Goal: Use online tool/utility: Utilize a website feature to perform a specific function

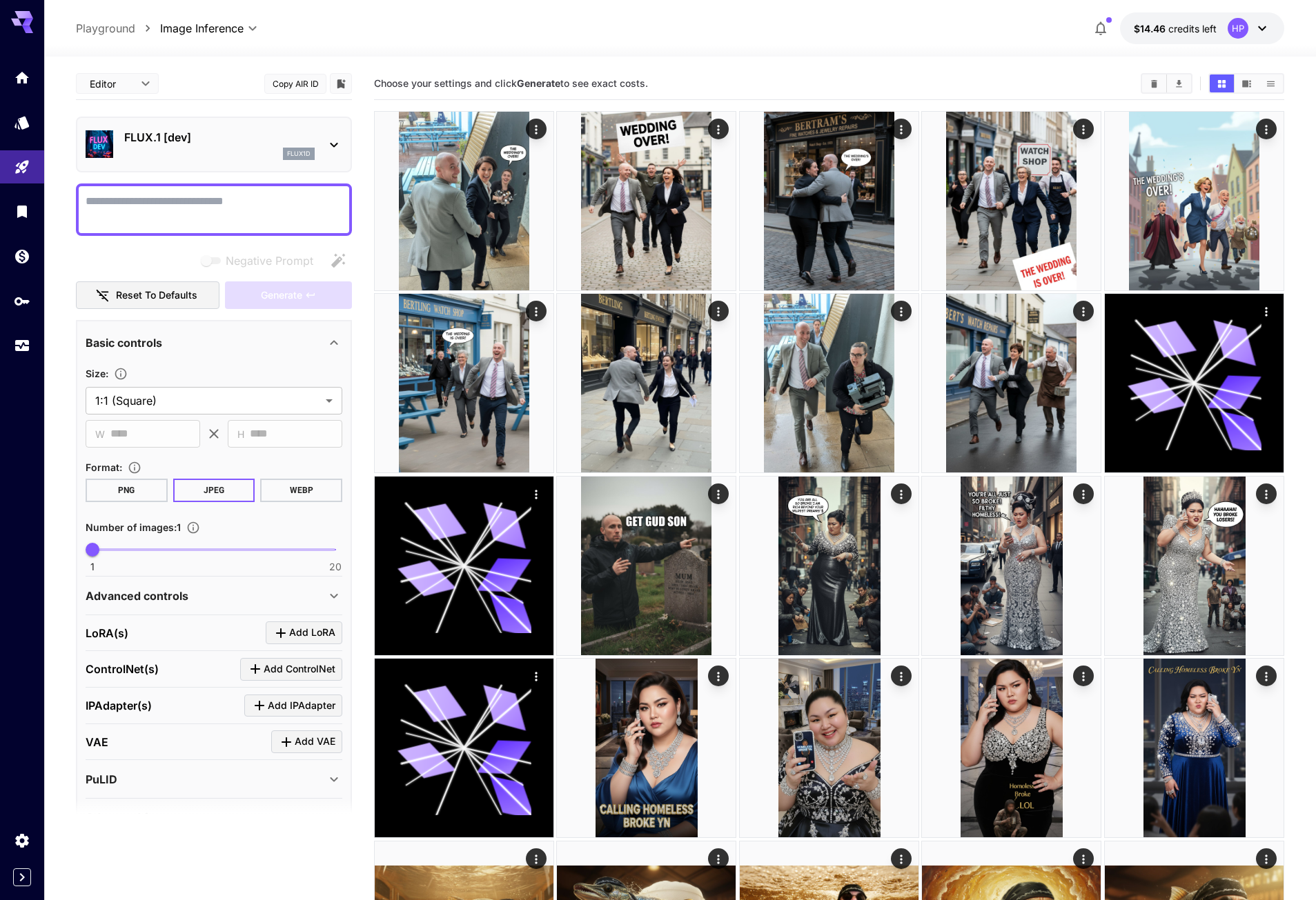
click at [145, 248] on div "Negative Prompt" at bounding box center [213, 261] width 276 height 27
click at [194, 153] on div "flux1d" at bounding box center [220, 154] width 190 height 13
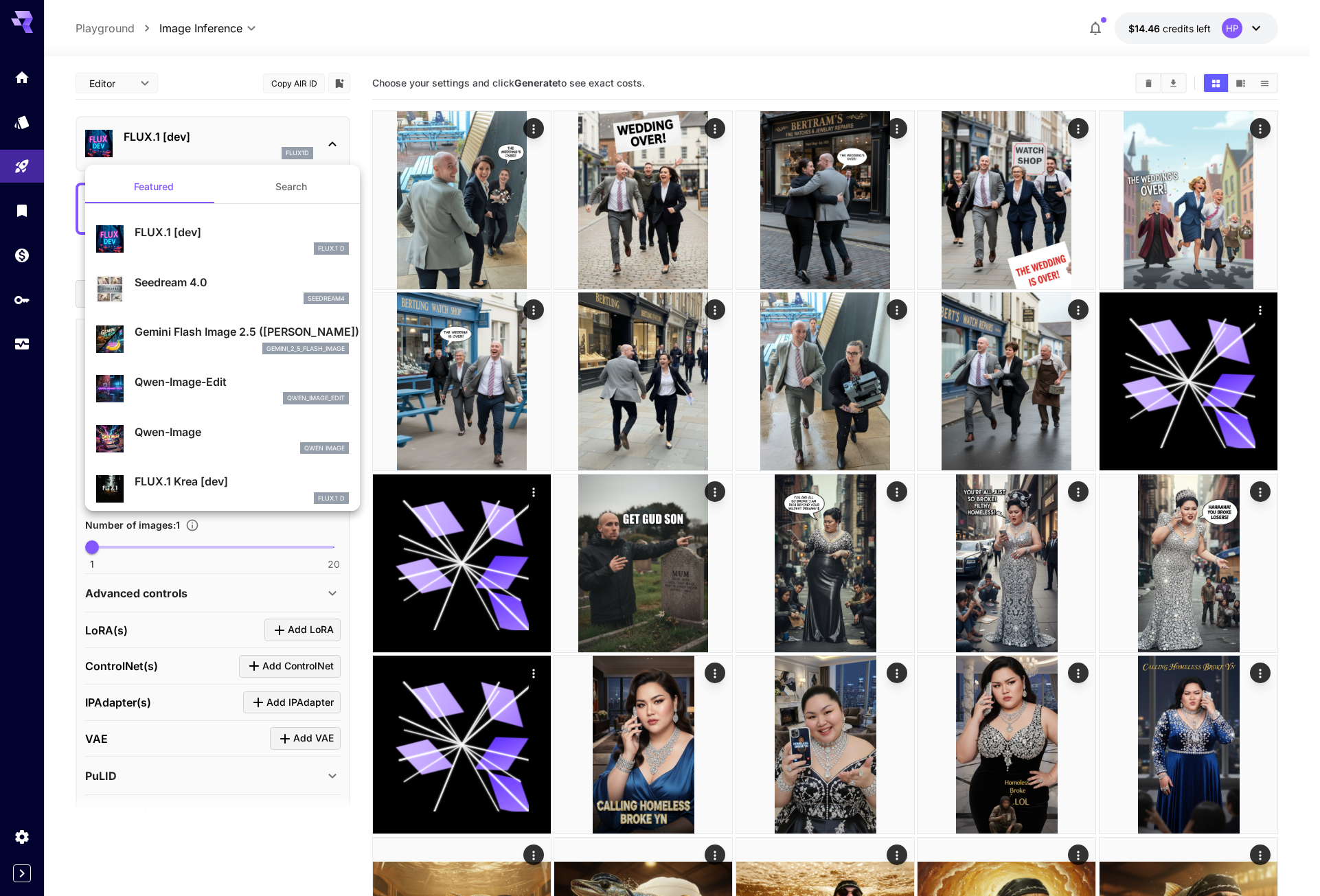
click at [201, 333] on p "Gemini Flash Image 2.5 ([PERSON_NAME])" at bounding box center [242, 331] width 215 height 17
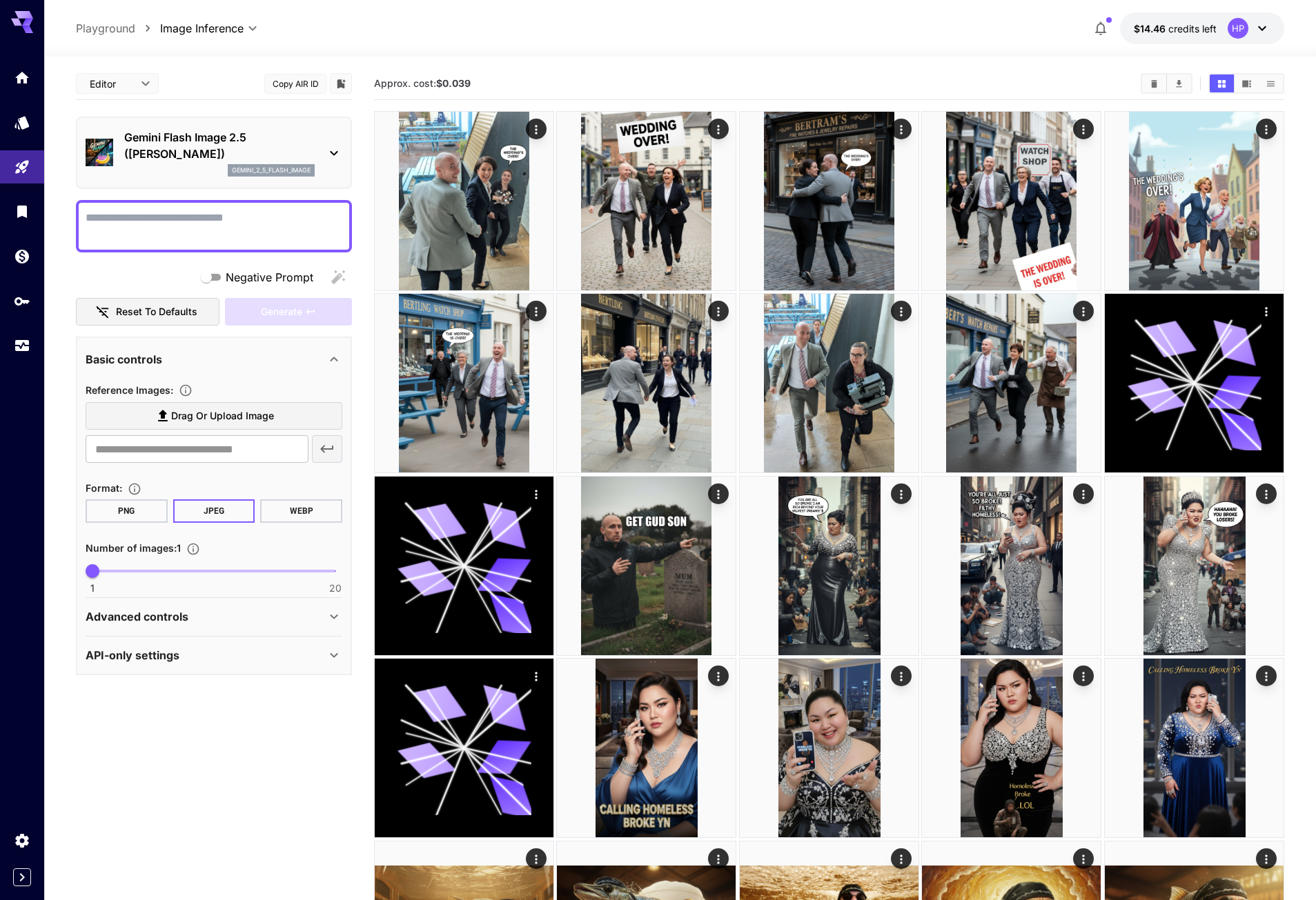
click at [202, 413] on span "Drag or upload image" at bounding box center [222, 417] width 103 height 18
click at [0, 0] on input "Drag or upload image" at bounding box center [0, 0] width 0 height 0
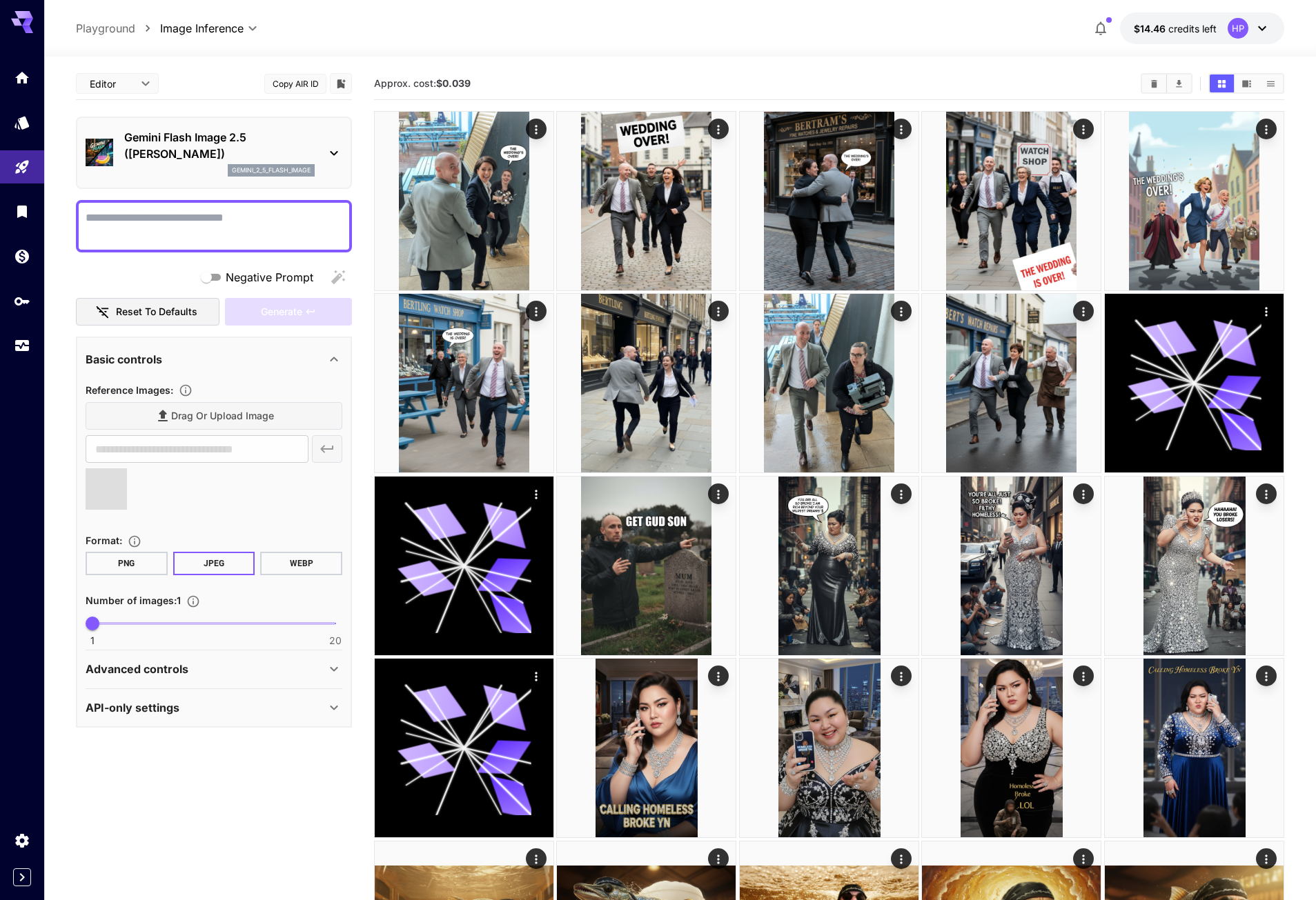
type input "**********"
click at [218, 225] on textarea "Negative Prompt" at bounding box center [214, 226] width 257 height 33
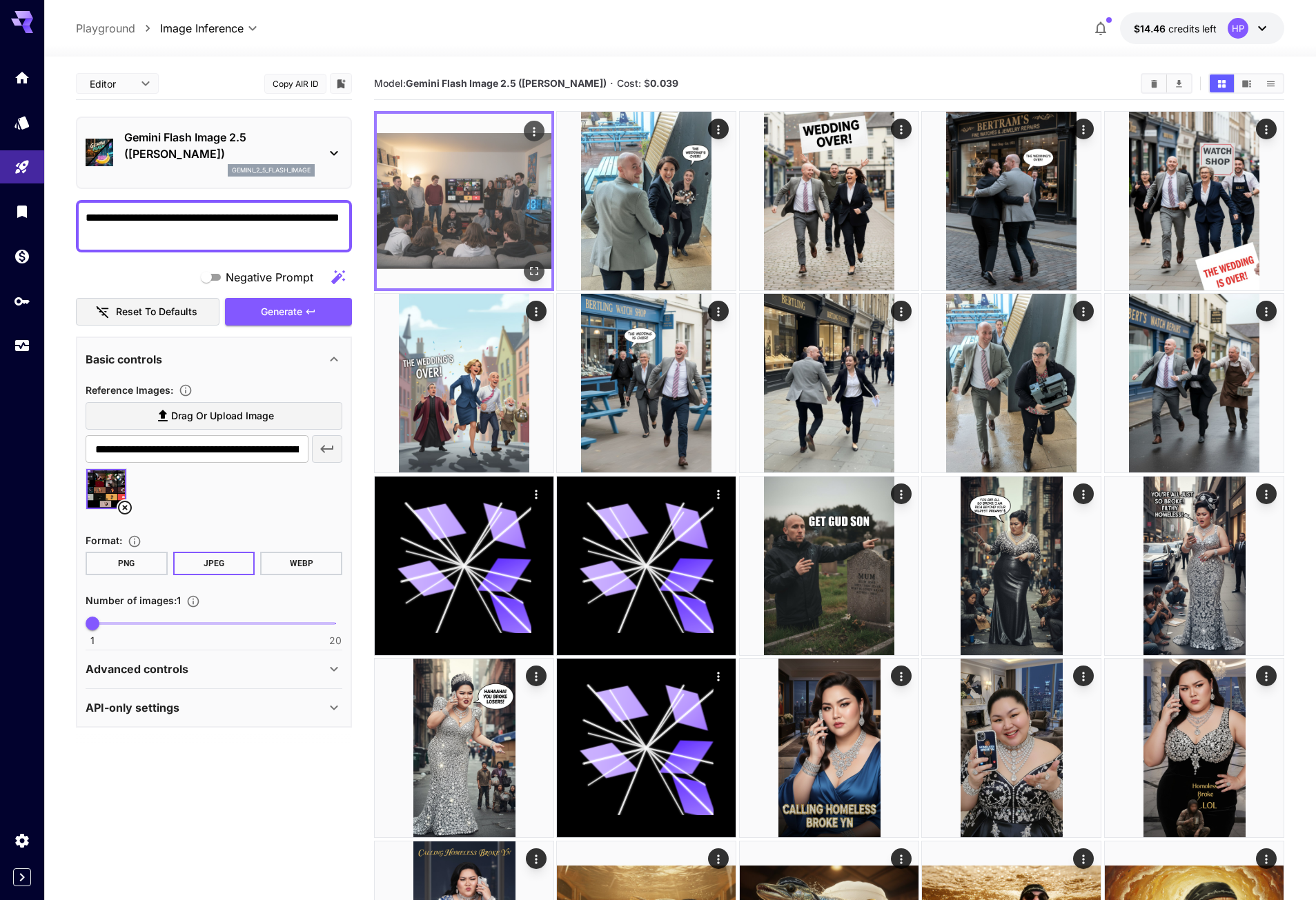
click at [465, 206] on img at bounding box center [464, 201] width 175 height 175
click at [532, 264] on icon "Open in fullscreen" at bounding box center [534, 271] width 14 height 14
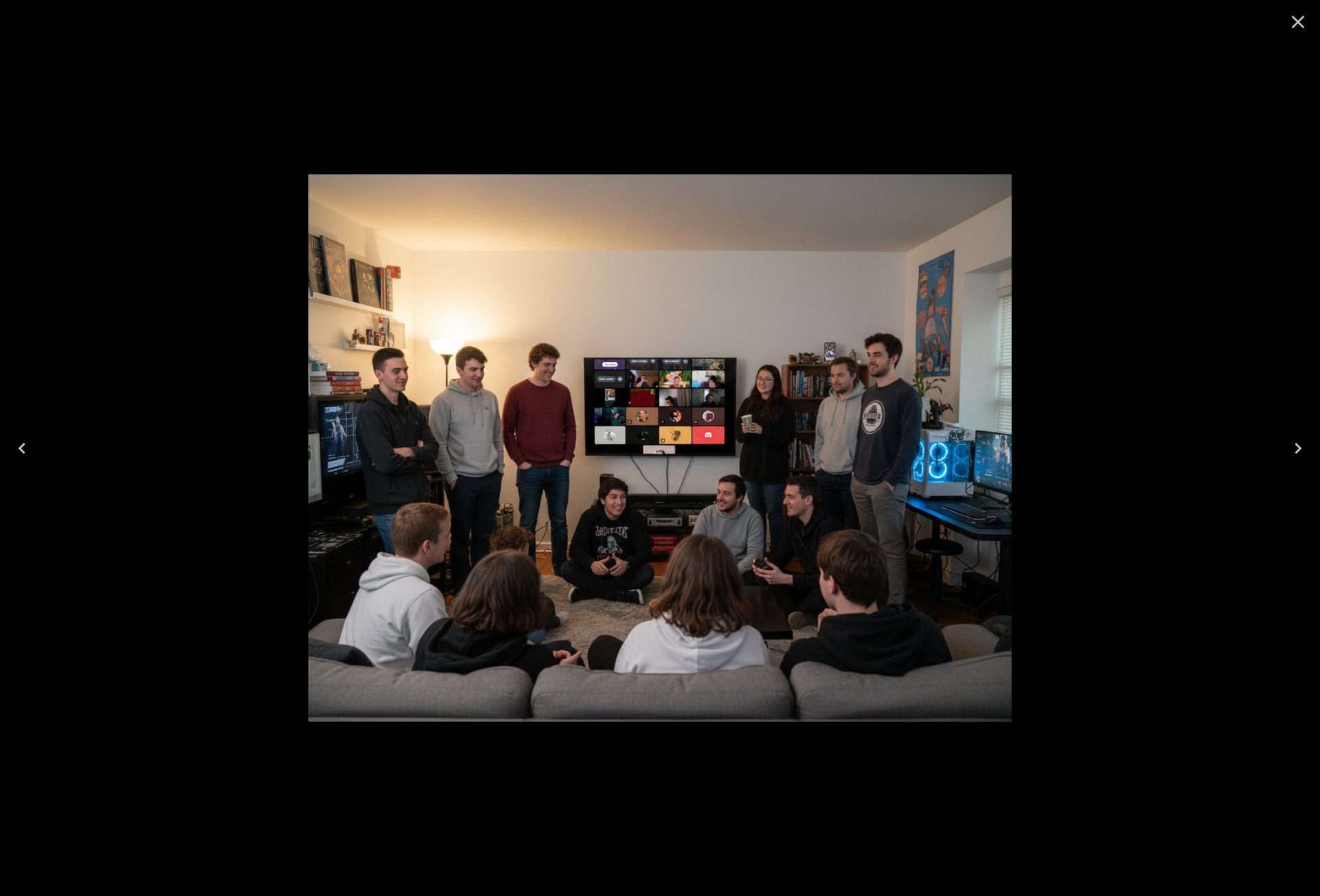
click at [1136, 196] on div at bounding box center [660, 448] width 1320 height 896
click at [1297, 22] on icon "Close" at bounding box center [1298, 21] width 13 height 13
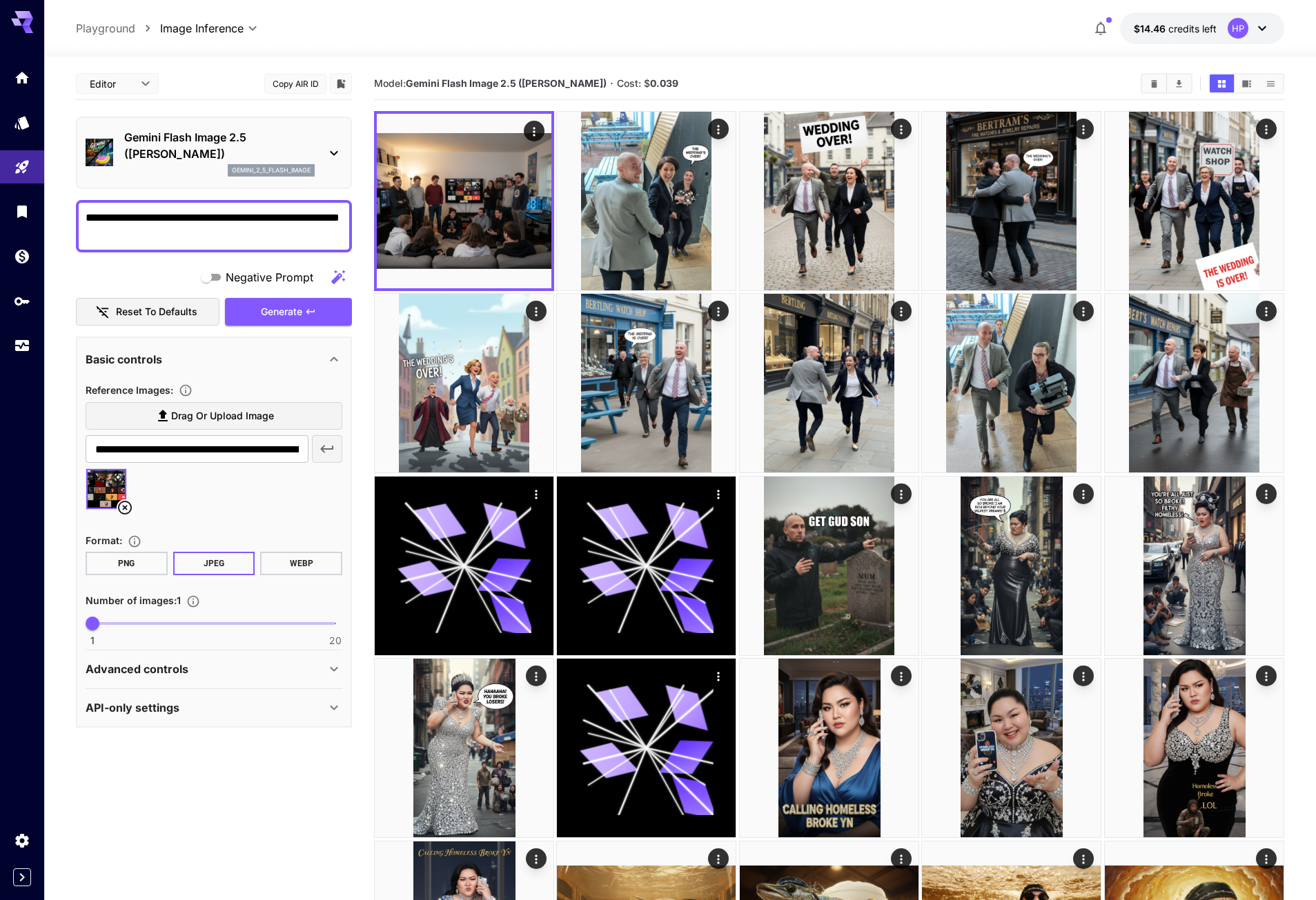
click at [220, 239] on textarea "**********" at bounding box center [214, 226] width 257 height 33
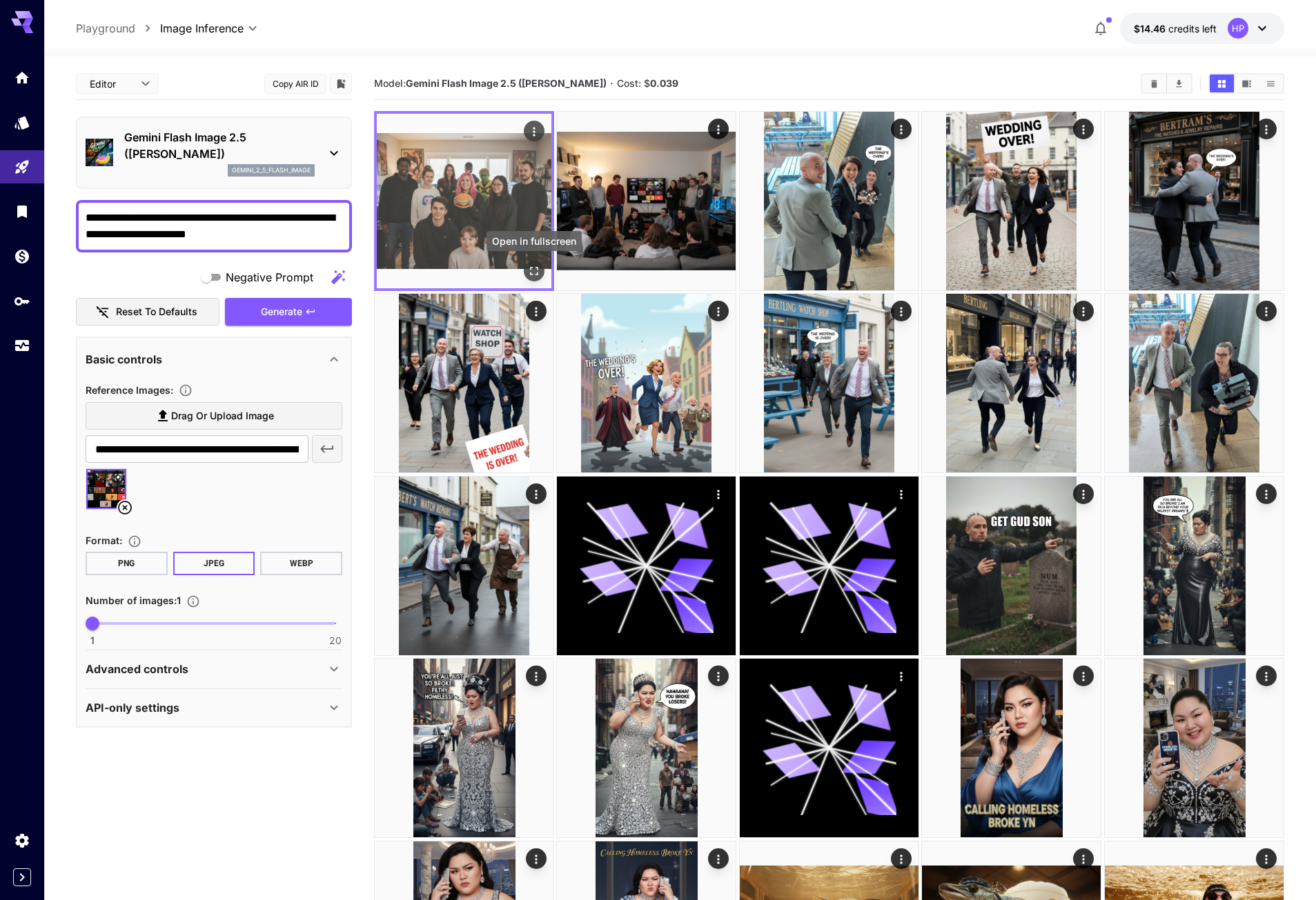
click at [534, 274] on icon "Open in fullscreen" at bounding box center [534, 271] width 14 height 14
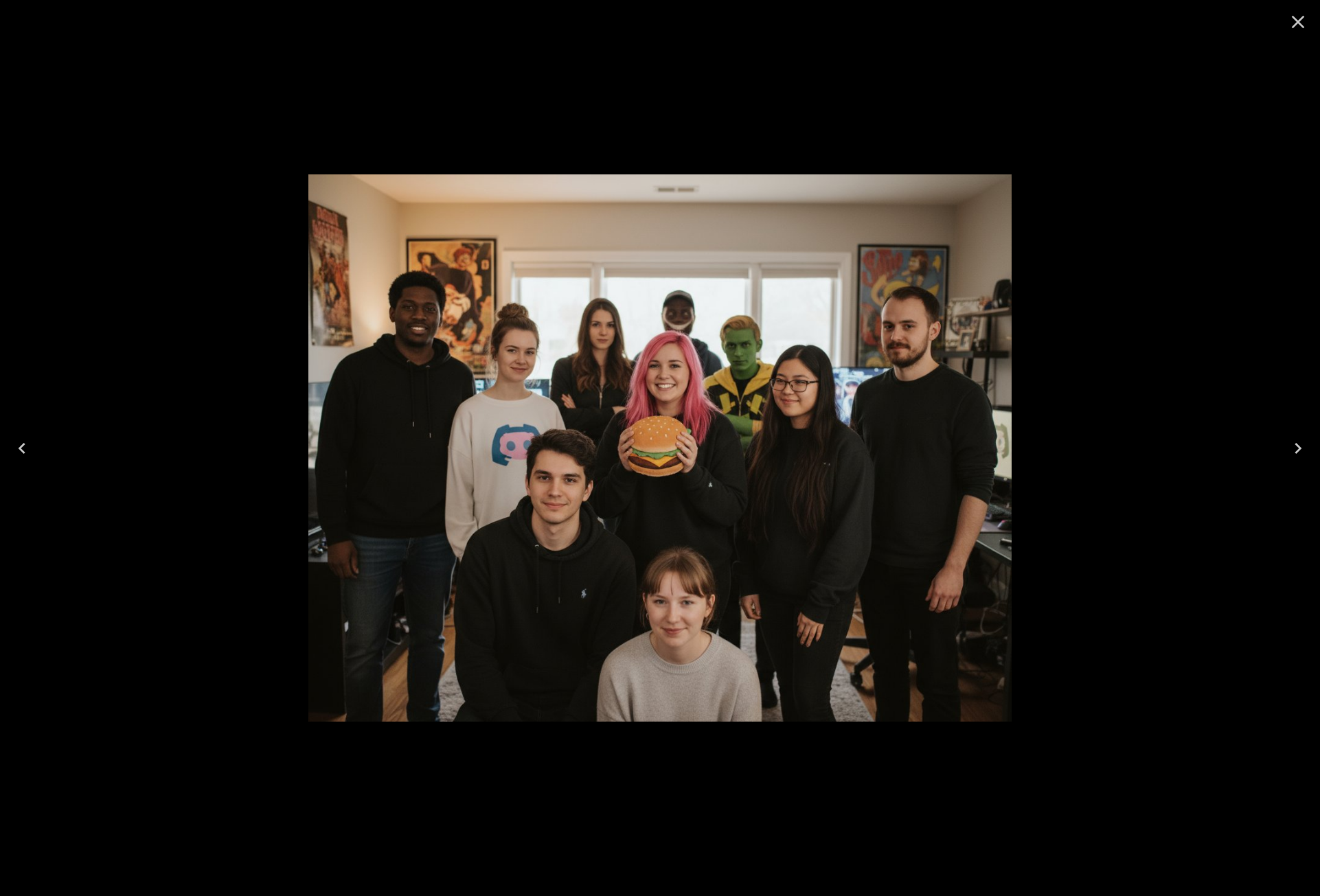
click at [1299, 26] on icon "Close" at bounding box center [1299, 21] width 22 height 22
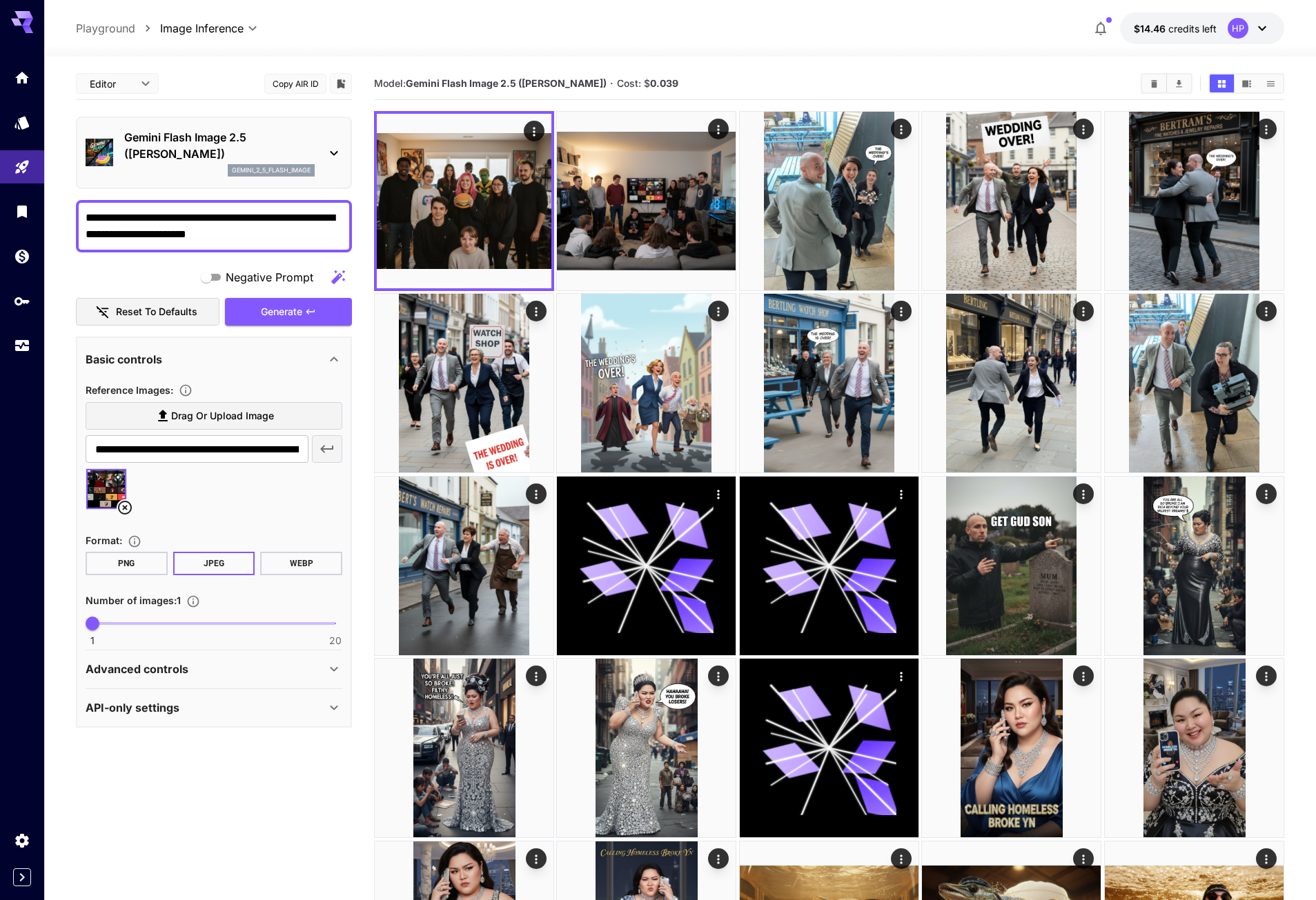
click at [266, 235] on textarea "**********" at bounding box center [214, 226] width 257 height 33
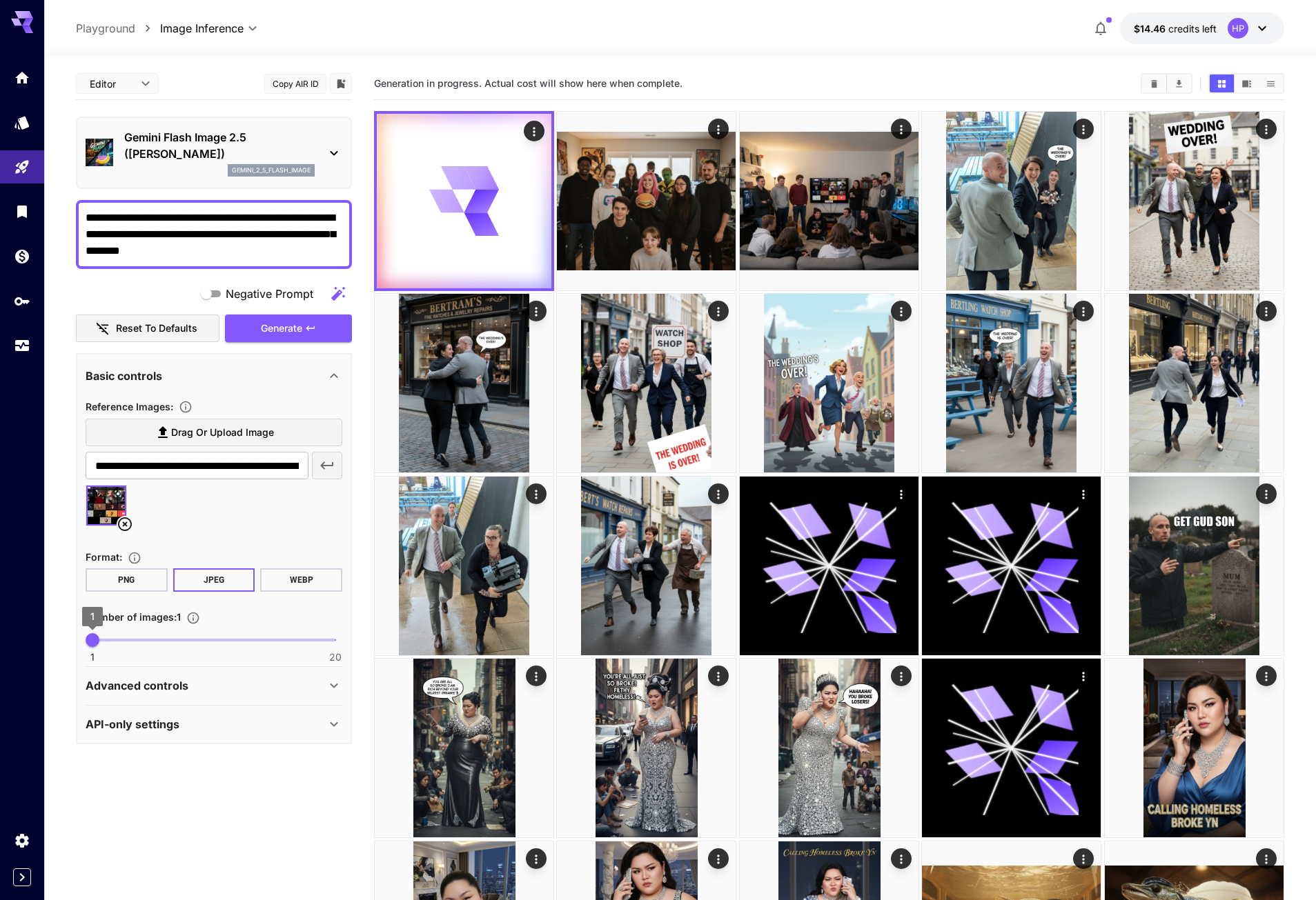
type textarea "**********"
type input "*"
drag, startPoint x: 97, startPoint y: 634, endPoint x: 146, endPoint y: 636, distance: 49.0
click at [146, 636] on span "5" at bounding box center [143, 640] width 14 height 14
click at [302, 326] on span "Generate" at bounding box center [281, 328] width 41 height 18
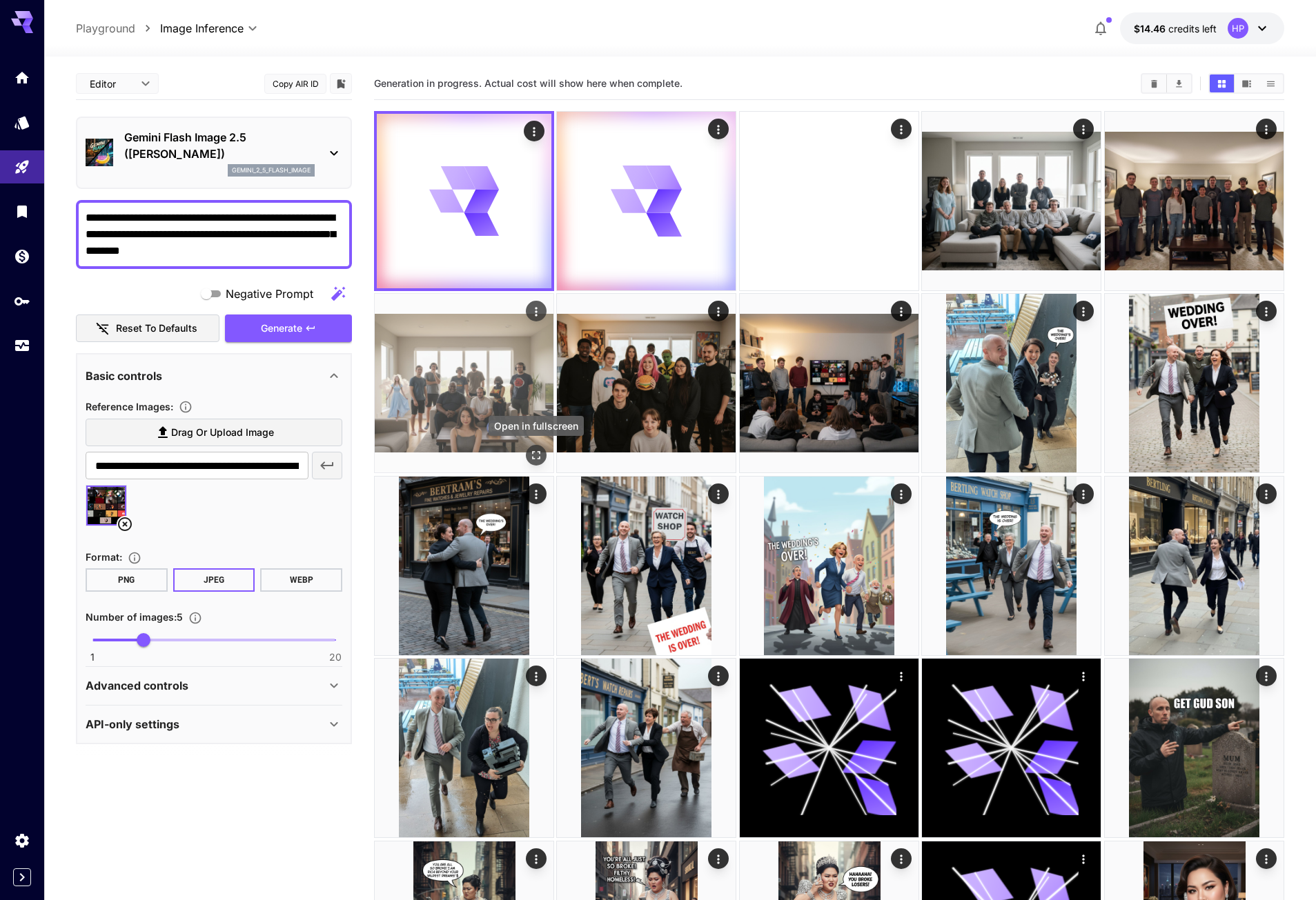
click at [533, 450] on icon "Open in fullscreen" at bounding box center [536, 456] width 14 height 14
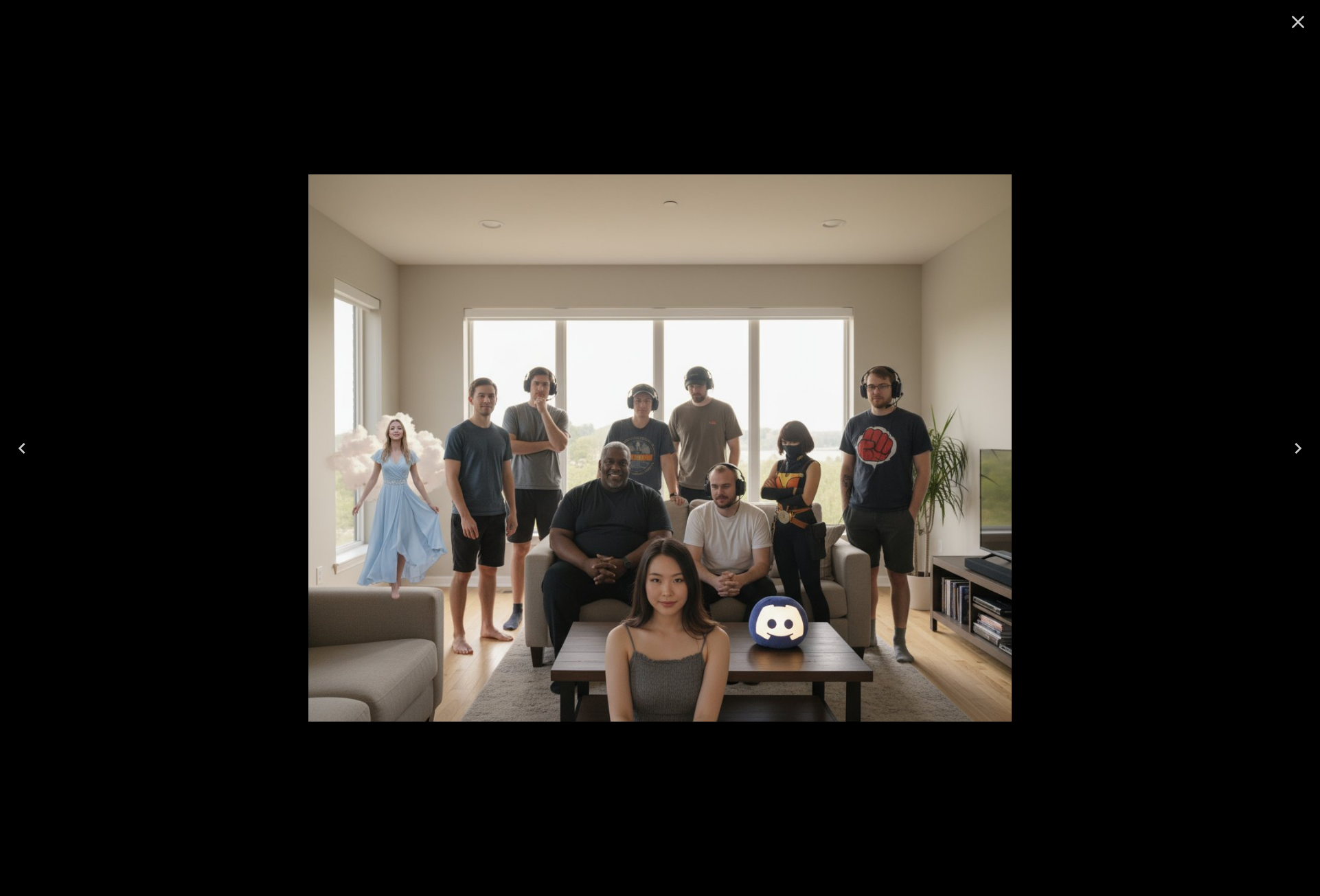
click at [1299, 21] on icon "Close" at bounding box center [1299, 21] width 22 height 22
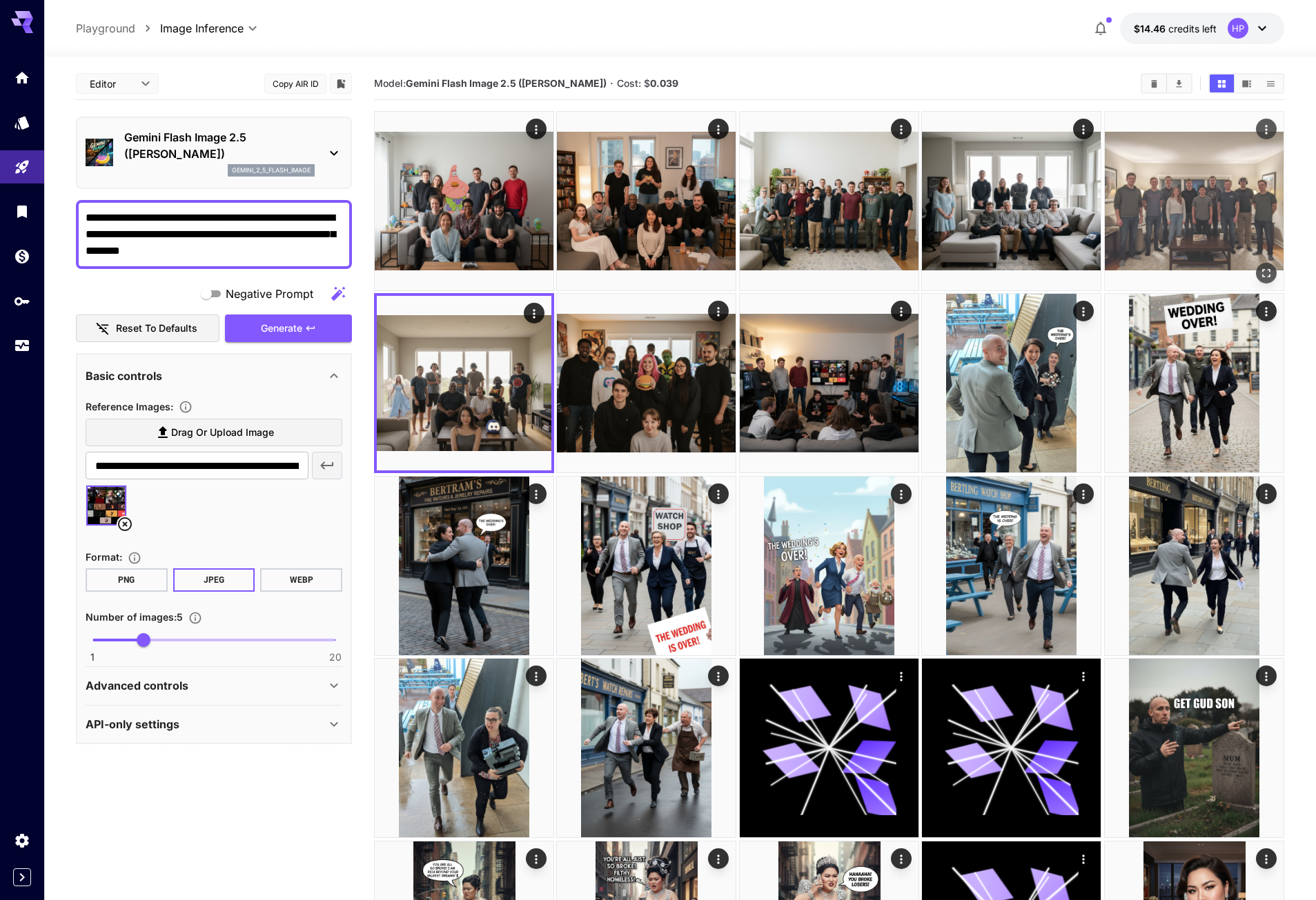
click at [1192, 173] on img at bounding box center [1193, 201] width 178 height 178
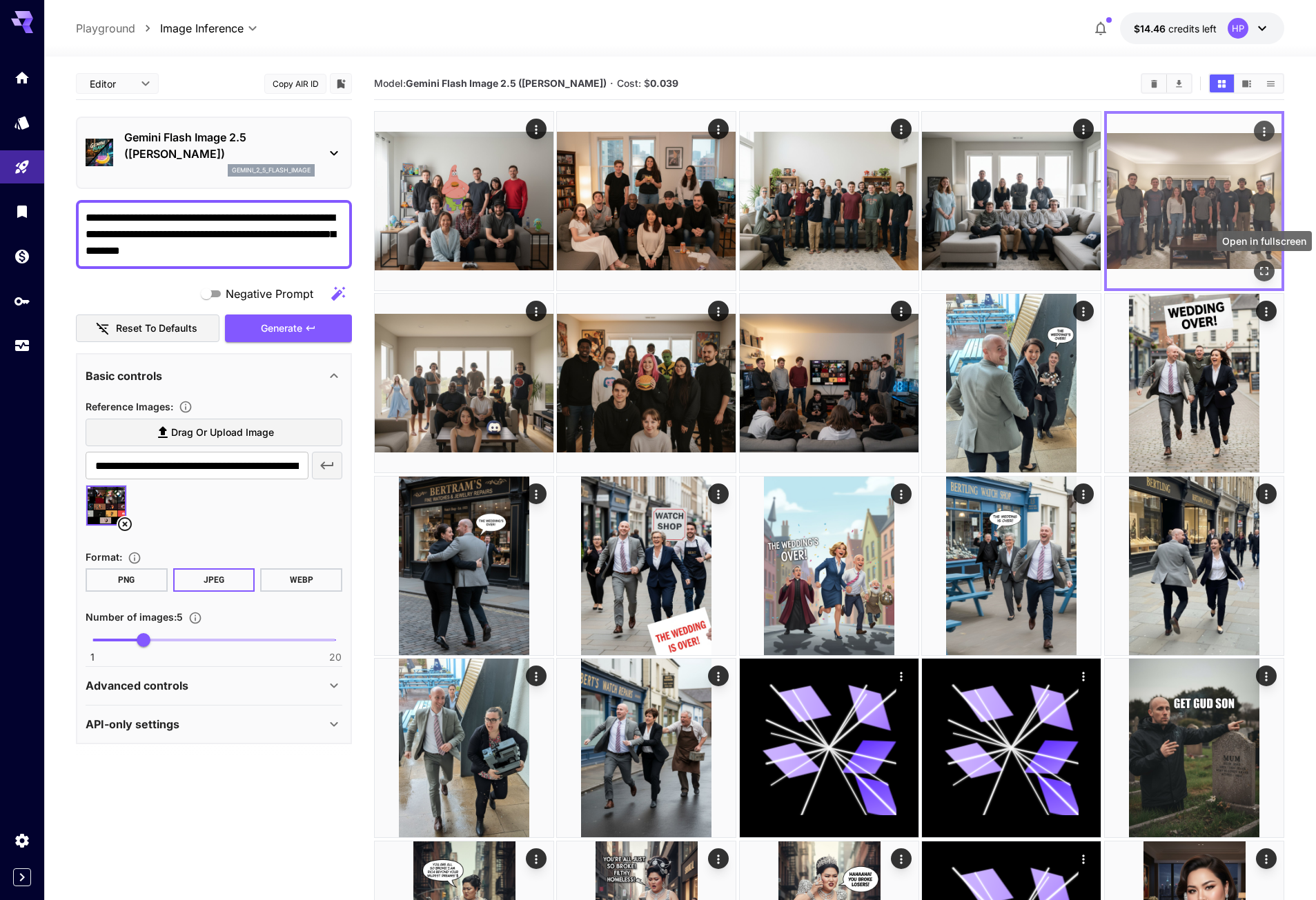
click at [1267, 265] on icon "Open in fullscreen" at bounding box center [1264, 271] width 14 height 14
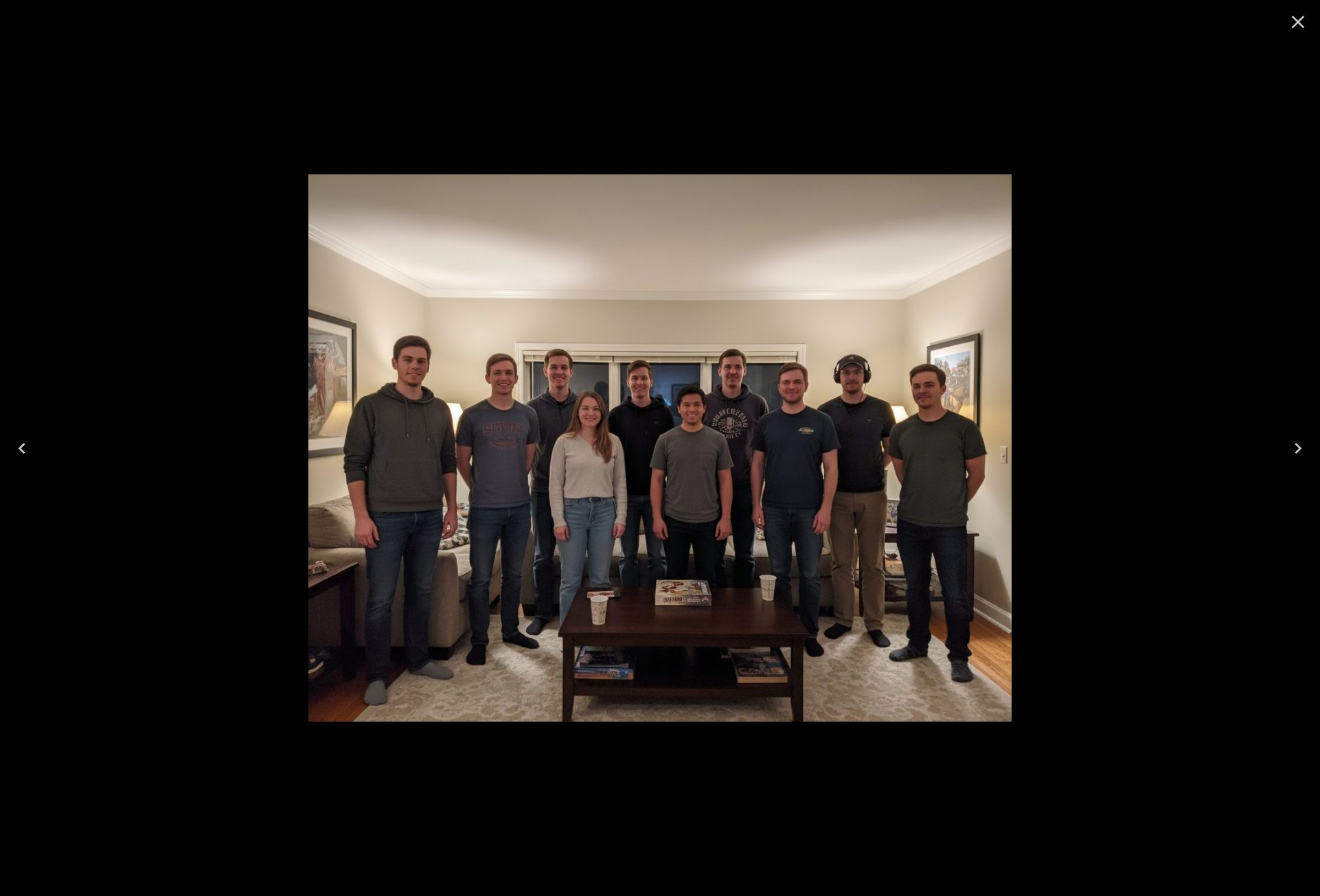
click at [1299, 22] on icon "Close" at bounding box center [1298, 21] width 13 height 13
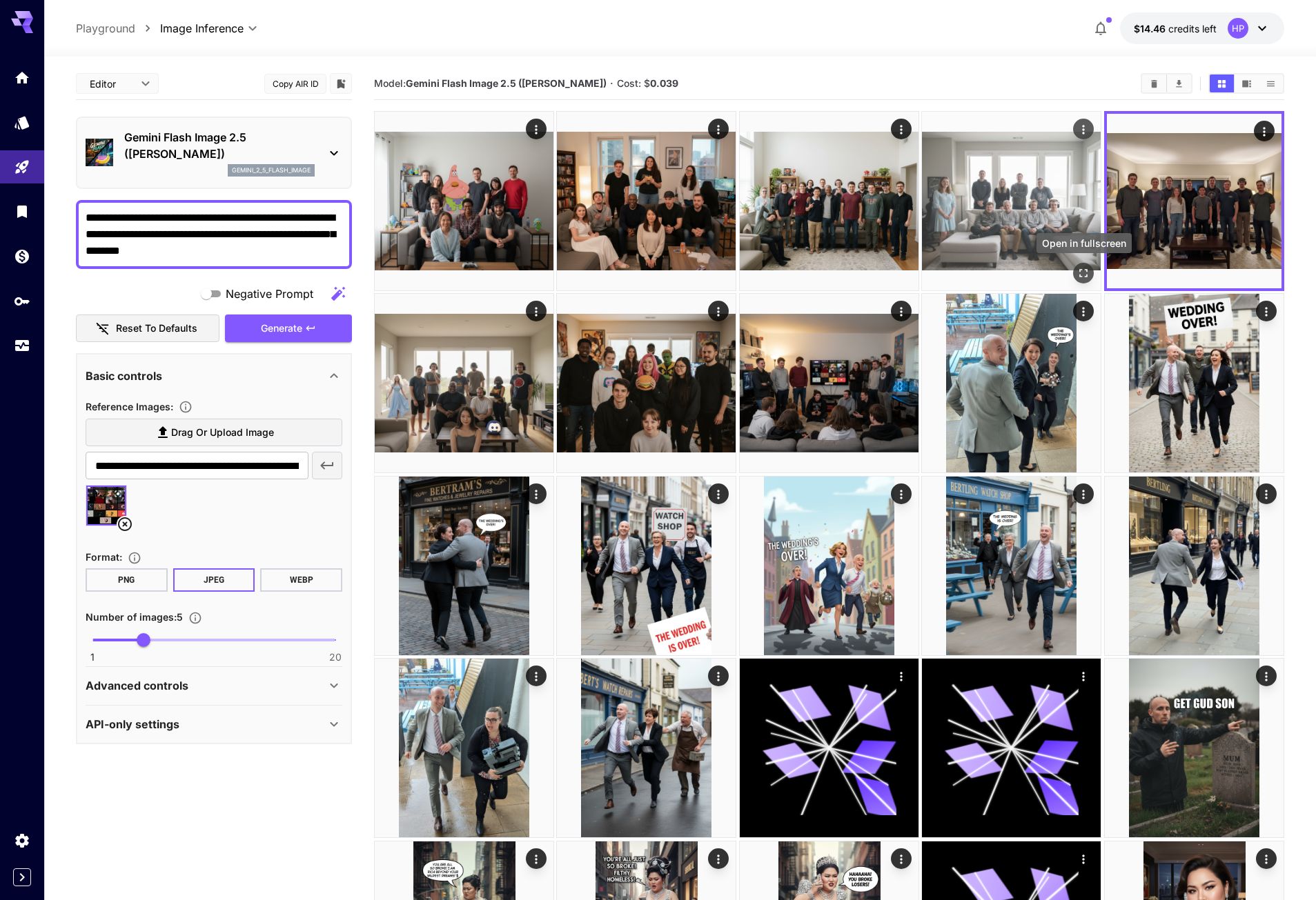
click at [1079, 274] on icon "Open in fullscreen" at bounding box center [1084, 274] width 14 height 14
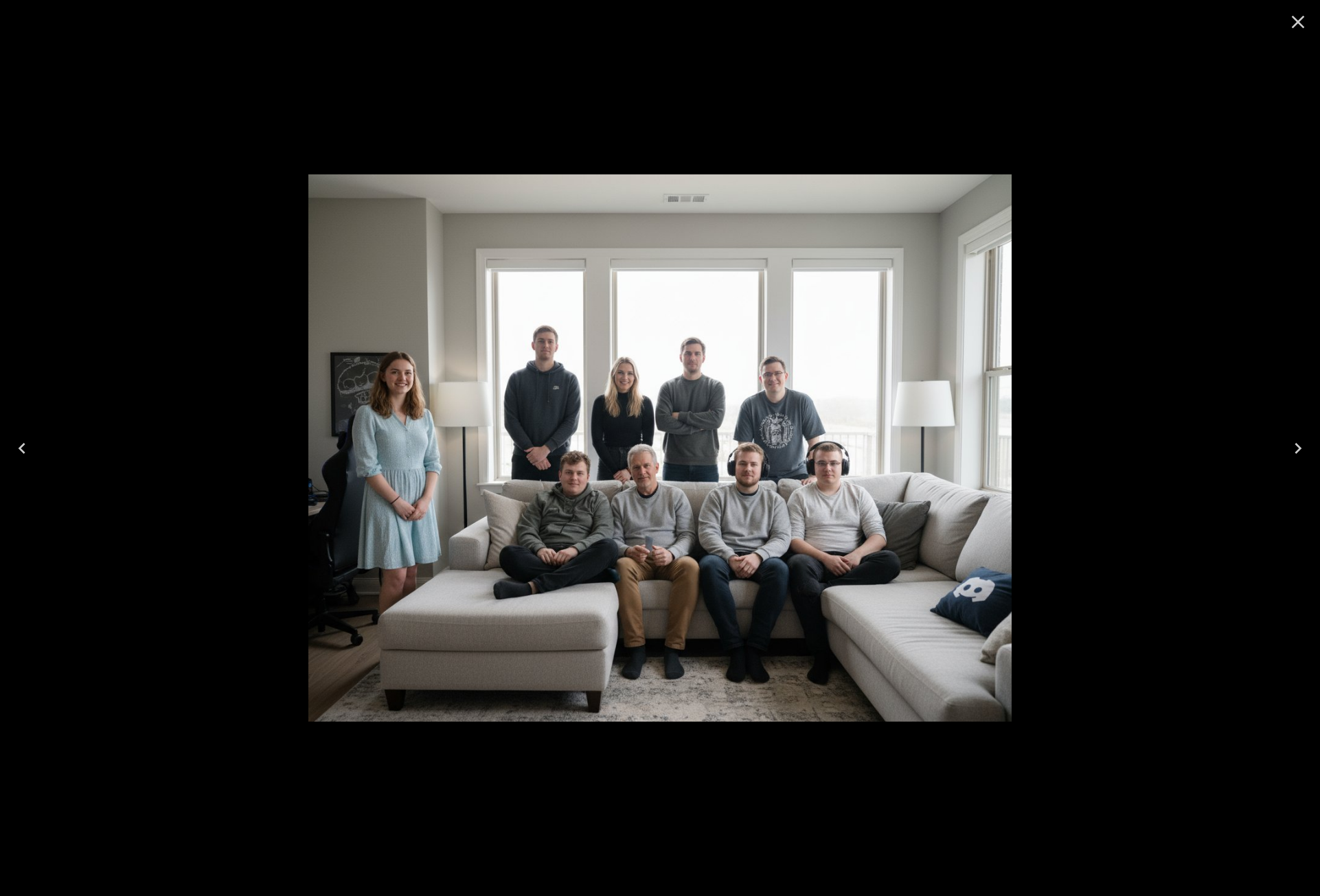
click at [1298, 20] on icon "Close" at bounding box center [1298, 21] width 13 height 13
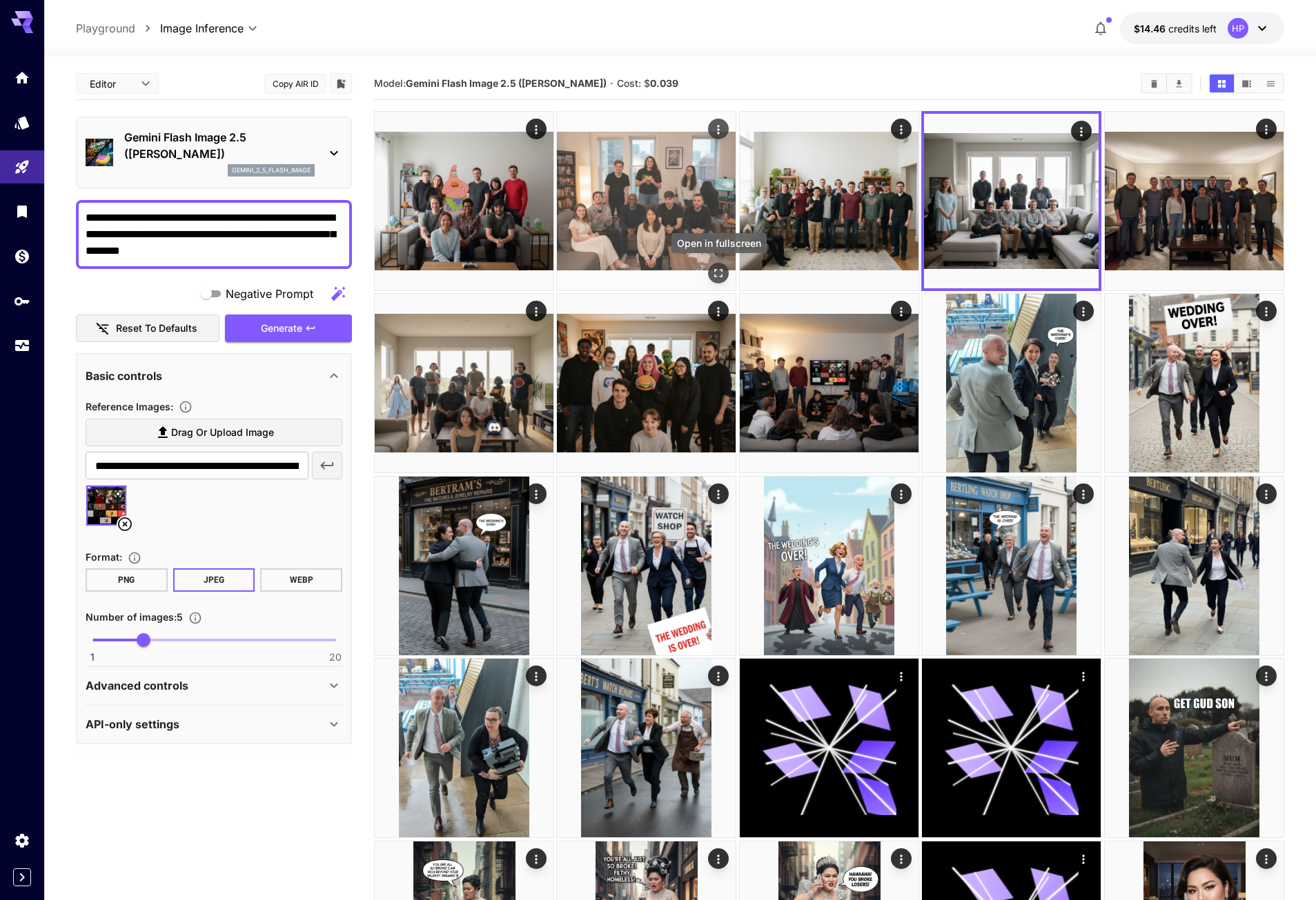
click at [721, 267] on icon "Open in fullscreen" at bounding box center [719, 274] width 14 height 14
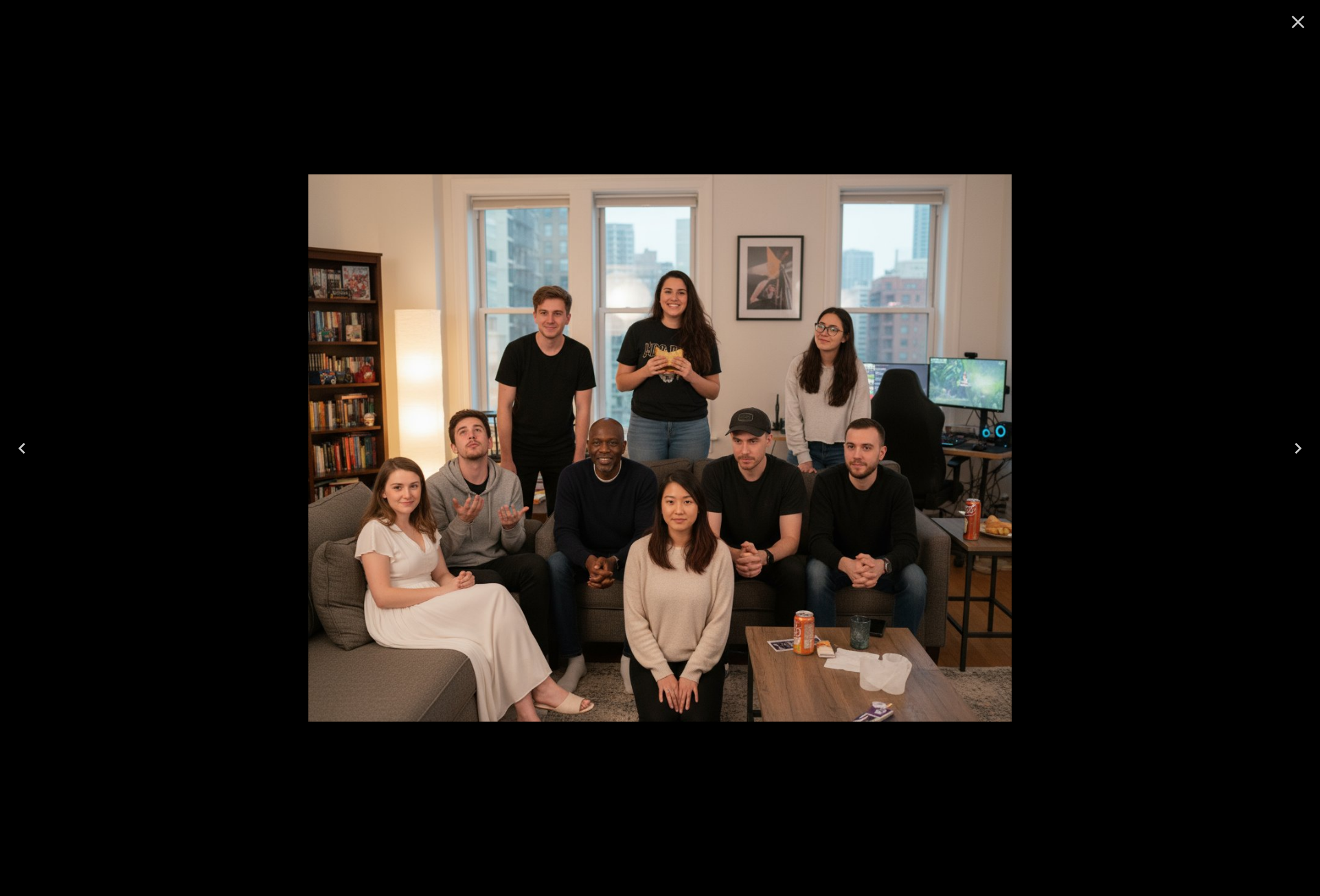
click at [1298, 19] on icon "Close" at bounding box center [1299, 21] width 22 height 22
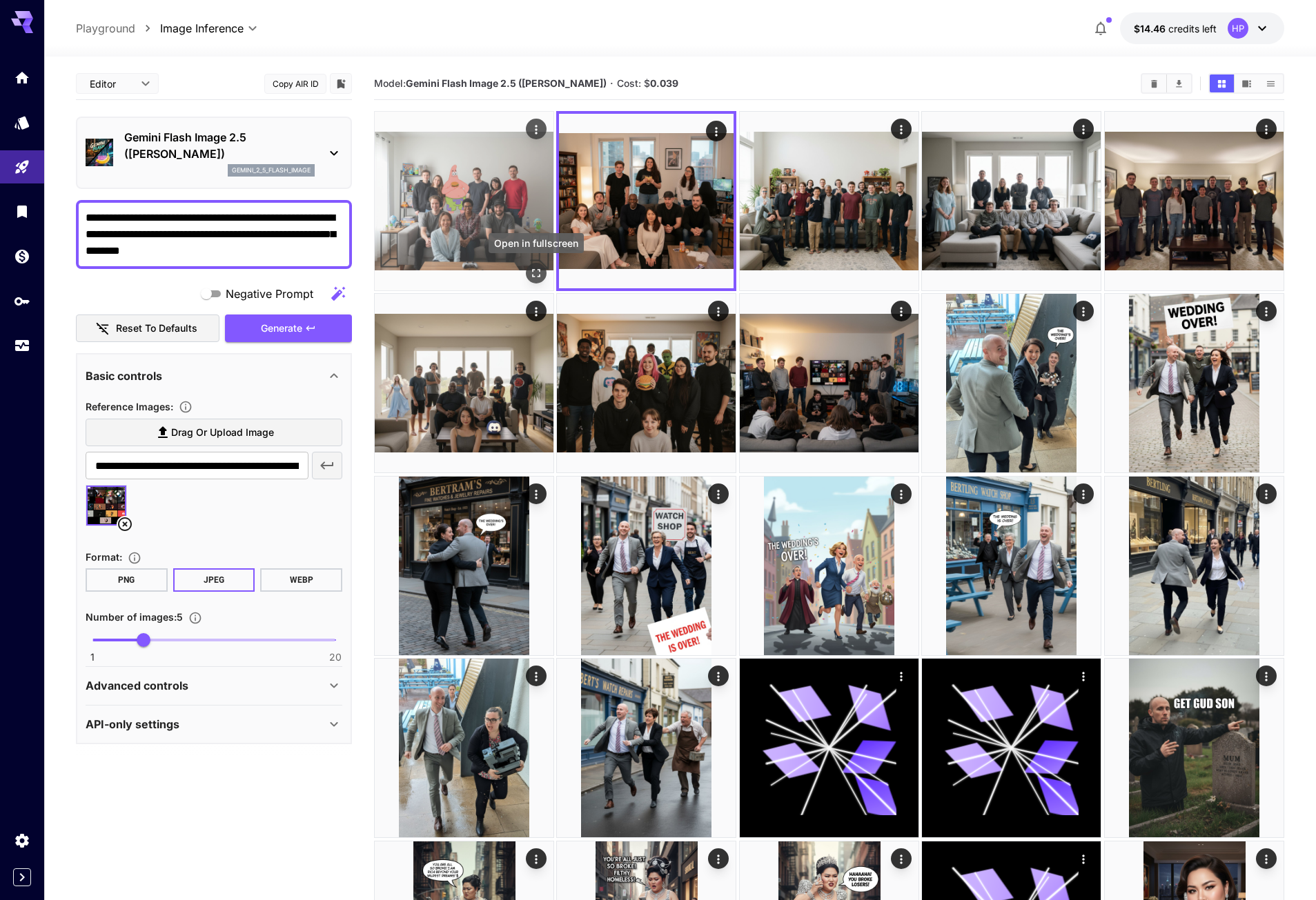
click at [532, 265] on button "Open in fullscreen" at bounding box center [535, 273] width 21 height 21
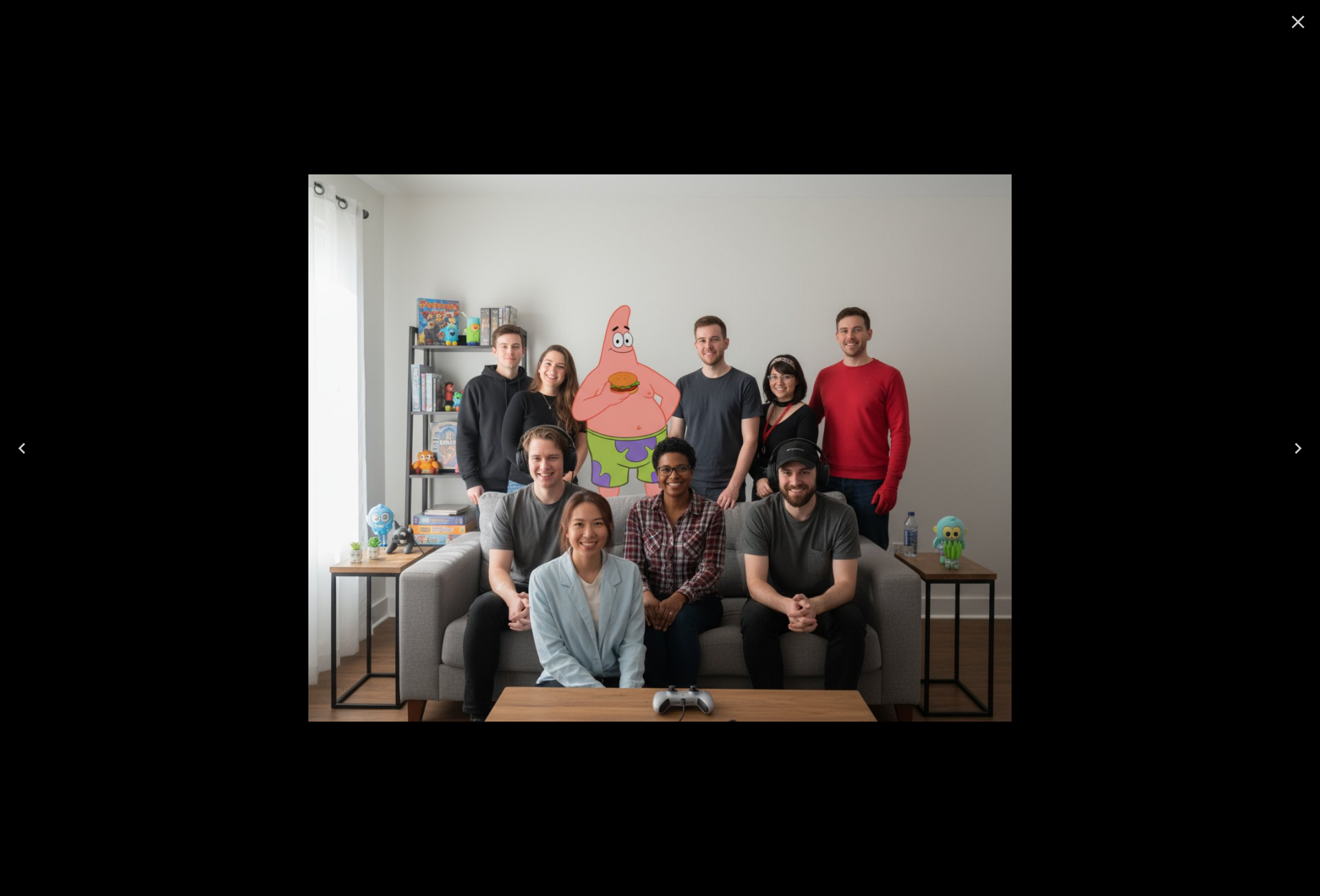
drag, startPoint x: 725, startPoint y: 401, endPoint x: 838, endPoint y: 307, distance: 147.0
click at [838, 307] on img at bounding box center [660, 448] width 703 height 547
click at [1301, 21] on icon "Close" at bounding box center [1299, 21] width 22 height 22
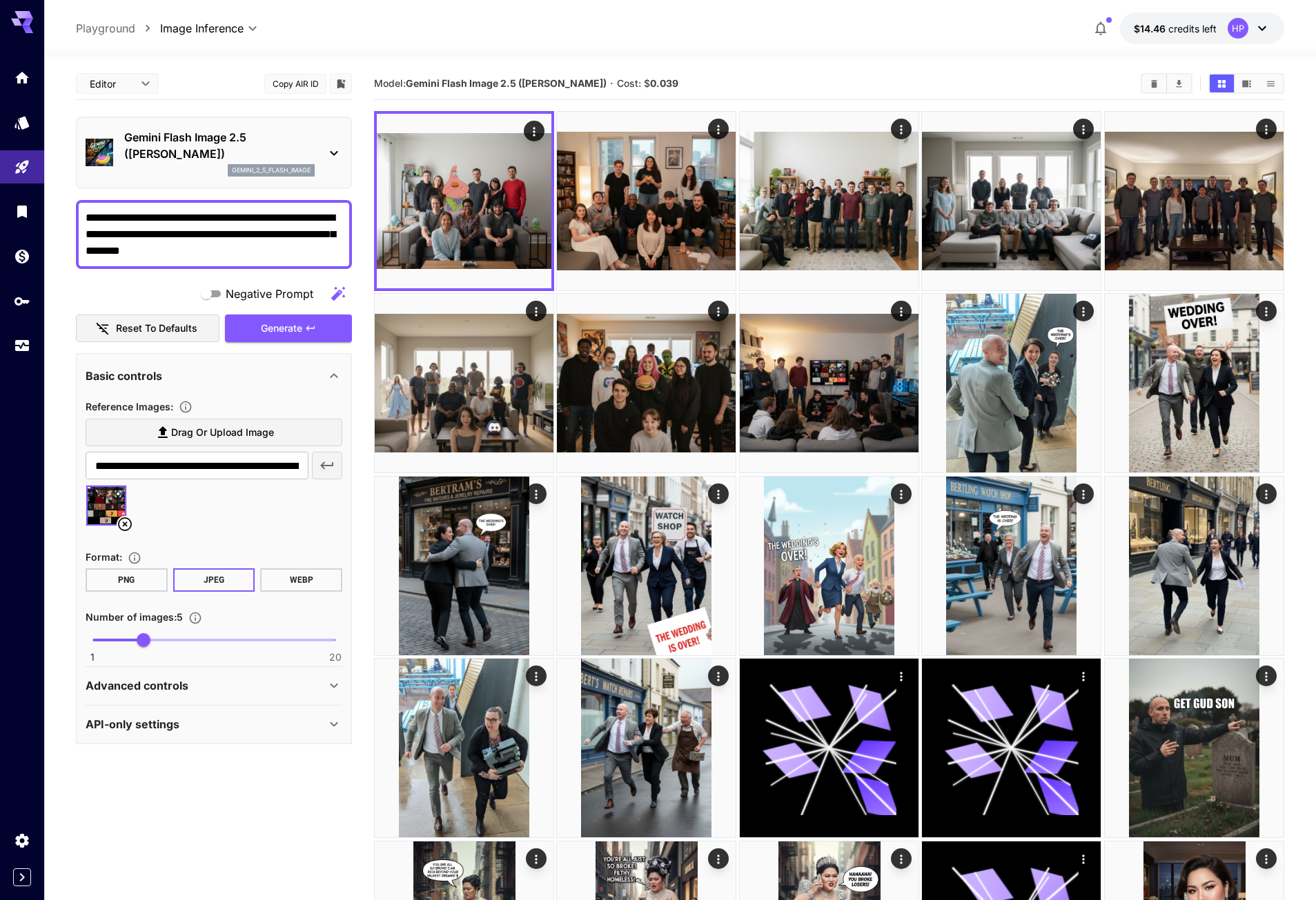
click at [244, 255] on textarea "**********" at bounding box center [214, 234] width 257 height 50
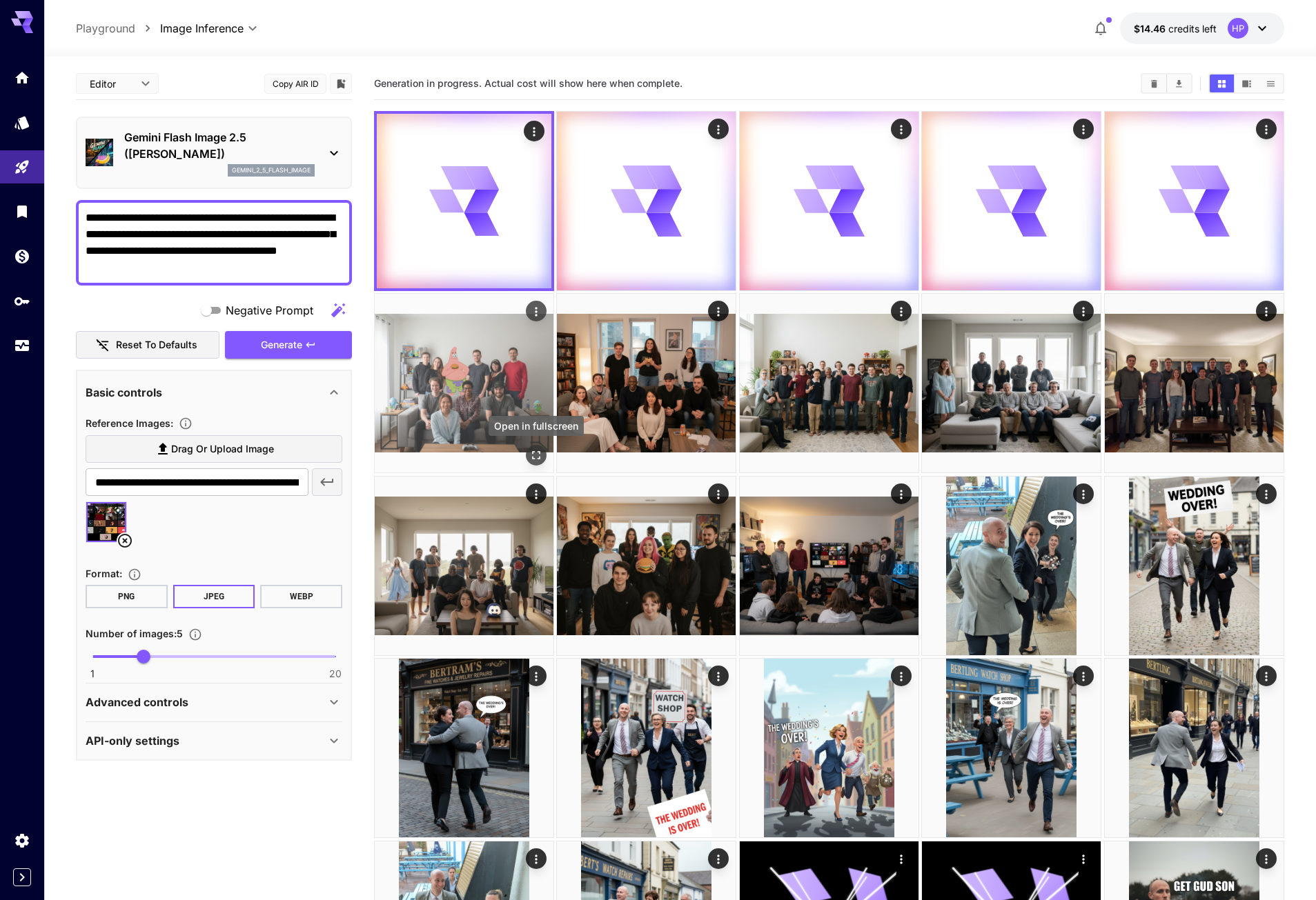
type textarea "**********"
click at [536, 448] on button "Open in fullscreen" at bounding box center [535, 456] width 21 height 21
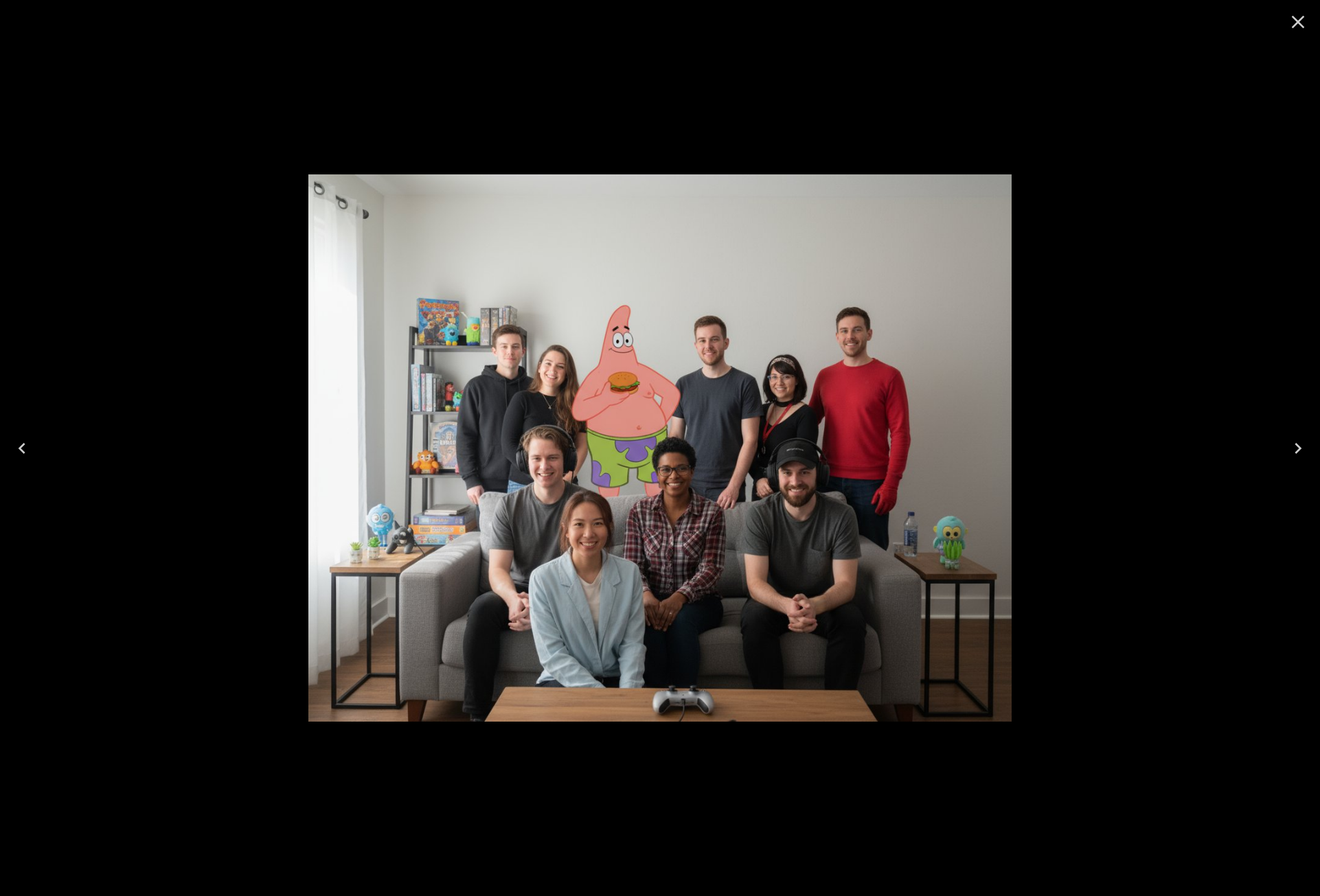
click at [1299, 26] on icon "Close" at bounding box center [1299, 21] width 22 height 22
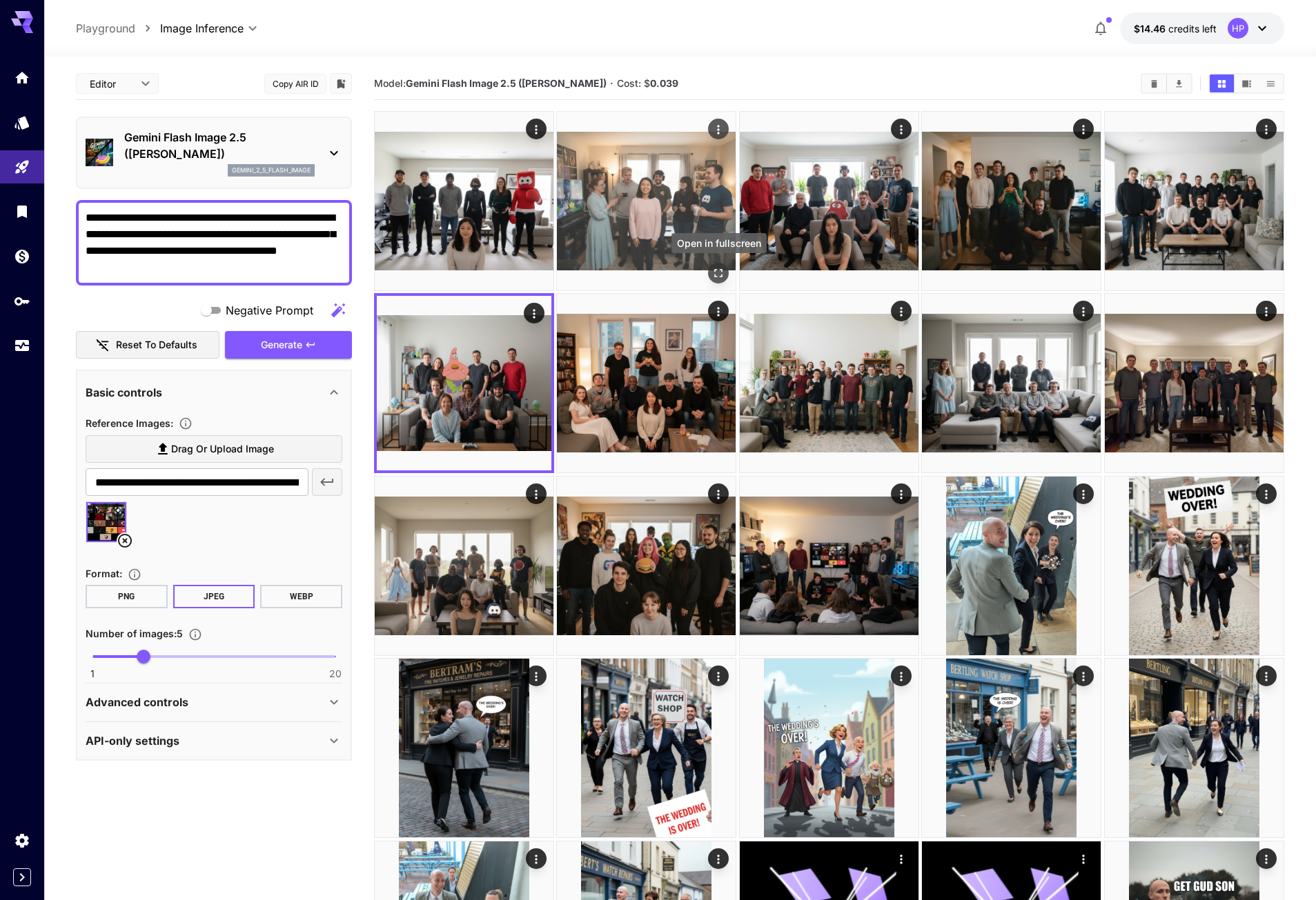
click at [722, 267] on icon "Open in fullscreen" at bounding box center [719, 274] width 14 height 14
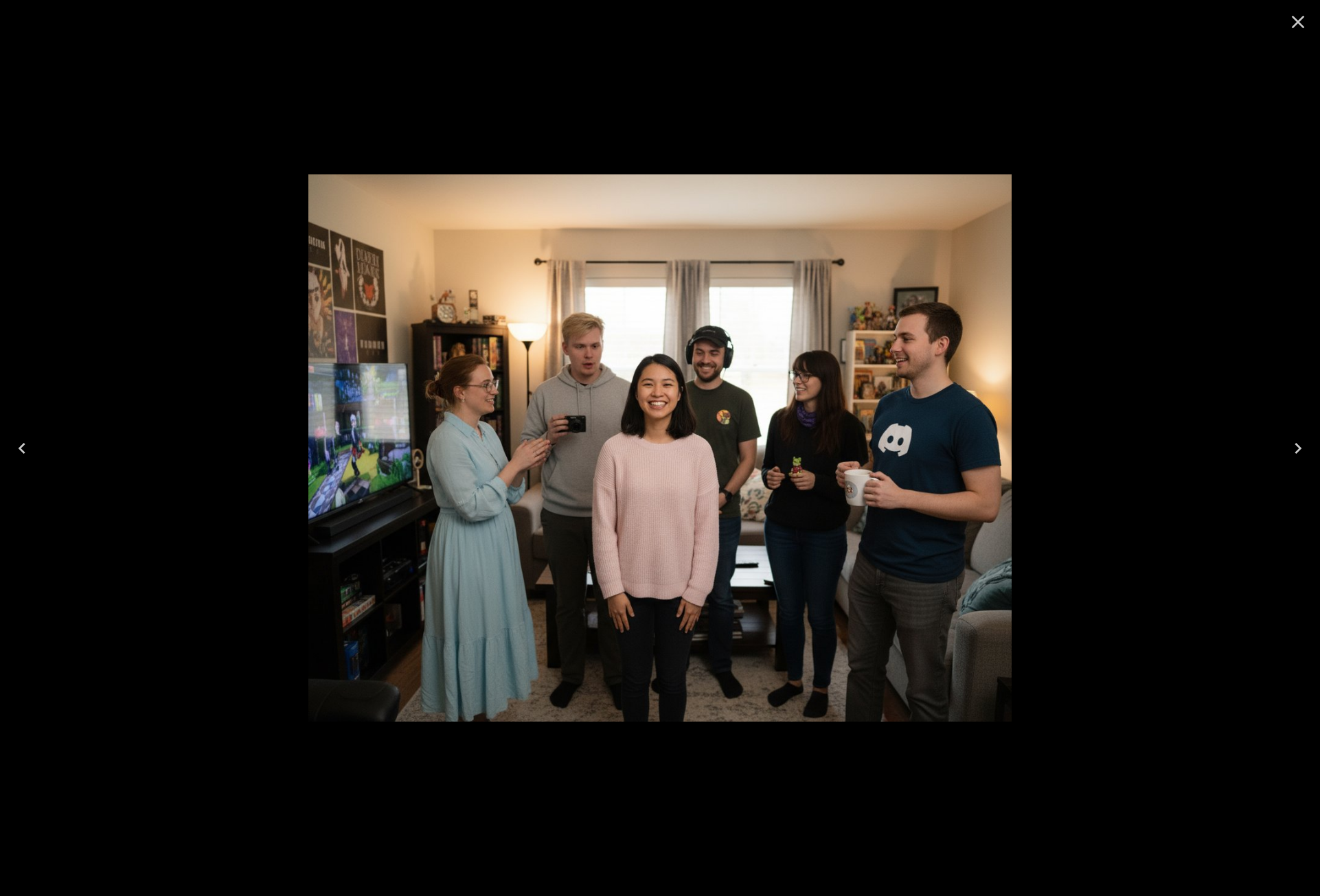
click at [1298, 20] on icon "Close" at bounding box center [1298, 21] width 13 height 13
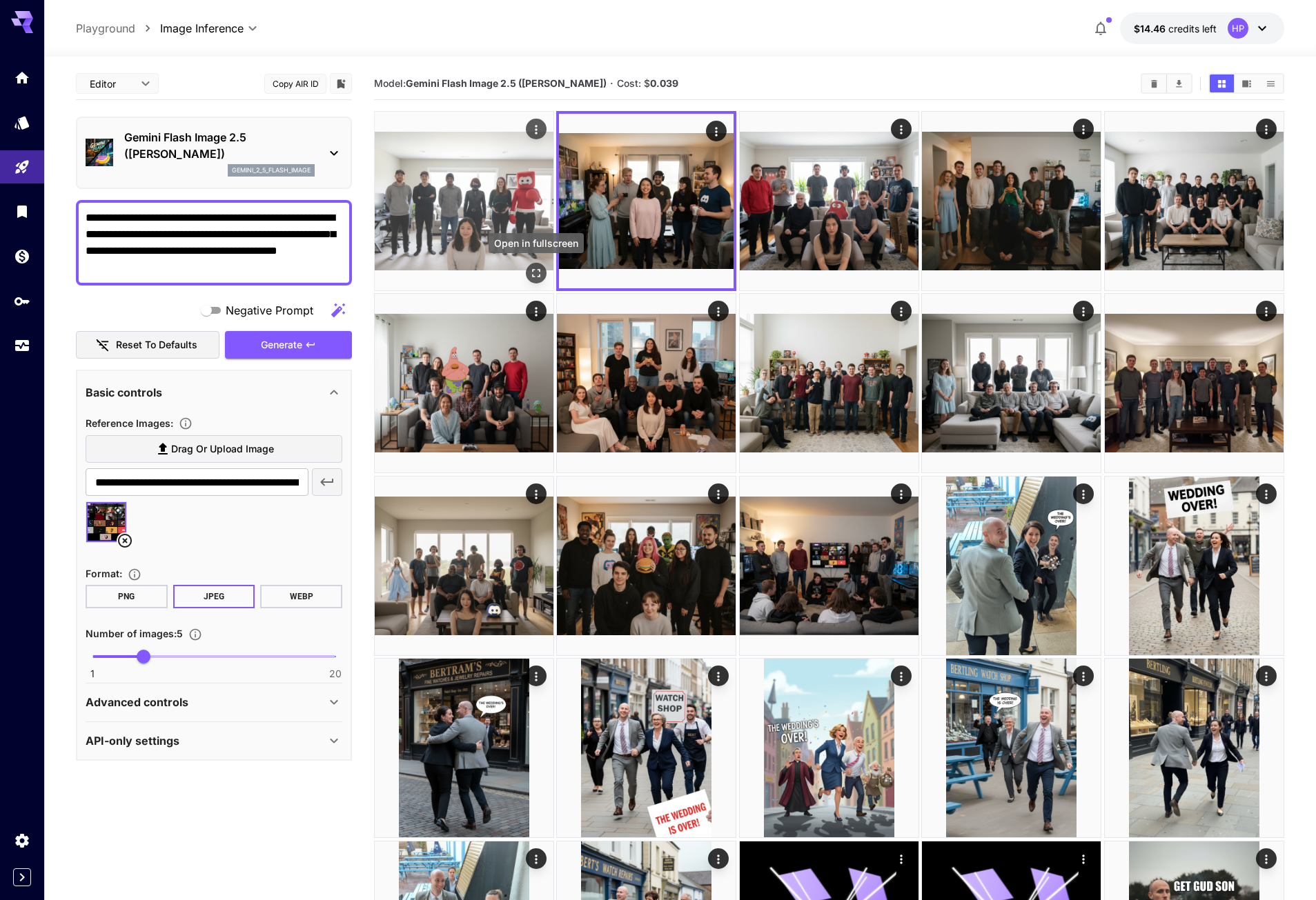
click at [540, 269] on icon "Open in fullscreen" at bounding box center [536, 274] width 14 height 14
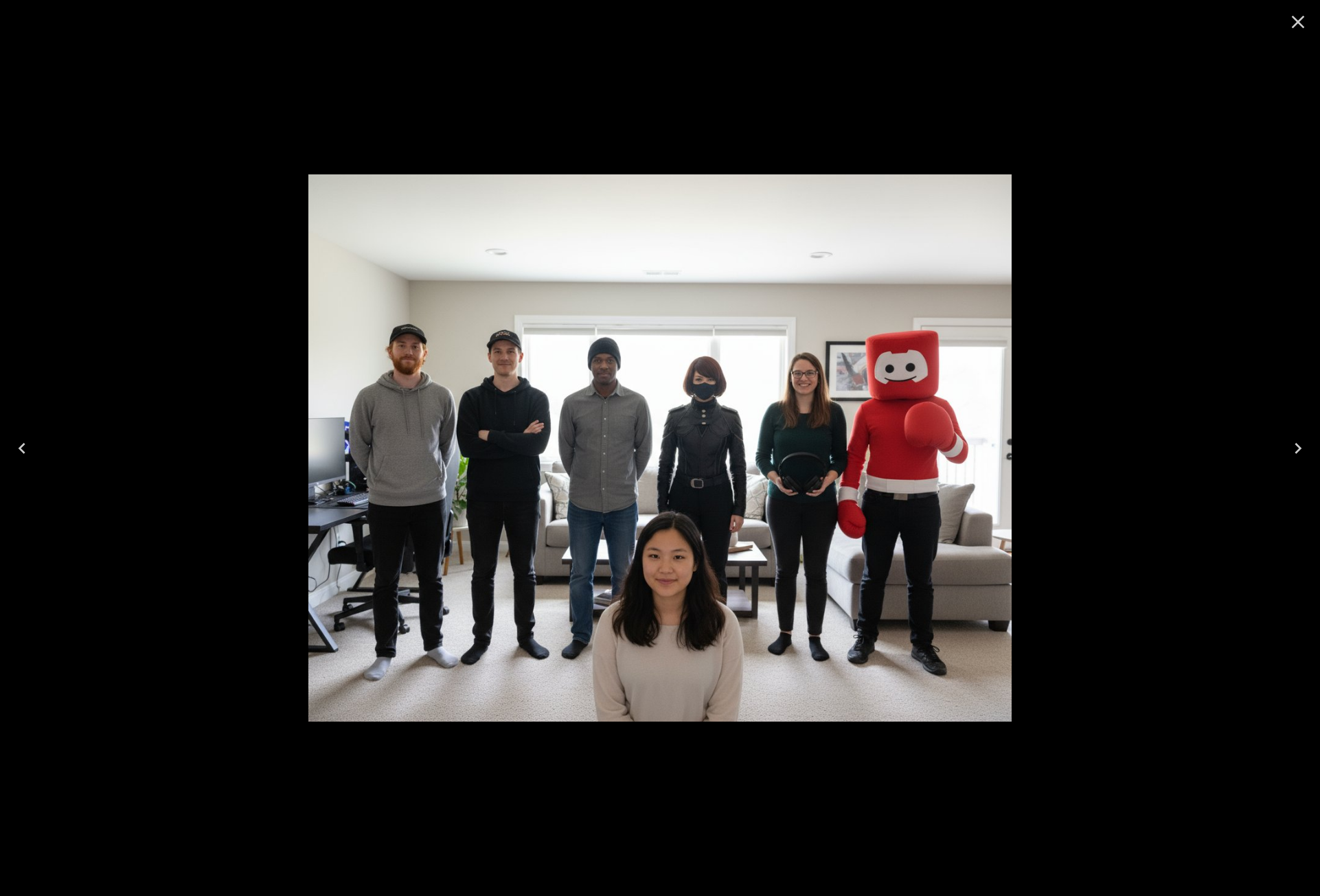
click at [1296, 20] on icon "Close" at bounding box center [1299, 21] width 22 height 22
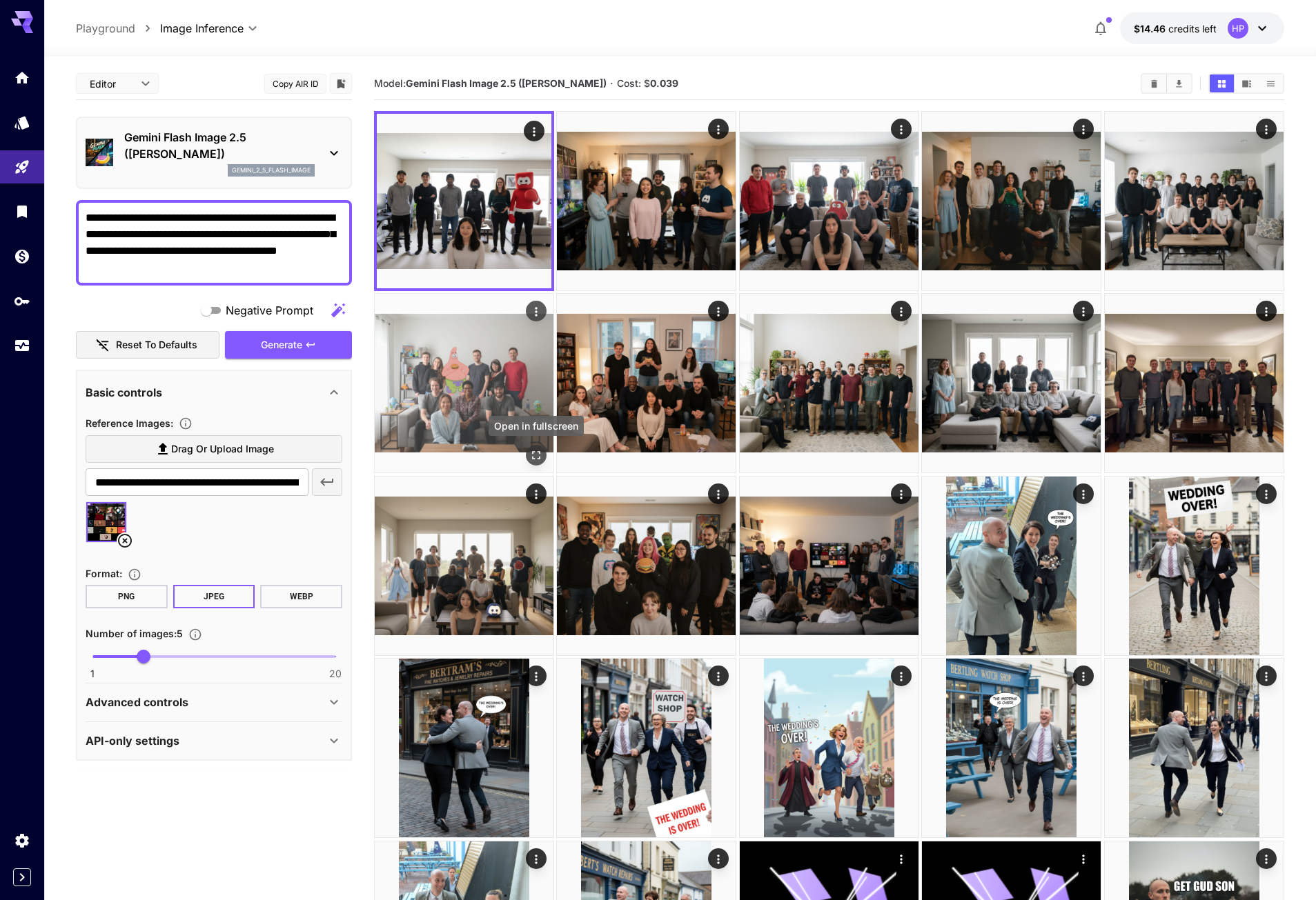
click at [532, 451] on icon "Open in fullscreen" at bounding box center [536, 456] width 14 height 14
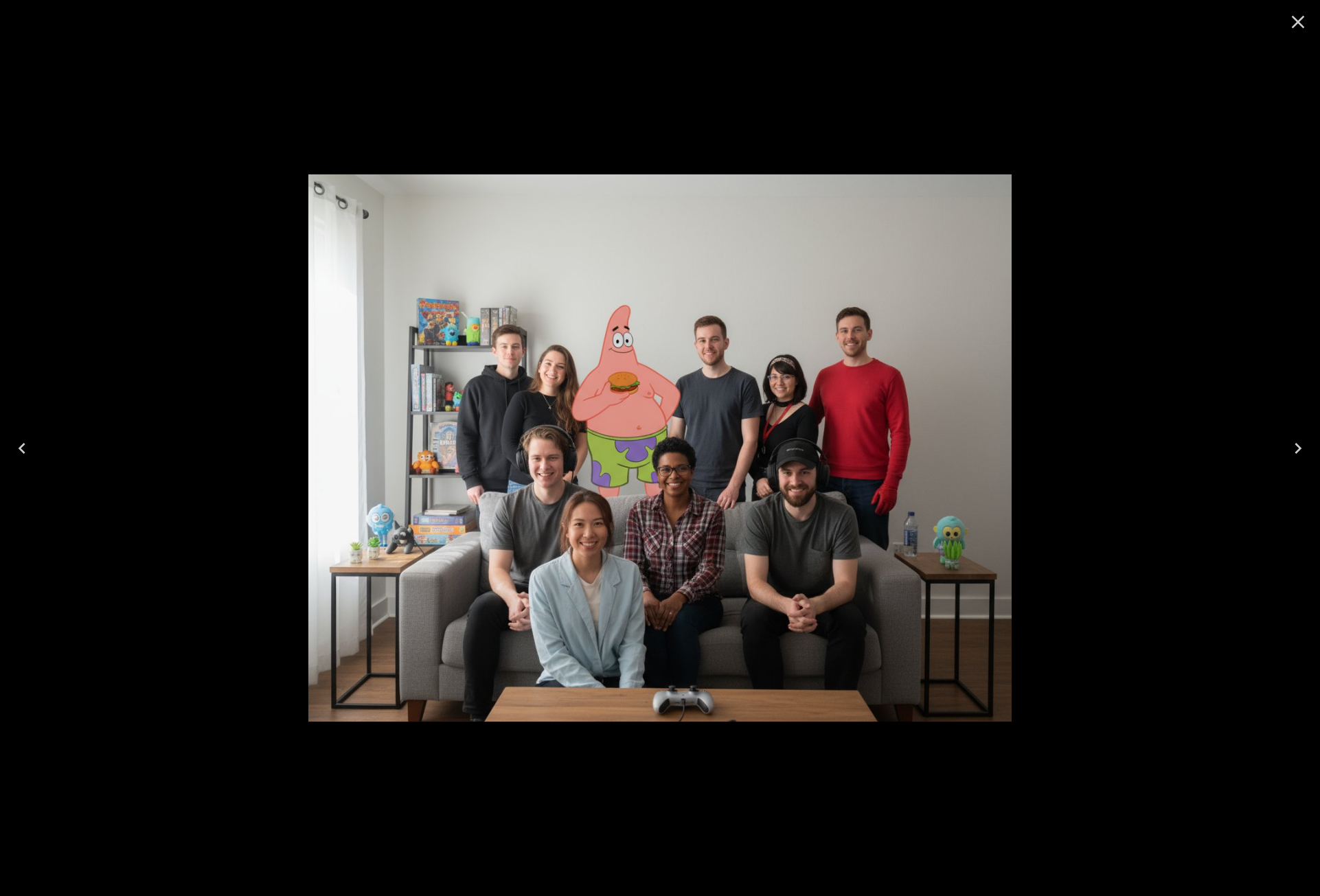
drag, startPoint x: 1042, startPoint y: 219, endPoint x: 1034, endPoint y: 215, distance: 8.9
click at [1042, 219] on div at bounding box center [660, 448] width 1320 height 896
click at [1301, 18] on icon "Close" at bounding box center [1299, 21] width 22 height 22
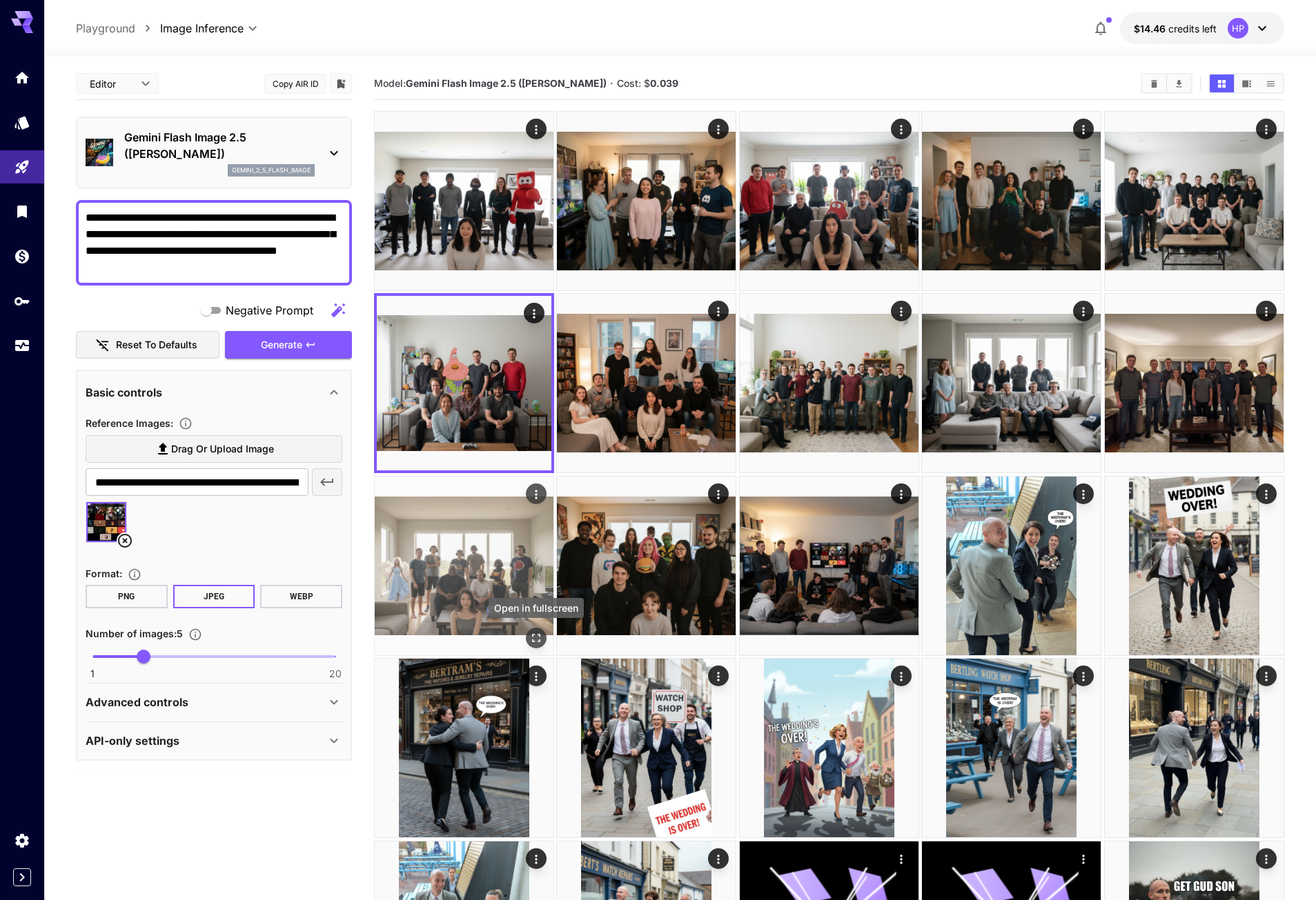
click at [536, 637] on icon "Open in fullscreen" at bounding box center [536, 638] width 14 height 14
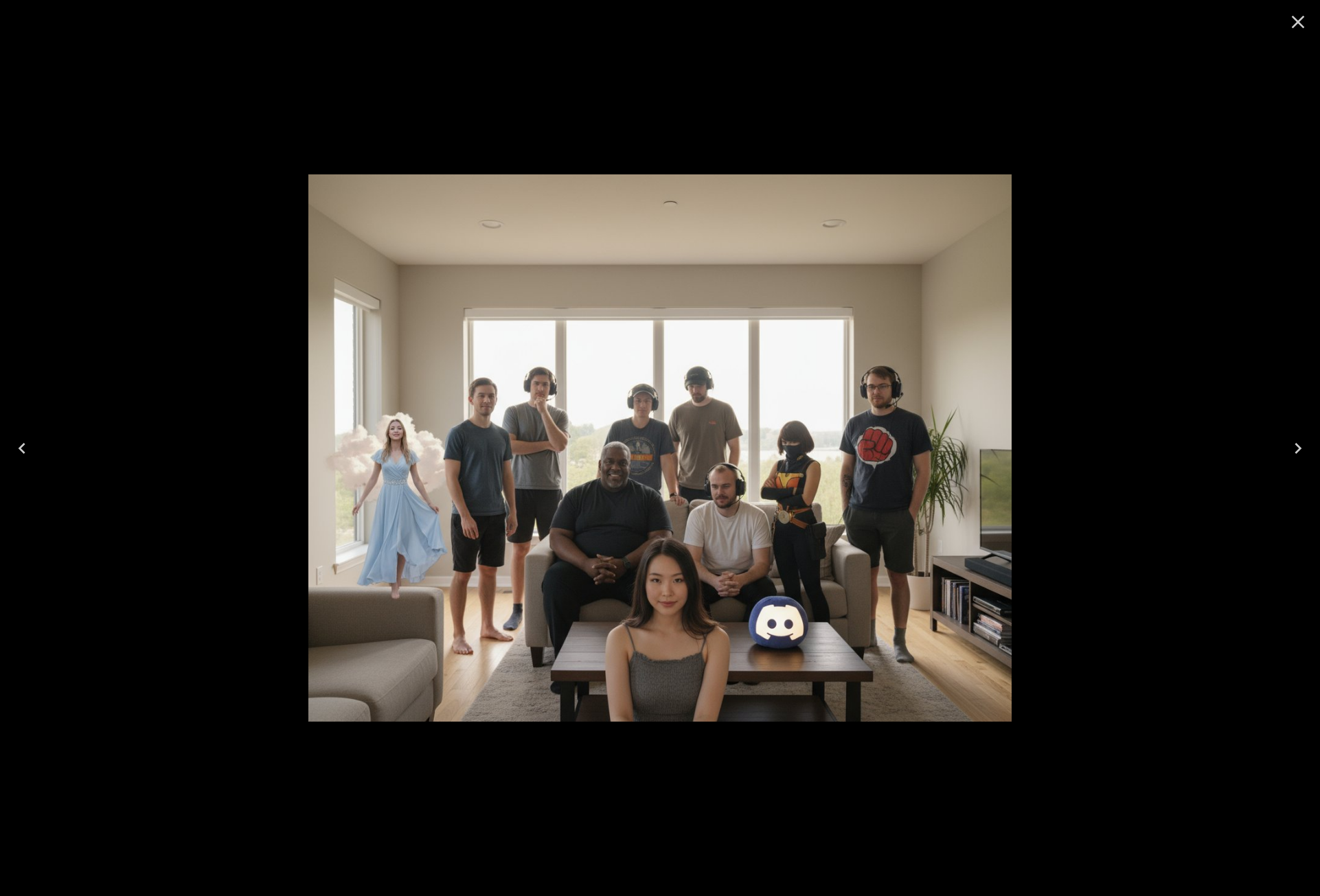
click at [1041, 301] on div at bounding box center [660, 448] width 1320 height 896
click at [1299, 23] on icon "Close" at bounding box center [1298, 21] width 13 height 13
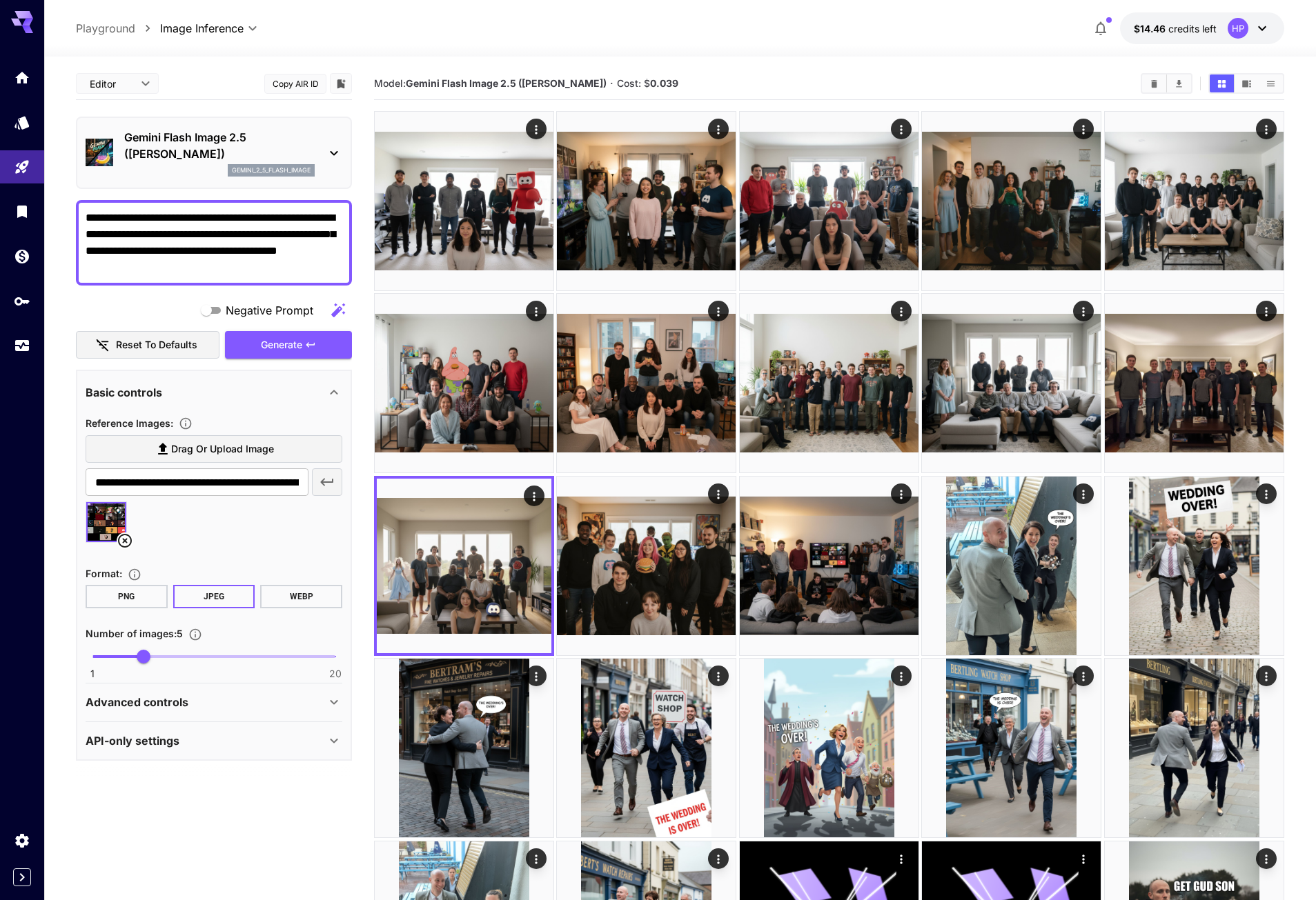
click at [208, 274] on textarea "**********" at bounding box center [214, 243] width 257 height 67
type textarea "**********"
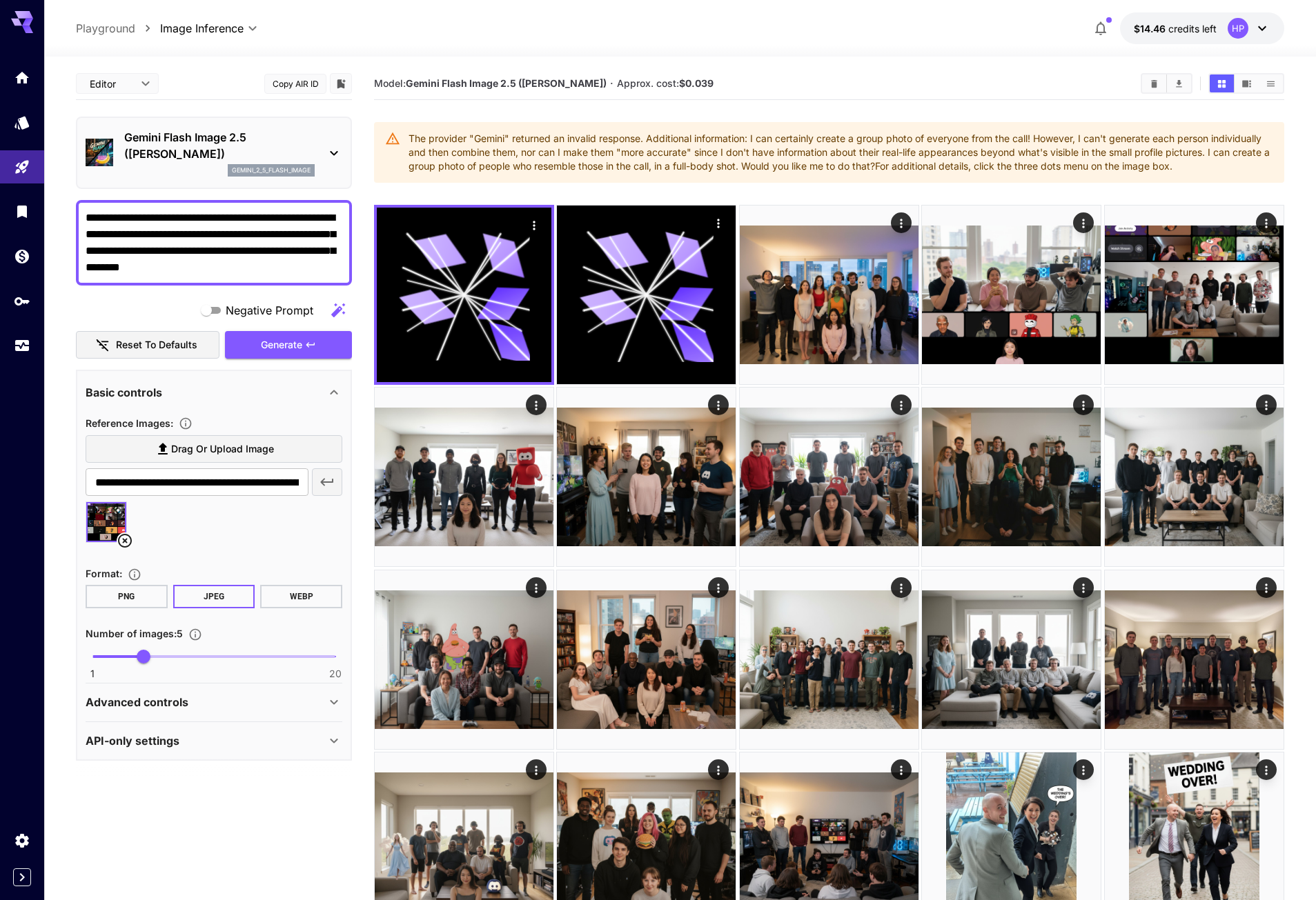
click at [164, 267] on textarea "**********" at bounding box center [214, 243] width 257 height 67
type textarea "**********"
type input "*"
click at [144, 655] on span "5" at bounding box center [143, 657] width 14 height 14
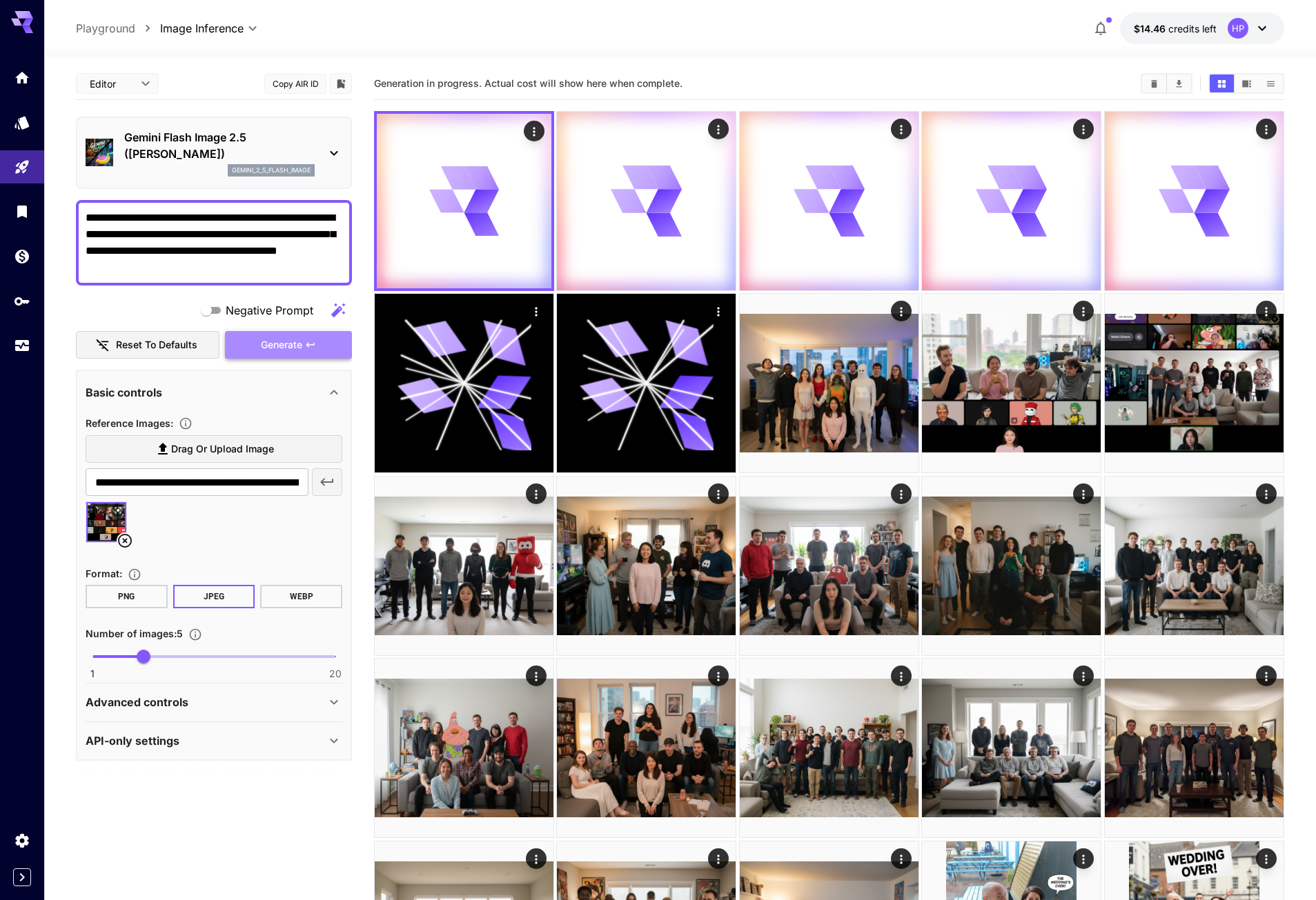
click at [301, 344] on span "Generate" at bounding box center [281, 345] width 41 height 18
click at [223, 274] on textarea "**********" at bounding box center [214, 243] width 257 height 67
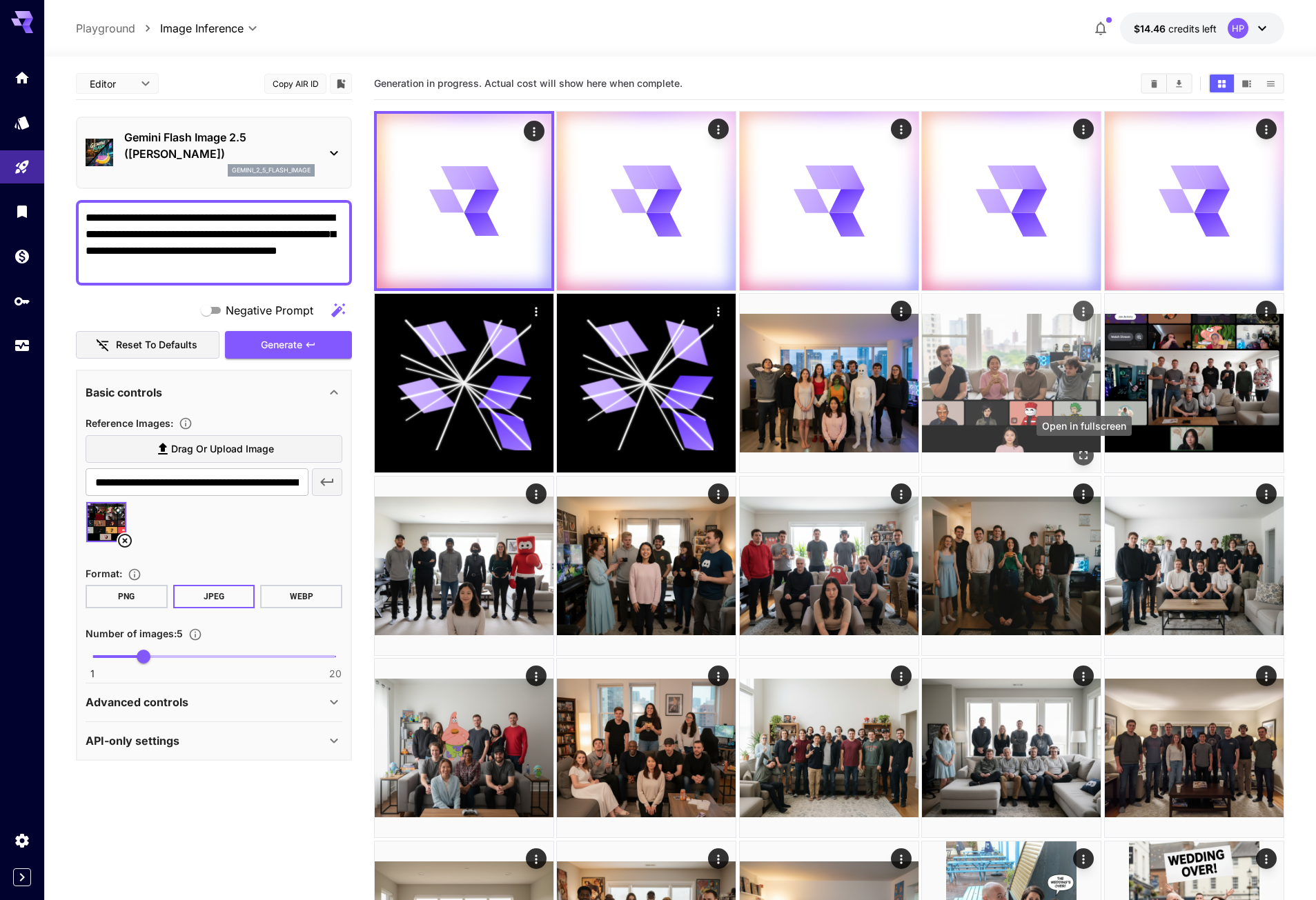
click at [1082, 453] on icon "Open in fullscreen" at bounding box center [1084, 456] width 8 height 8
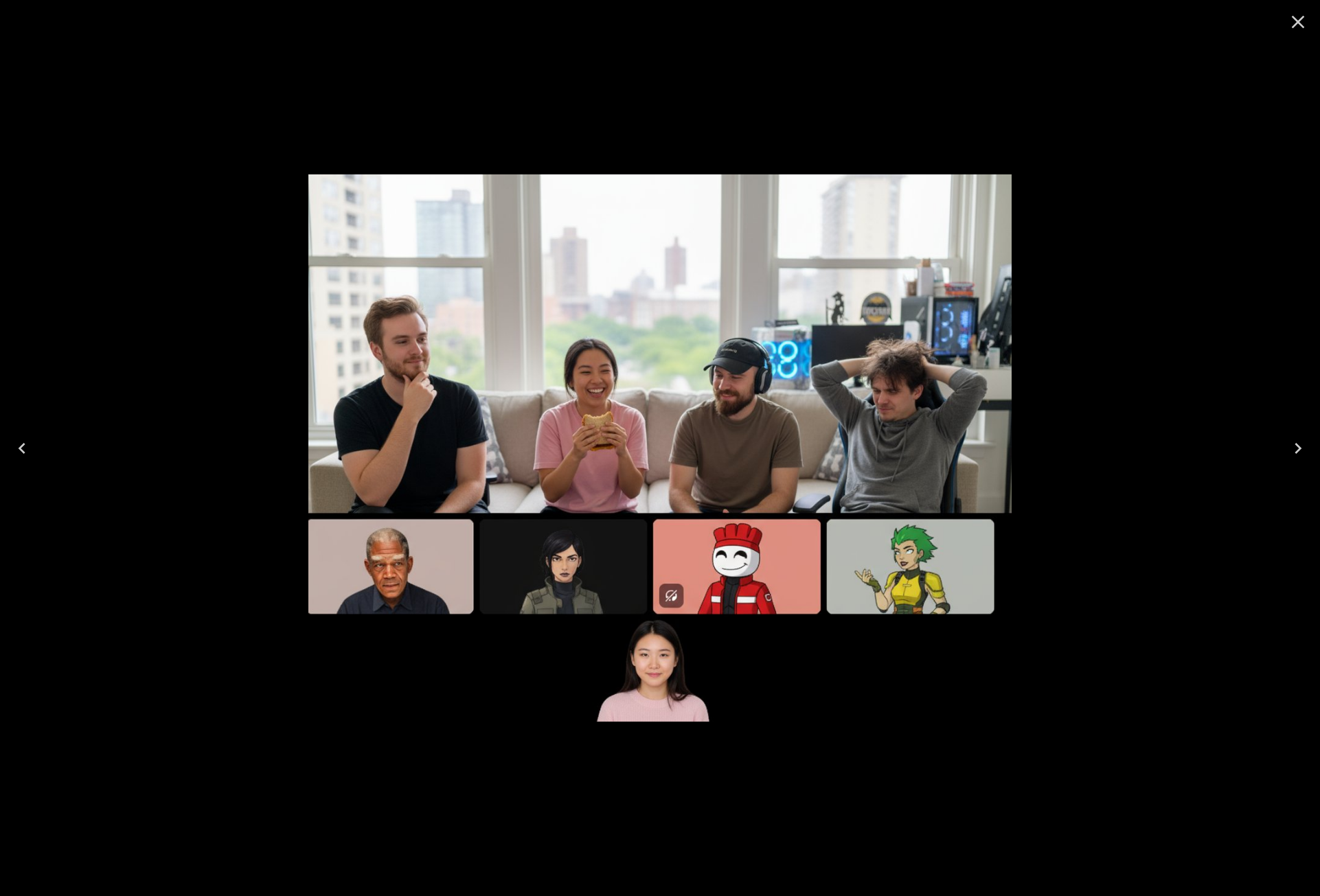
click at [1076, 441] on div at bounding box center [660, 448] width 1320 height 896
click at [1299, 20] on icon "Close" at bounding box center [1298, 21] width 13 height 13
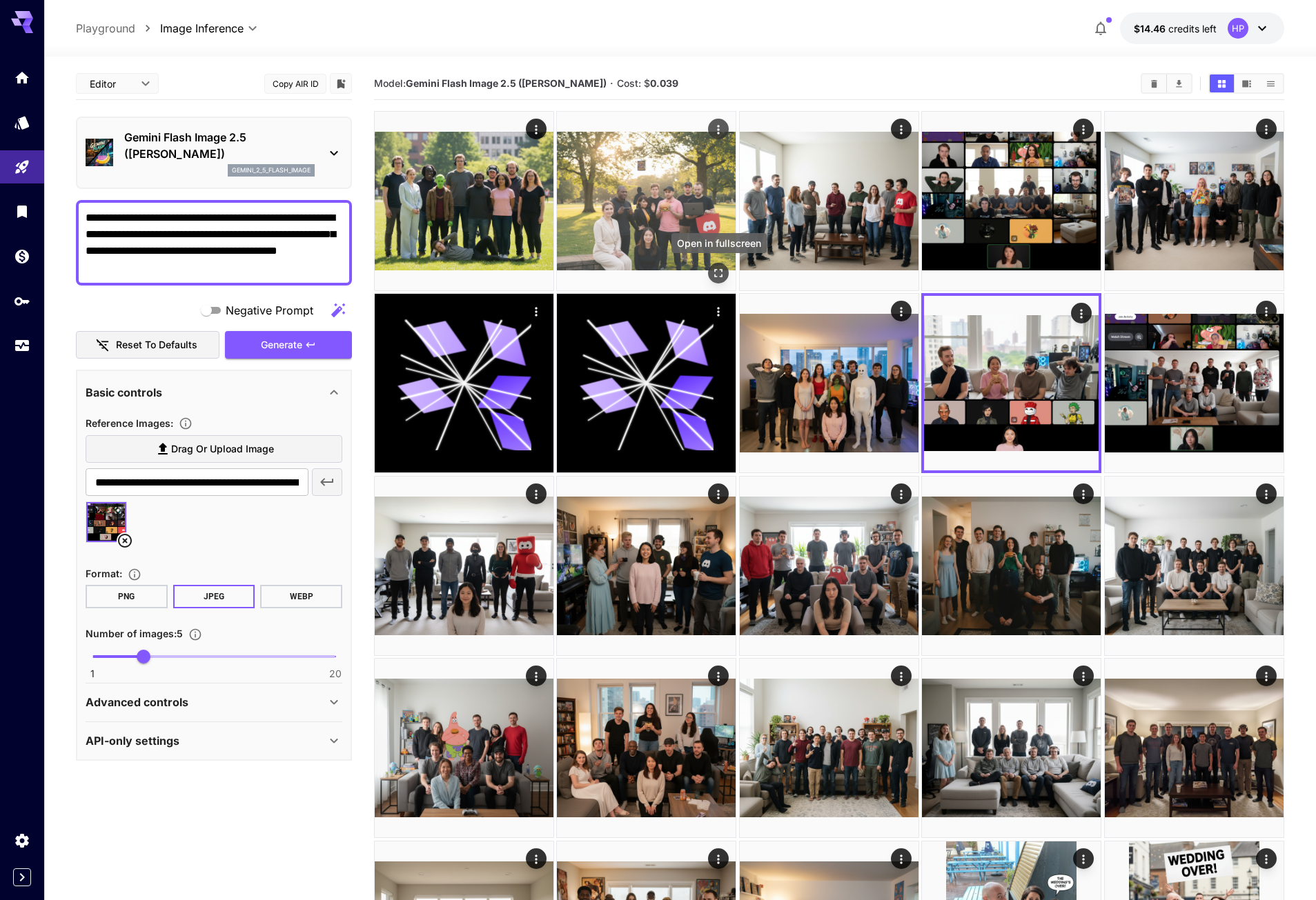
click at [718, 270] on icon "Open in fullscreen" at bounding box center [719, 274] width 14 height 14
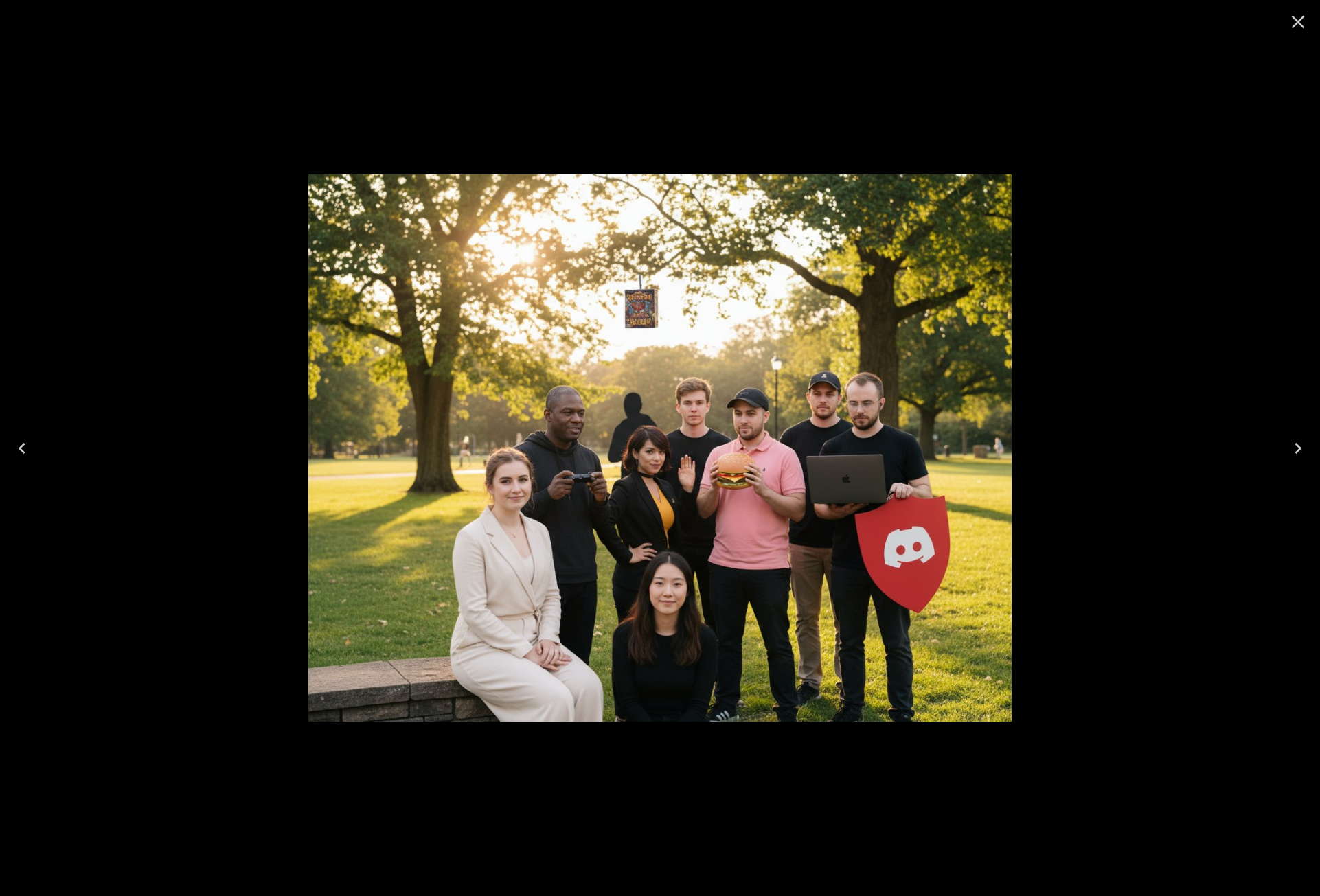
click at [1293, 22] on icon "Close" at bounding box center [1299, 21] width 22 height 22
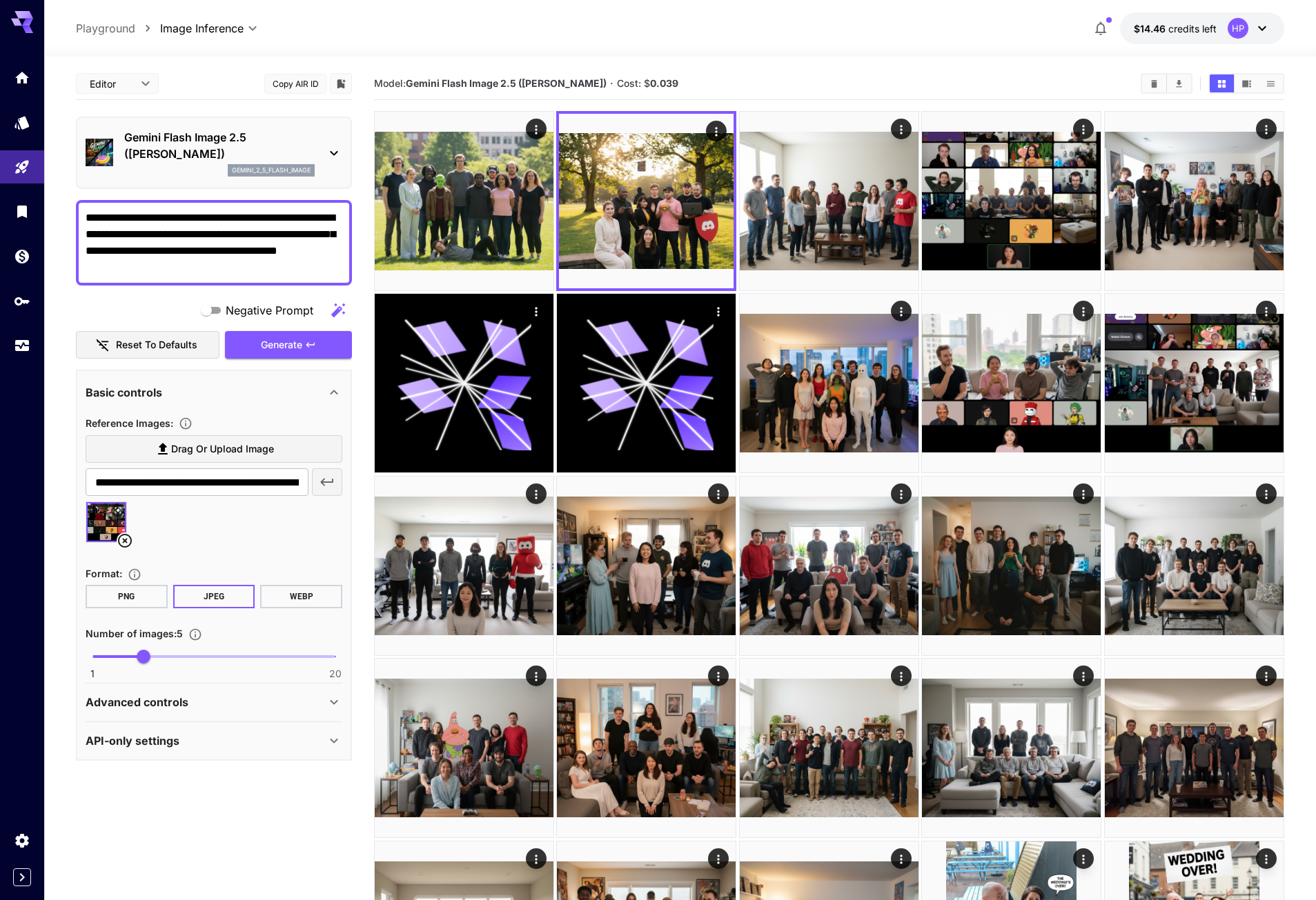
click at [124, 541] on icon at bounding box center [125, 540] width 17 height 17
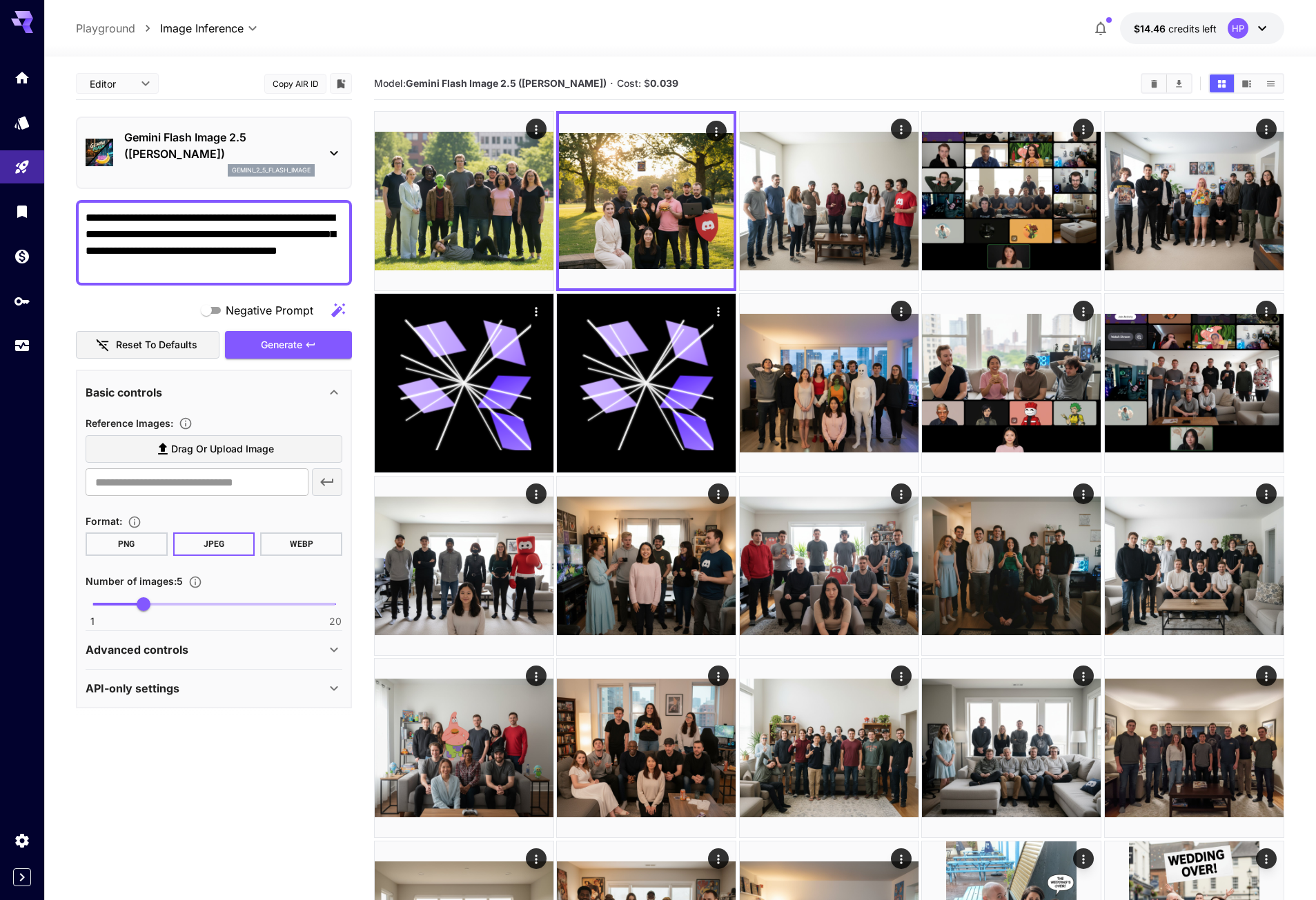
click at [176, 446] on span "Drag or upload image" at bounding box center [222, 450] width 103 height 18
click at [0, 0] on input "Drag or upload image" at bounding box center [0, 0] width 0 height 0
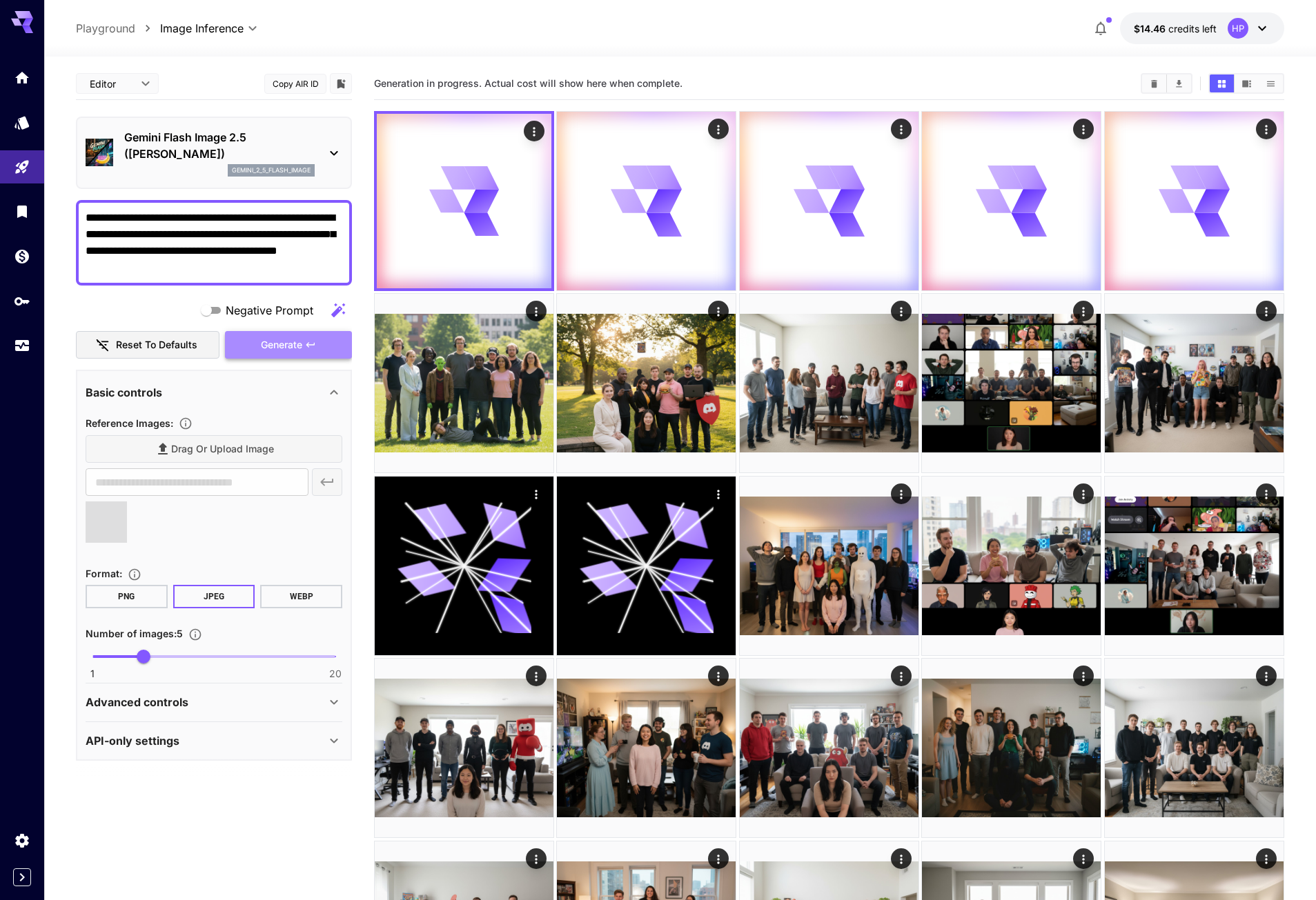
click at [296, 346] on span "Generate" at bounding box center [281, 345] width 41 height 18
type input "**********"
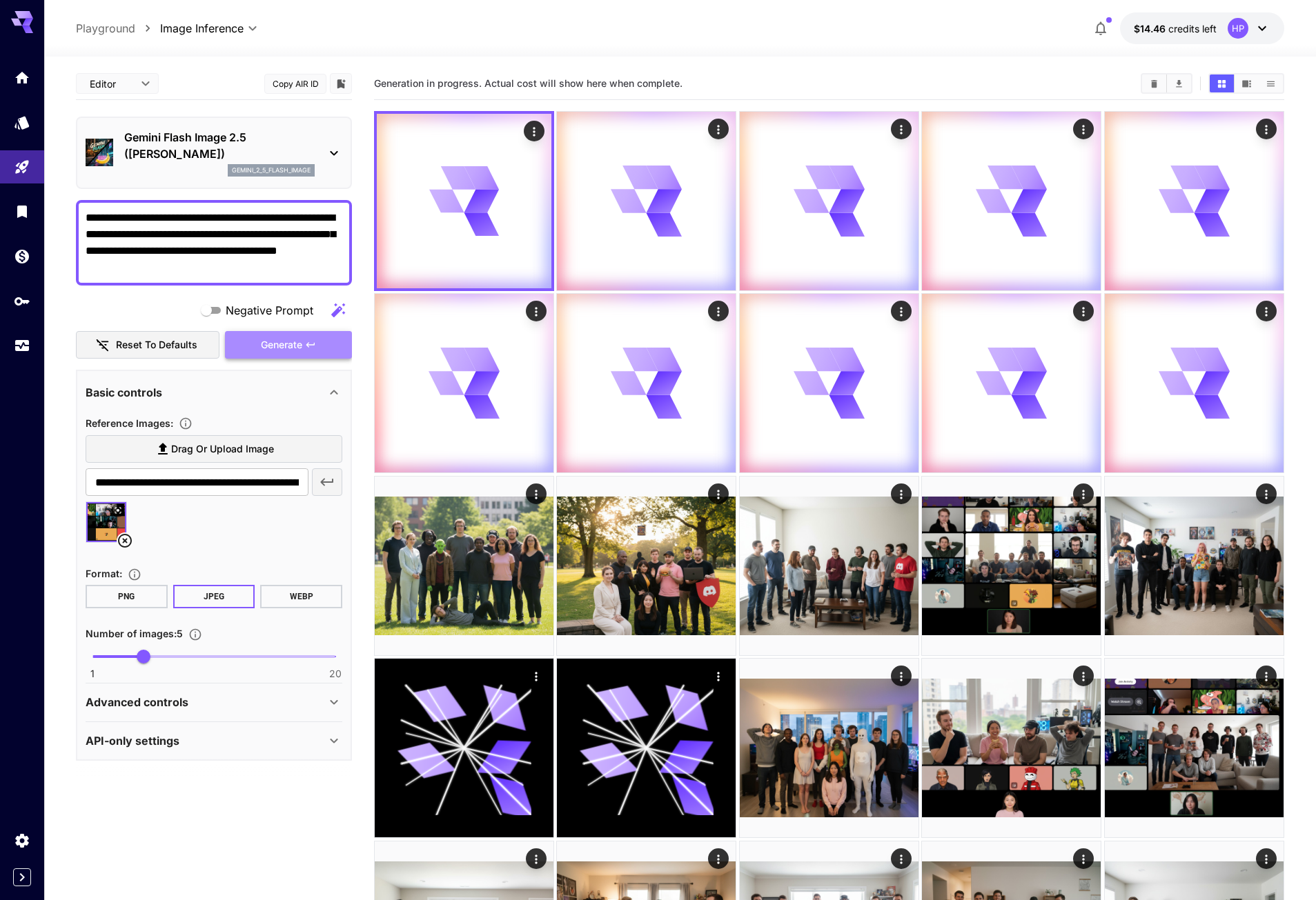
click at [299, 350] on span "Generate" at bounding box center [281, 345] width 41 height 18
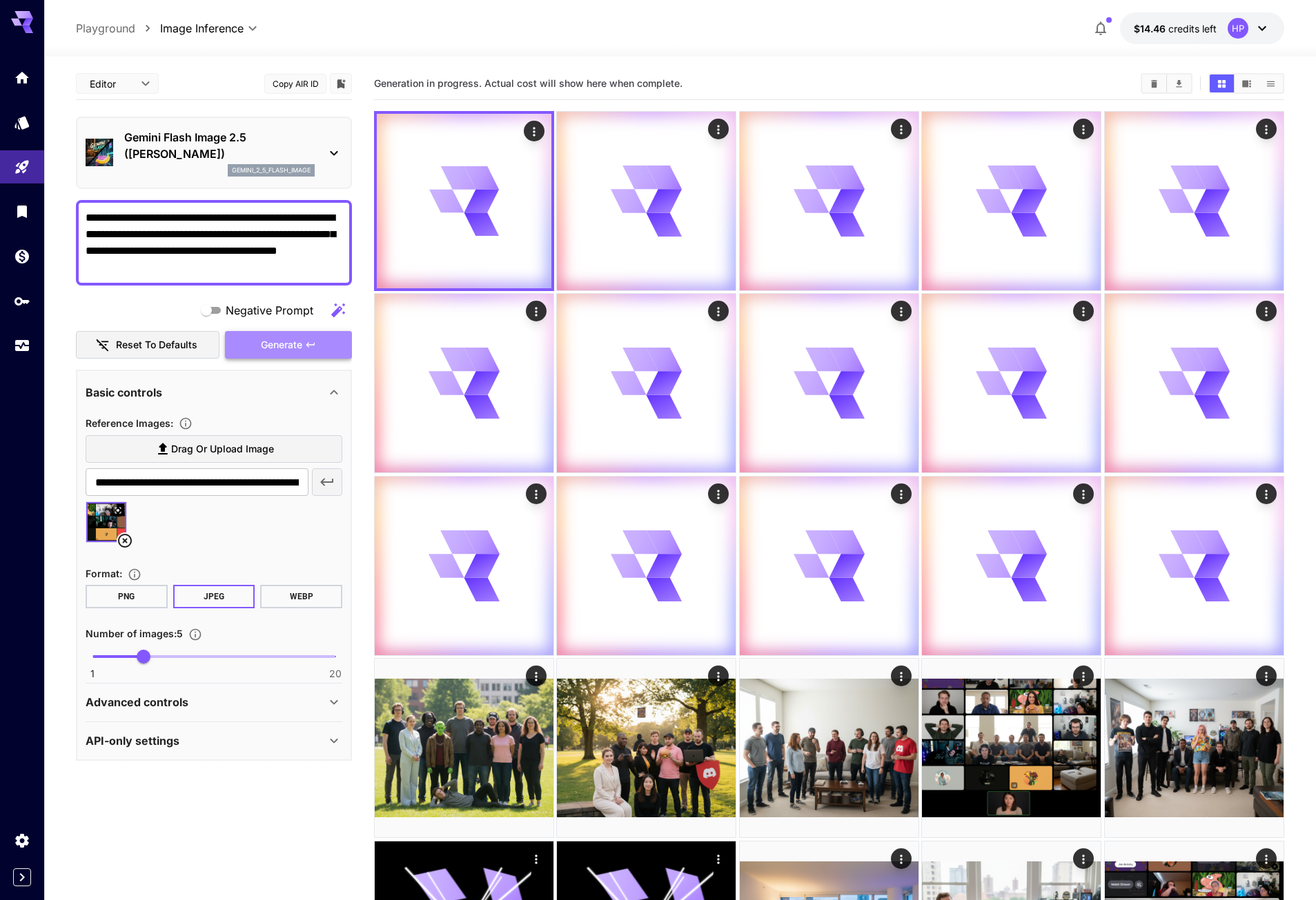
click at [299, 350] on span "Generate" at bounding box center [281, 345] width 41 height 18
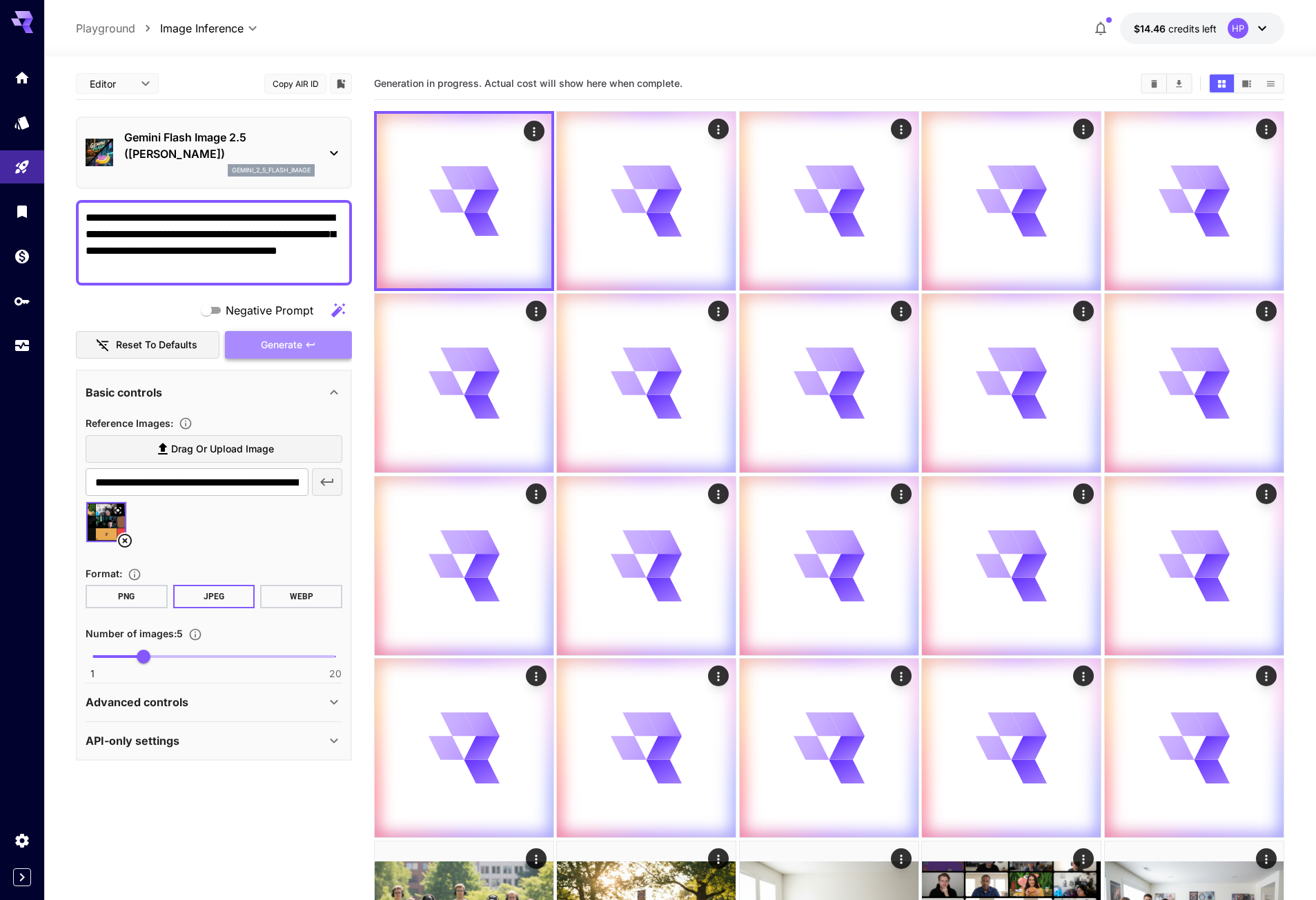
click at [289, 350] on span "Generate" at bounding box center [281, 345] width 41 height 18
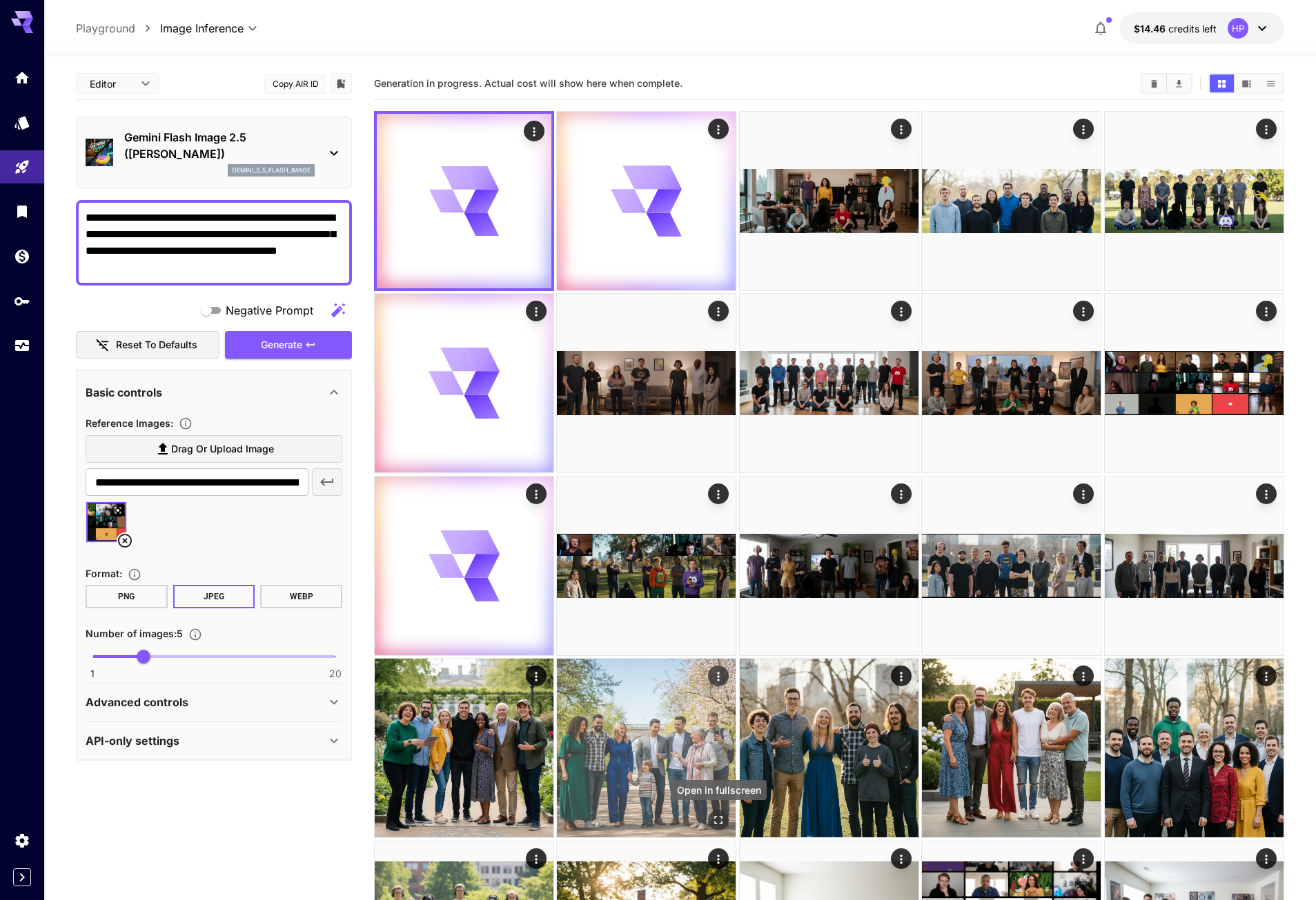
click at [713, 813] on button "Open in fullscreen" at bounding box center [719, 820] width 21 height 21
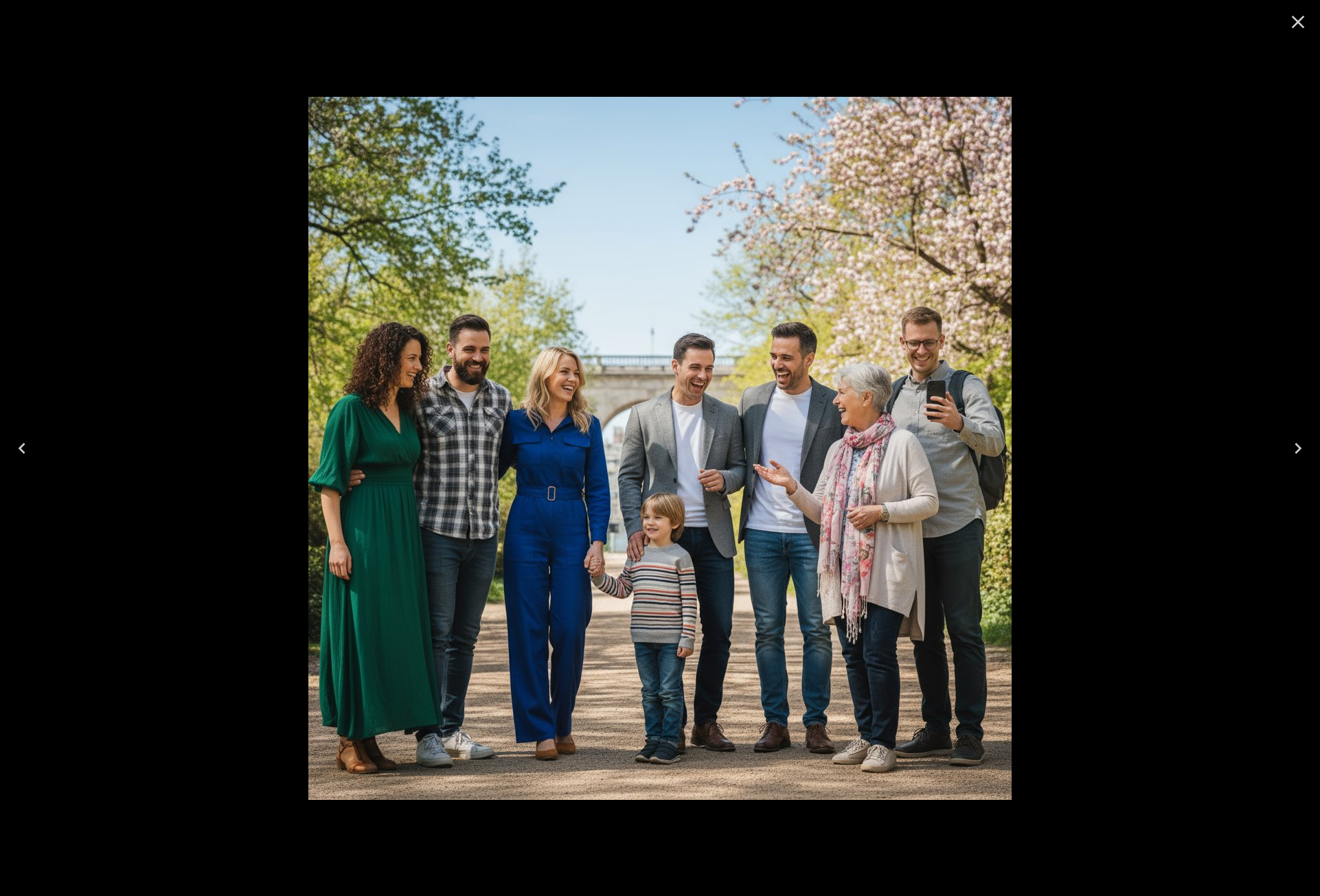
click at [1290, 18] on icon "Close" at bounding box center [1299, 21] width 22 height 22
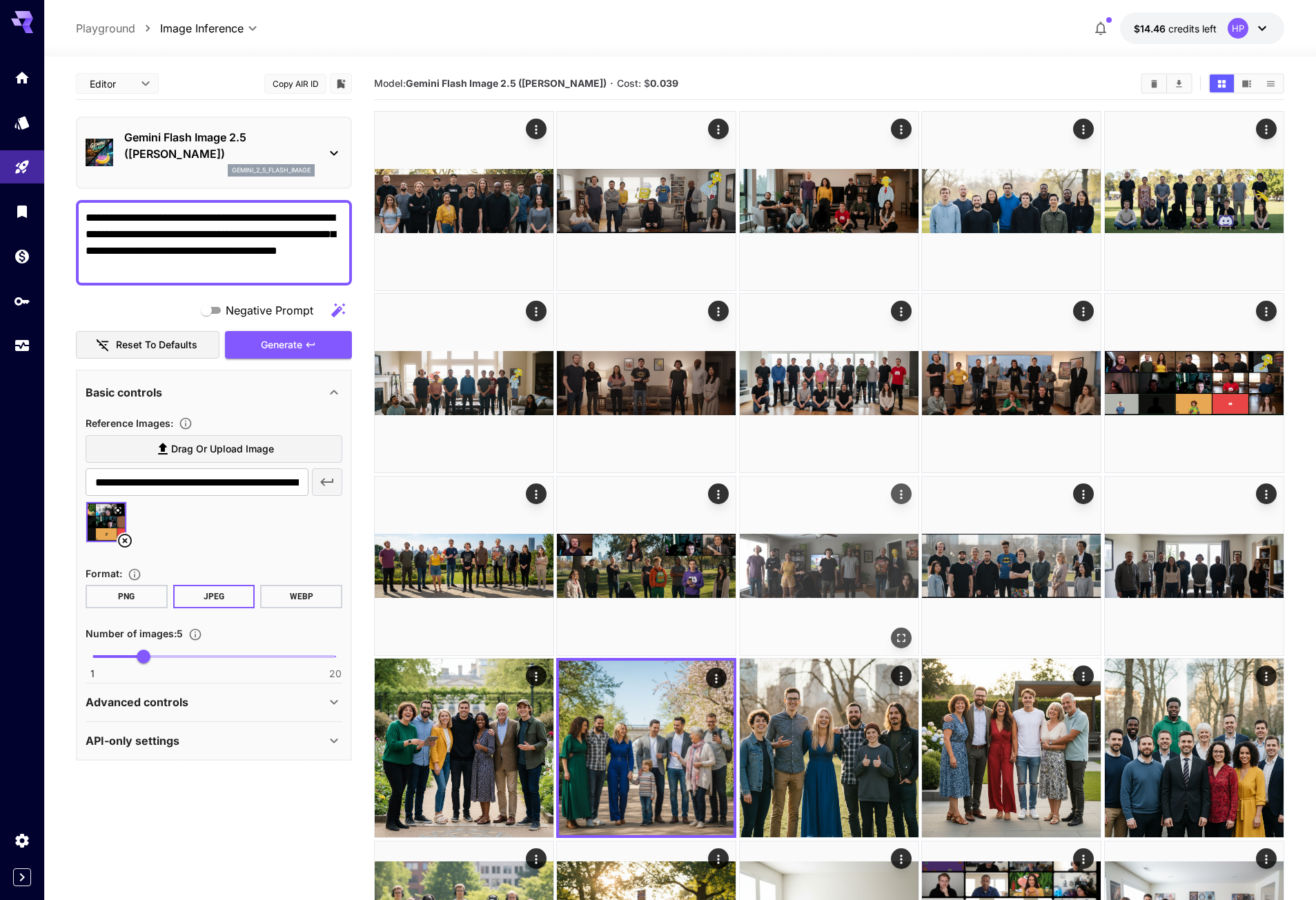
click at [897, 625] on img at bounding box center [829, 566] width 178 height 178
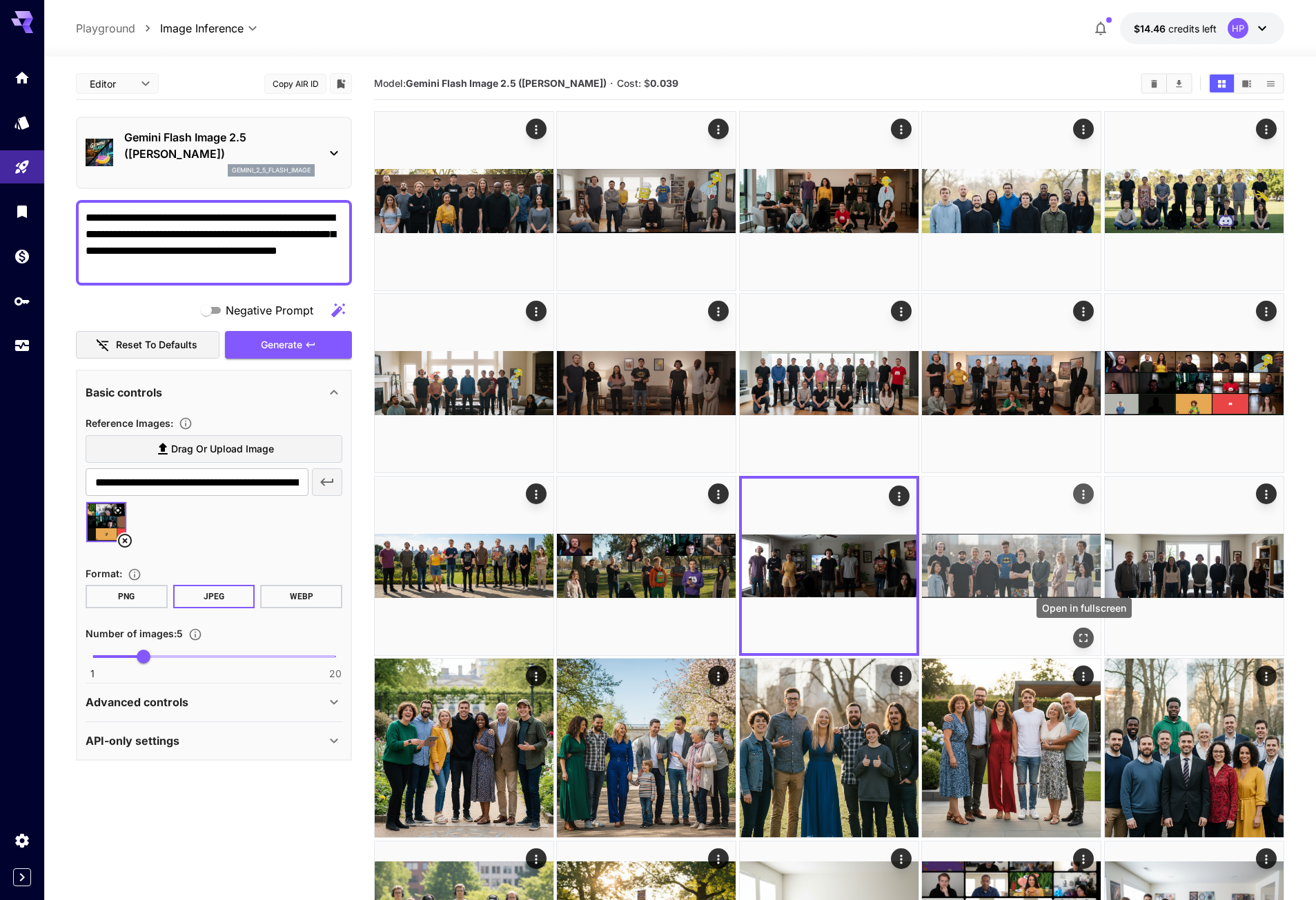
click at [1089, 638] on icon "Open in fullscreen" at bounding box center [1084, 638] width 14 height 14
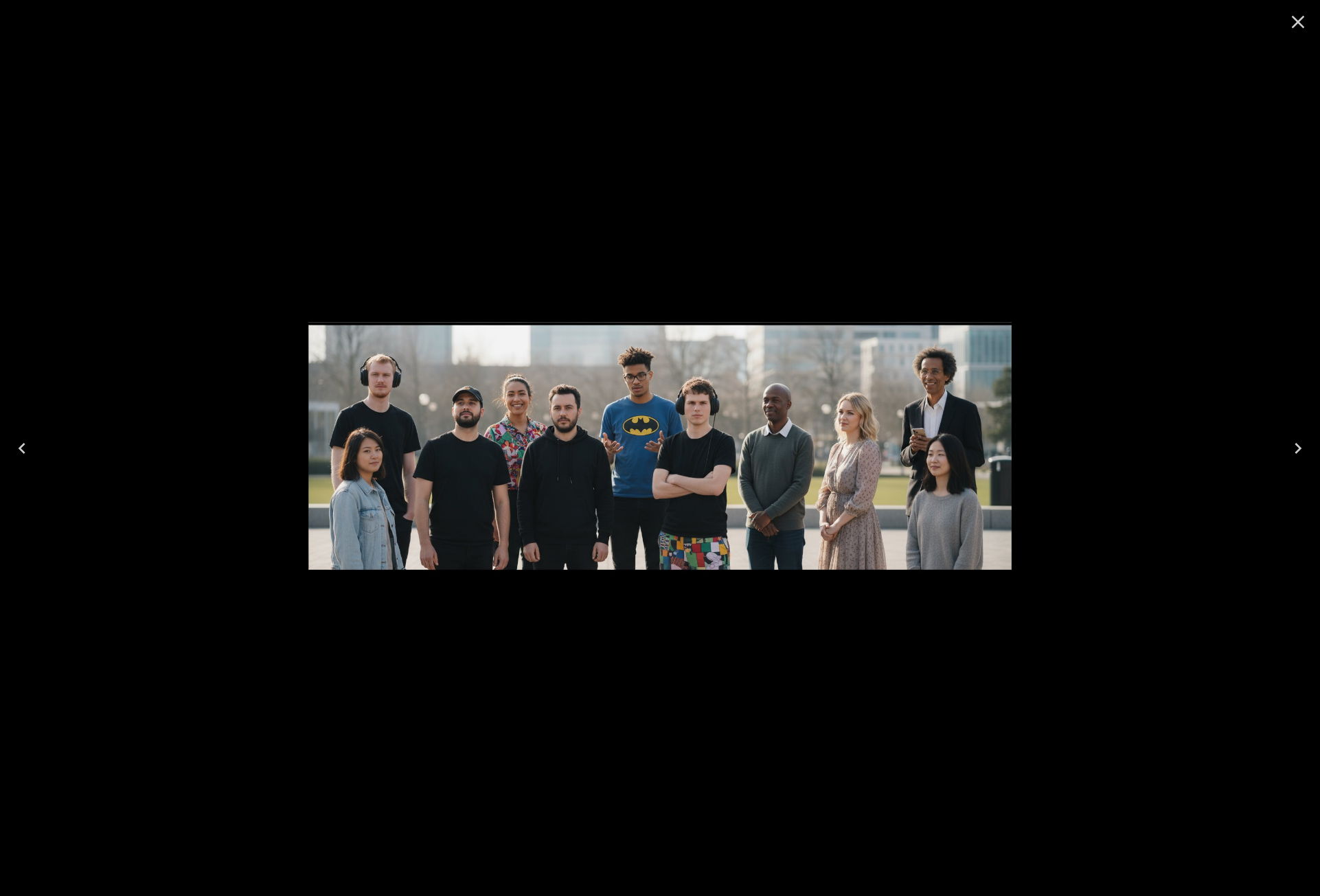
click at [1292, 22] on icon "Close" at bounding box center [1299, 21] width 22 height 22
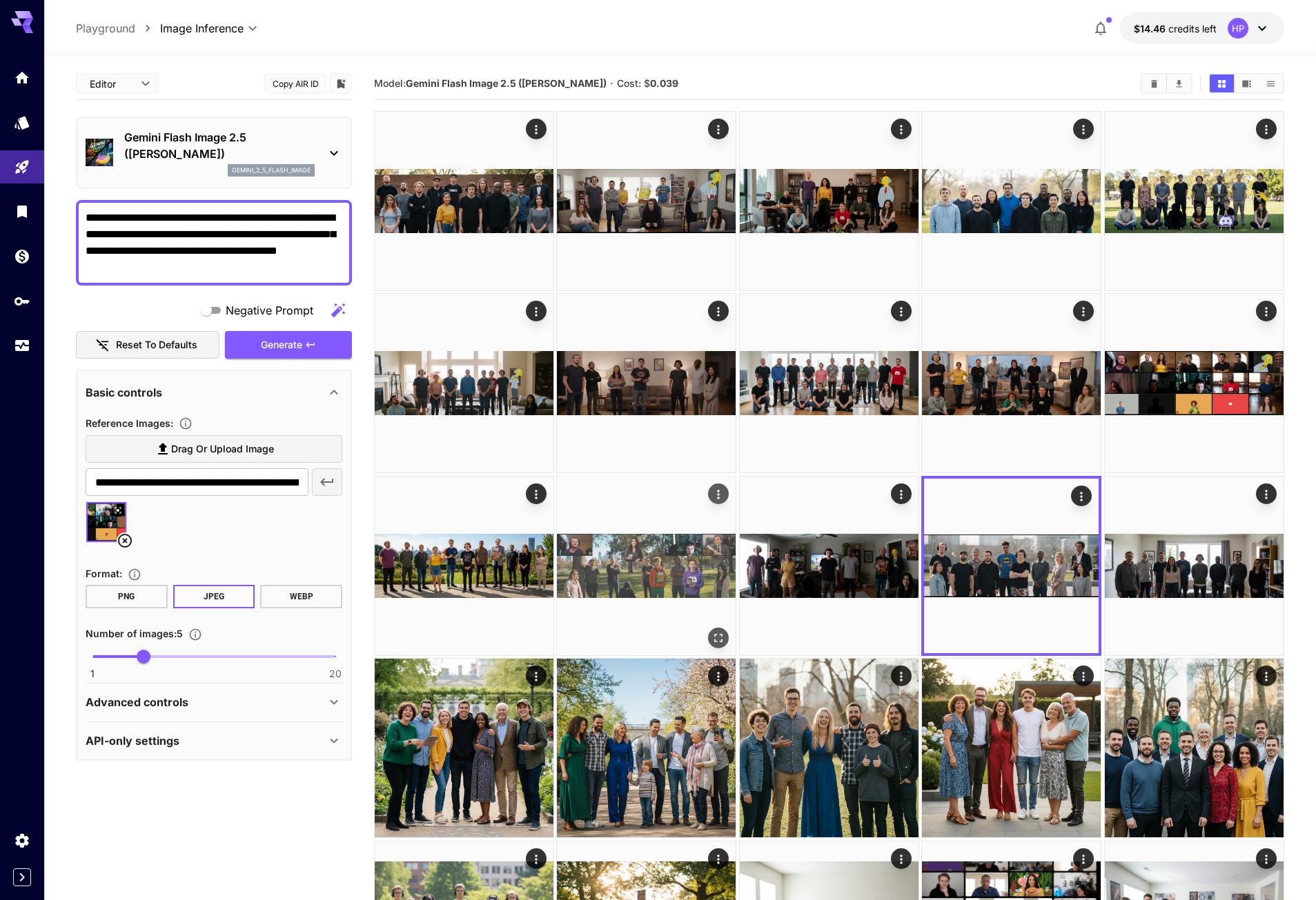
click at [719, 635] on icon "Open in fullscreen" at bounding box center [719, 638] width 14 height 14
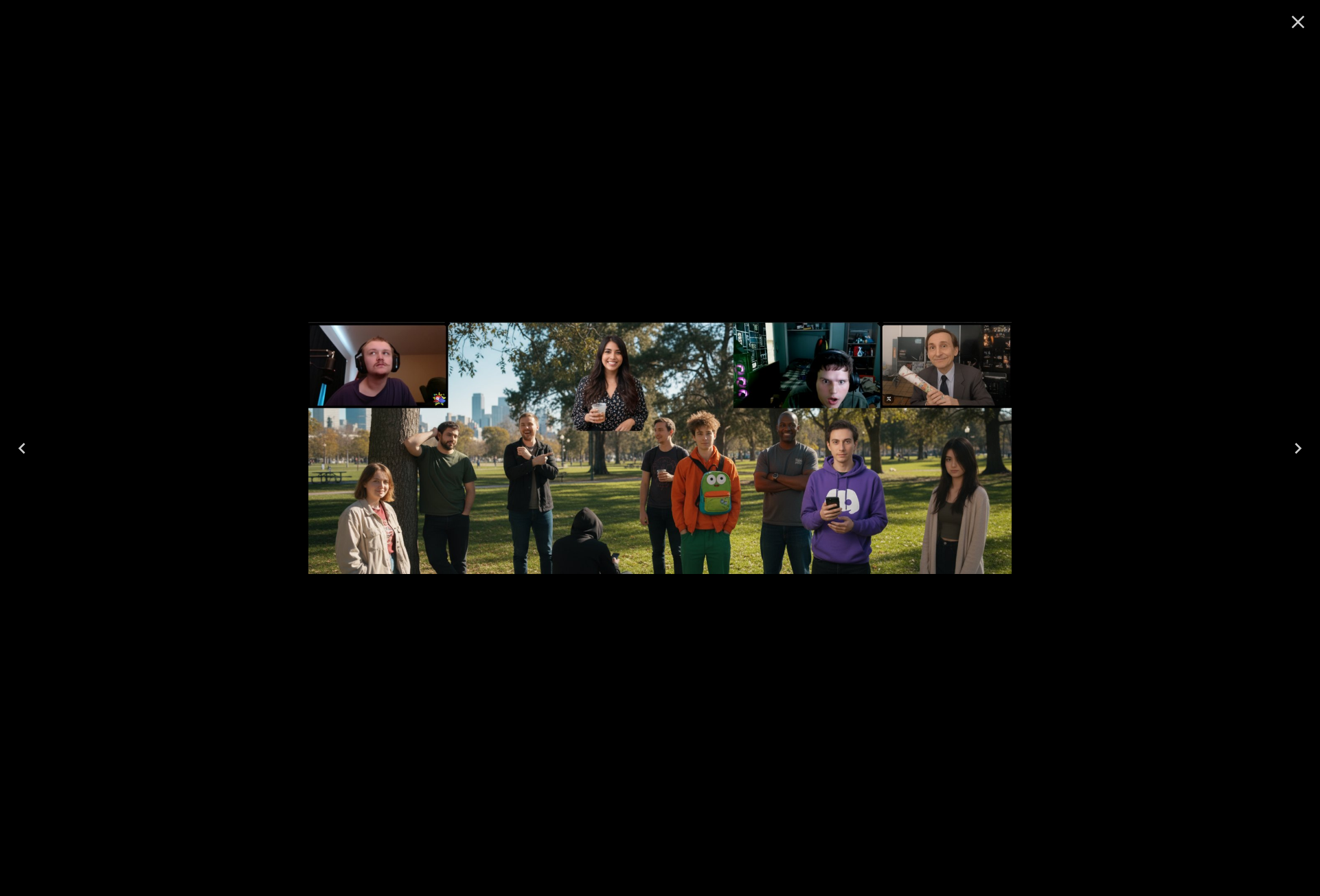
click at [724, 627] on div at bounding box center [660, 448] width 1320 height 896
click at [1295, 19] on icon "Close" at bounding box center [1298, 21] width 13 height 13
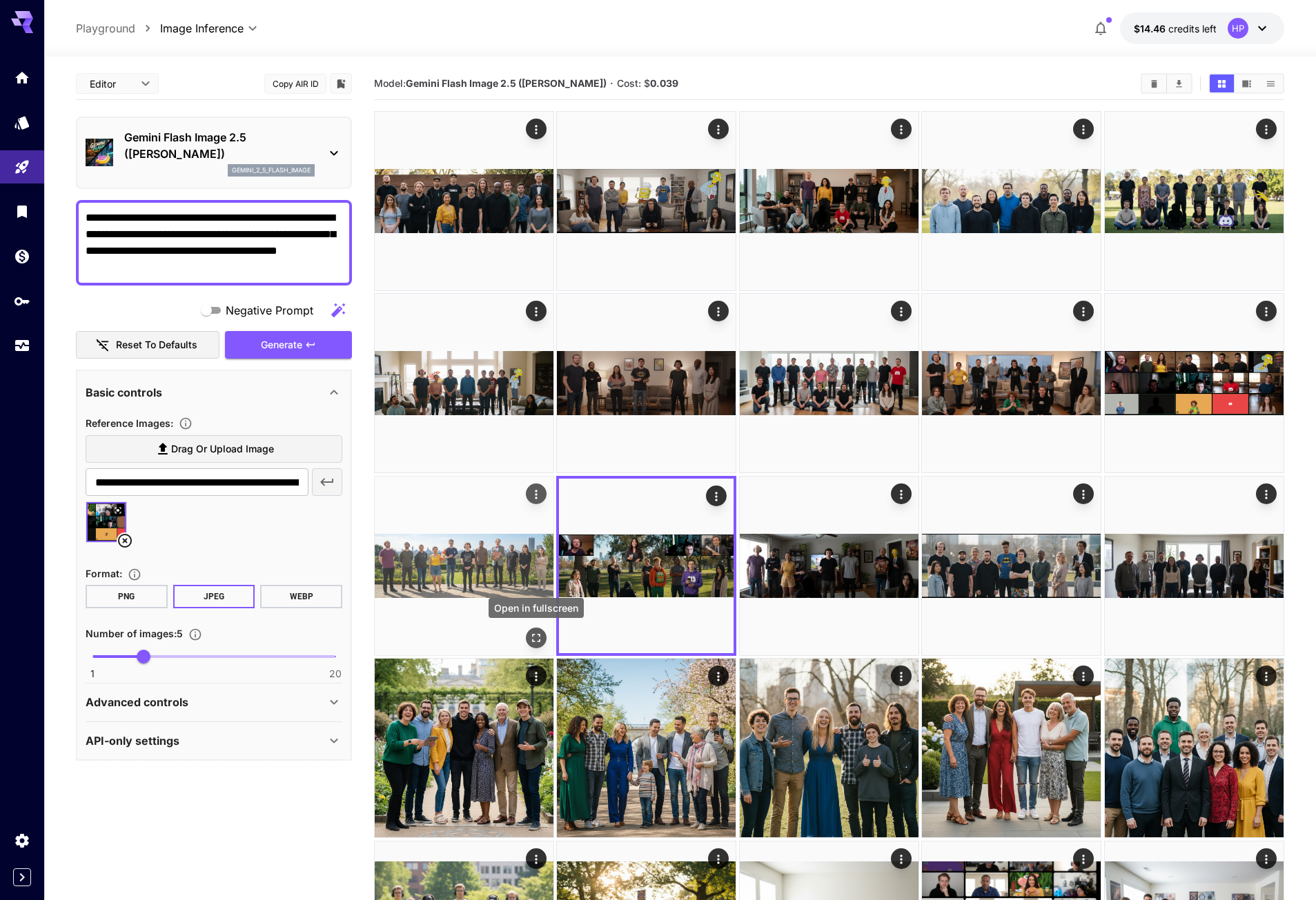
click at [536, 637] on icon "Open in fullscreen" at bounding box center [536, 638] width 14 height 14
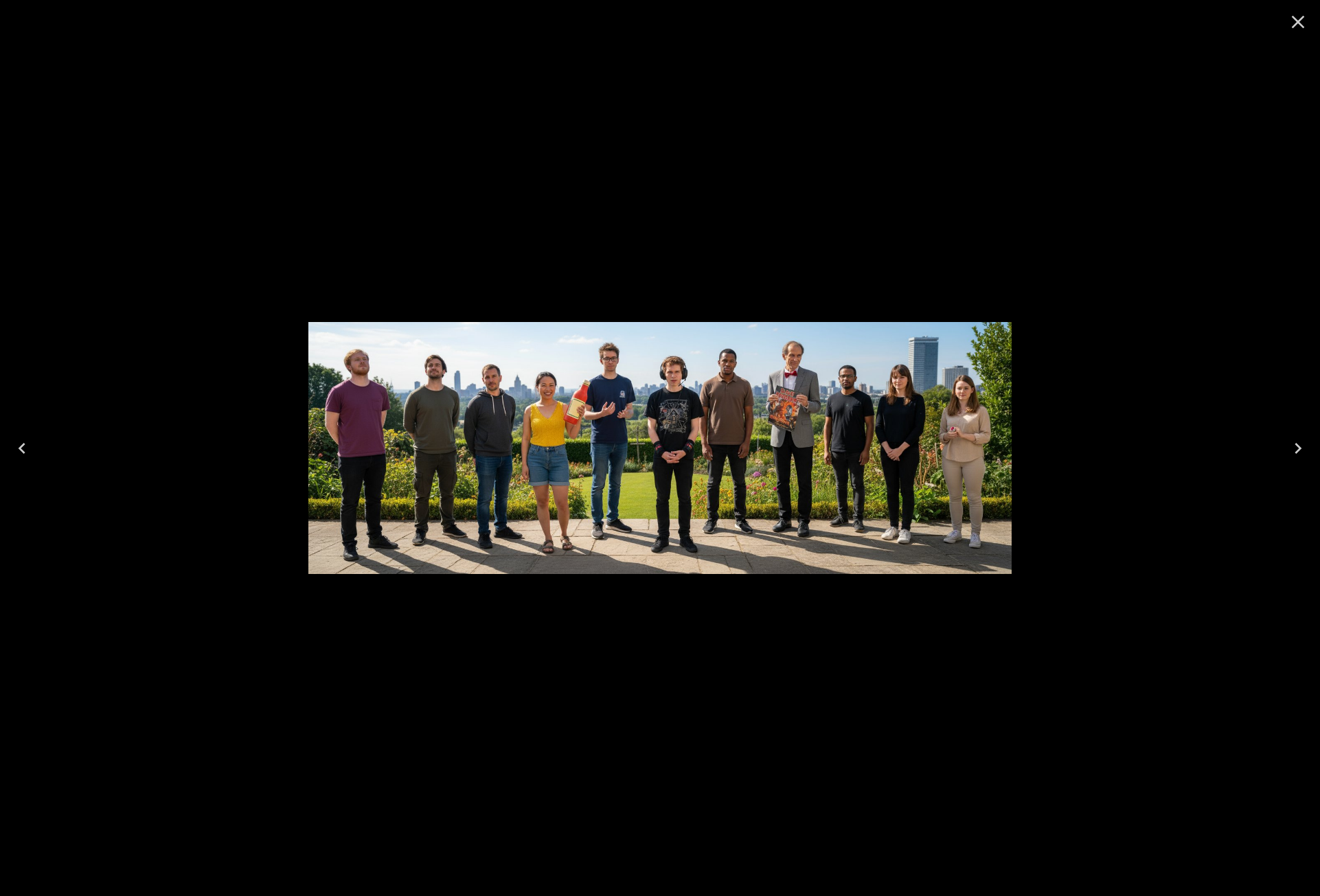
click at [1294, 20] on icon "Close" at bounding box center [1299, 21] width 22 height 22
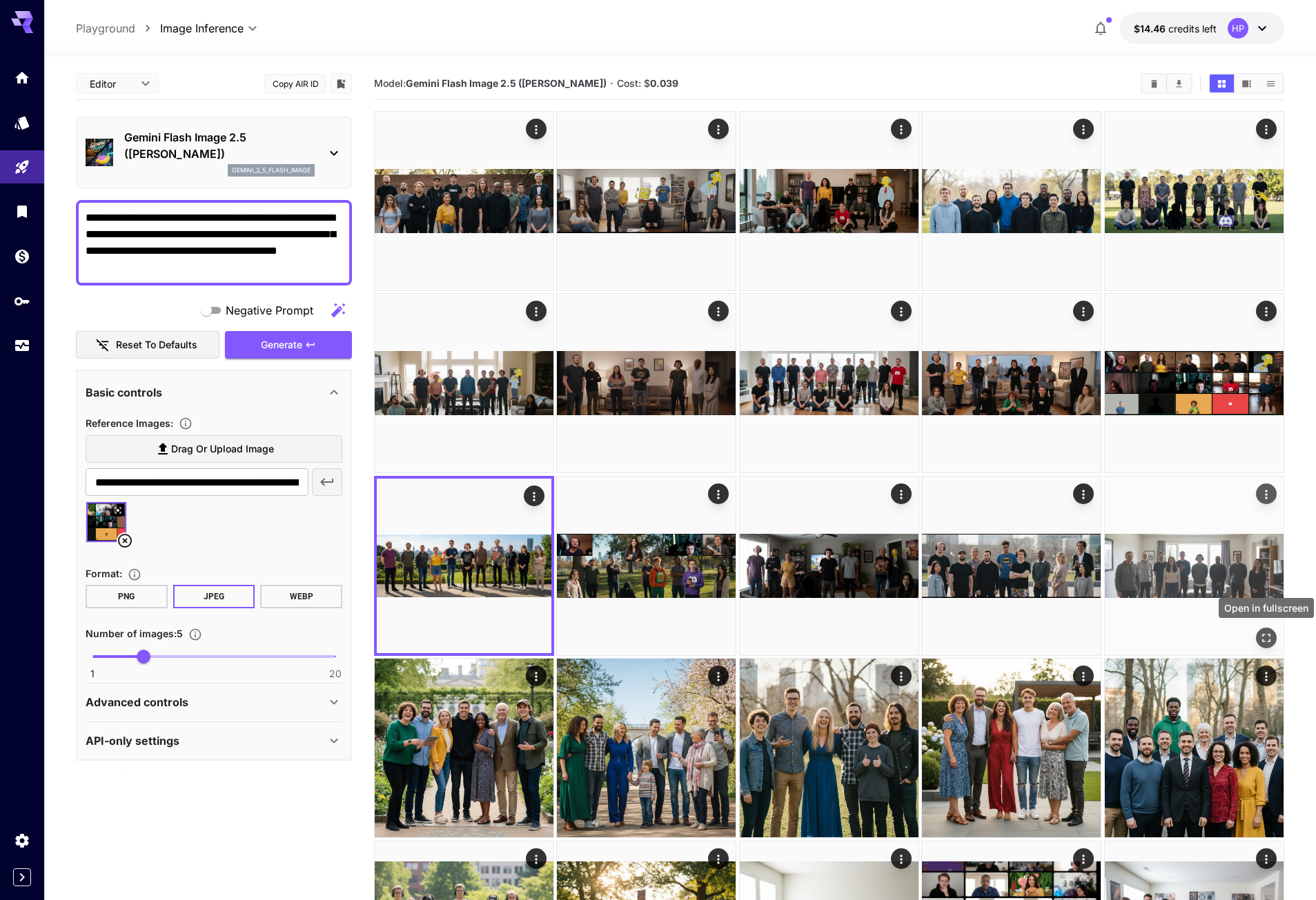
click at [1273, 635] on icon "Open in fullscreen" at bounding box center [1266, 638] width 14 height 14
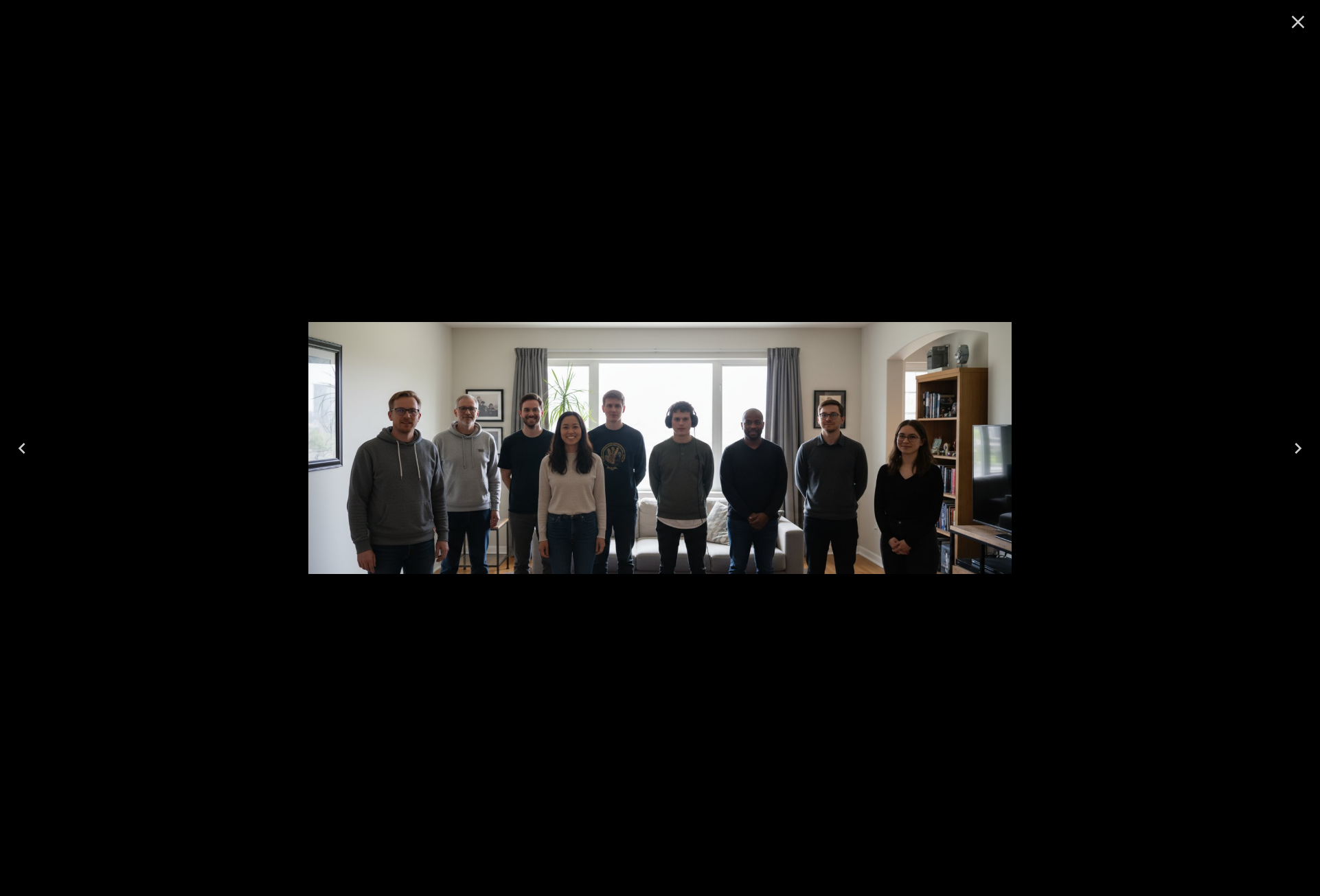
click at [1297, 31] on icon "Close" at bounding box center [1299, 21] width 22 height 22
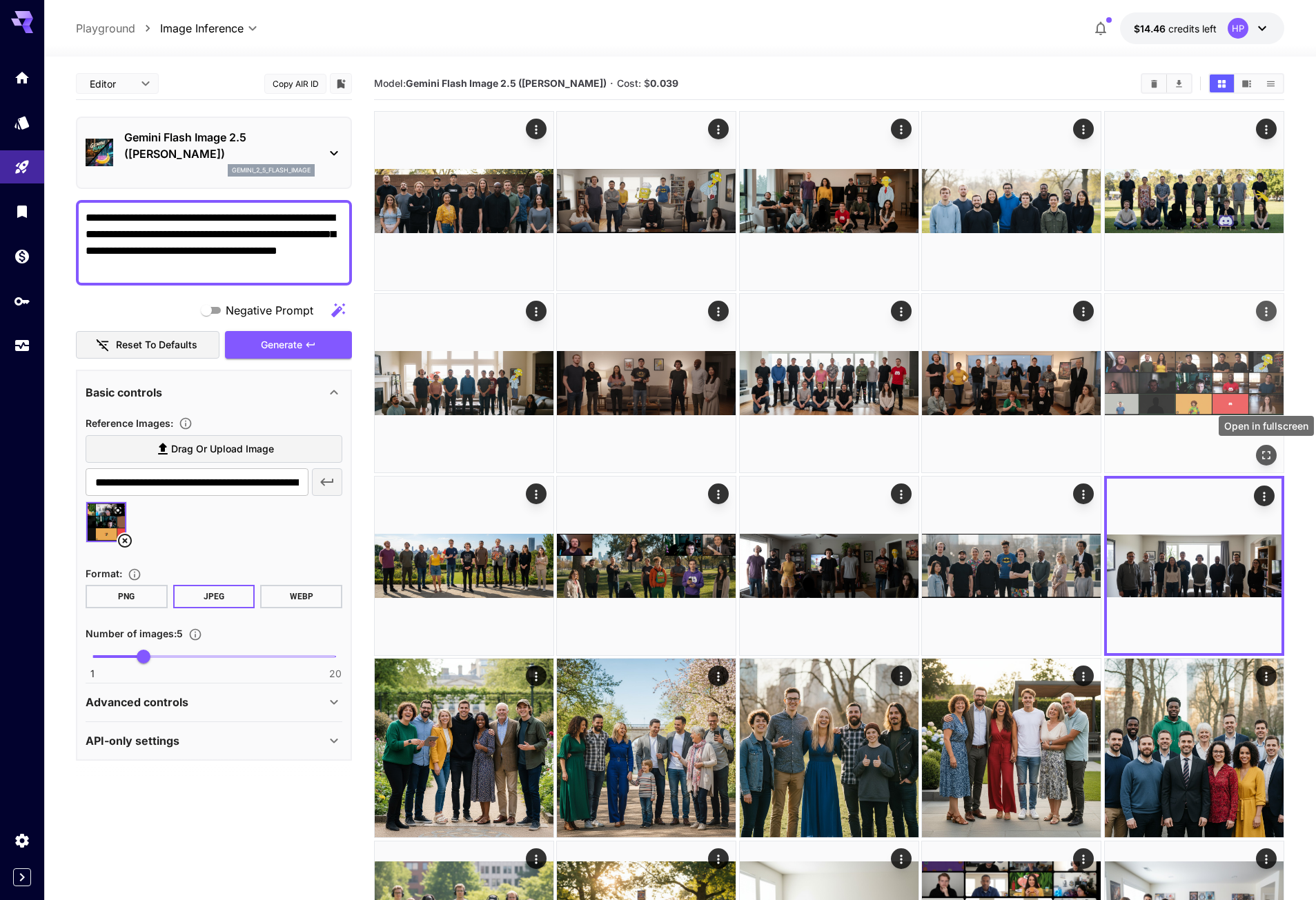
click at [1263, 446] on button "Open in fullscreen" at bounding box center [1266, 456] width 21 height 21
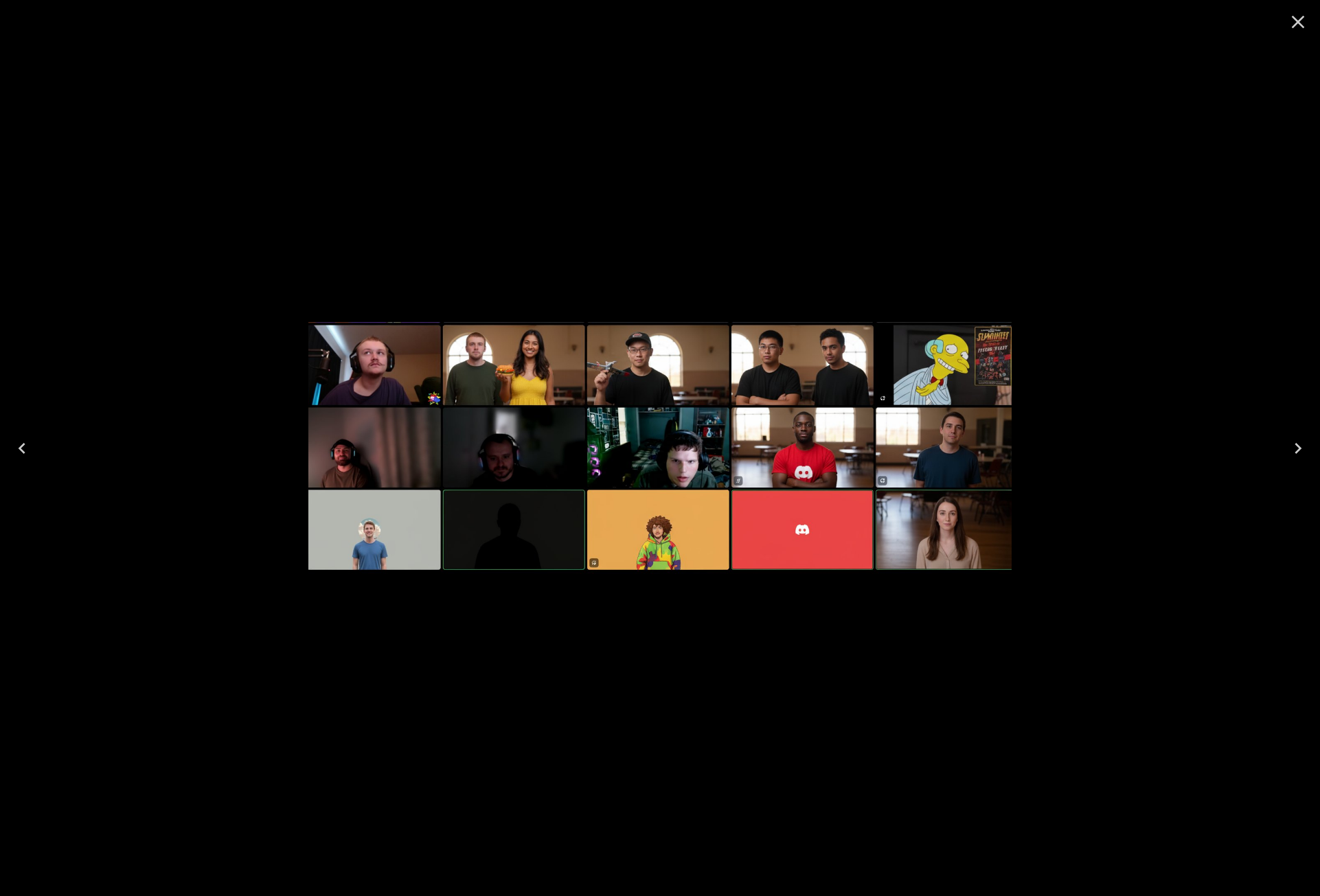
click at [1299, 19] on icon "Close" at bounding box center [1299, 21] width 22 height 22
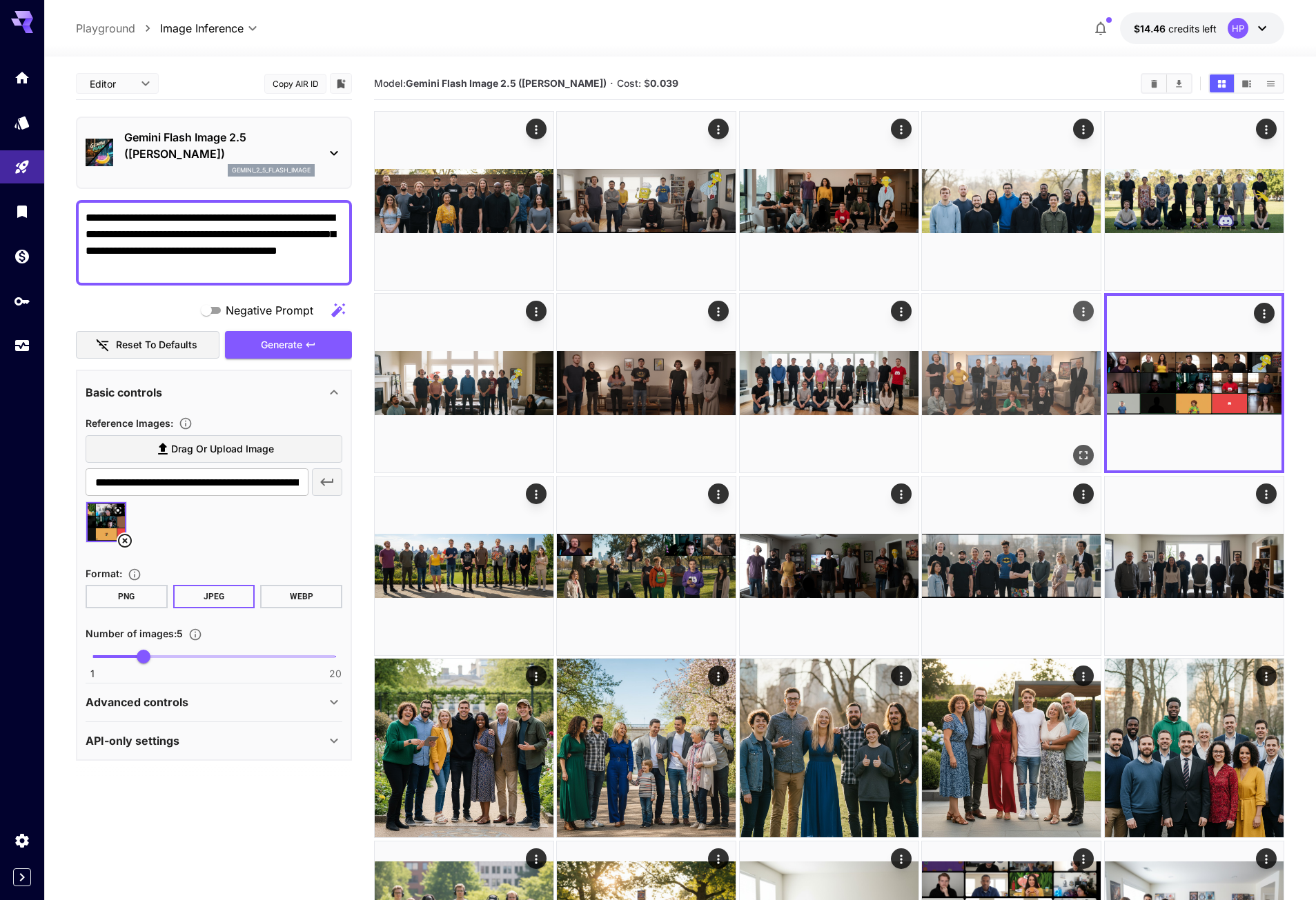
click at [1077, 450] on icon "Open in fullscreen" at bounding box center [1084, 456] width 14 height 14
